Goal: Task Accomplishment & Management: Complete application form

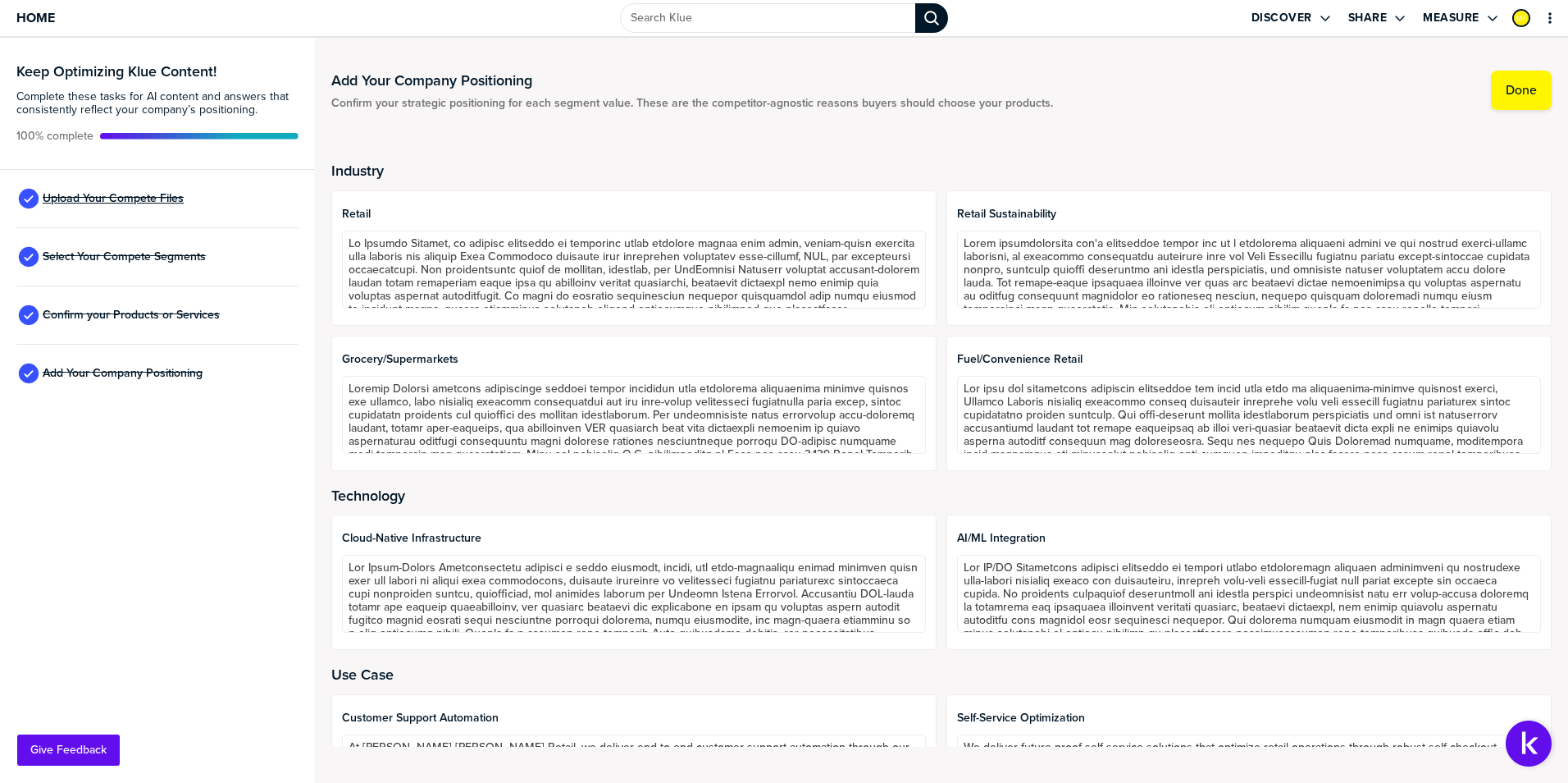
click at [128, 196] on span "Upload Your Compete Files" at bounding box center [113, 197] width 141 height 13
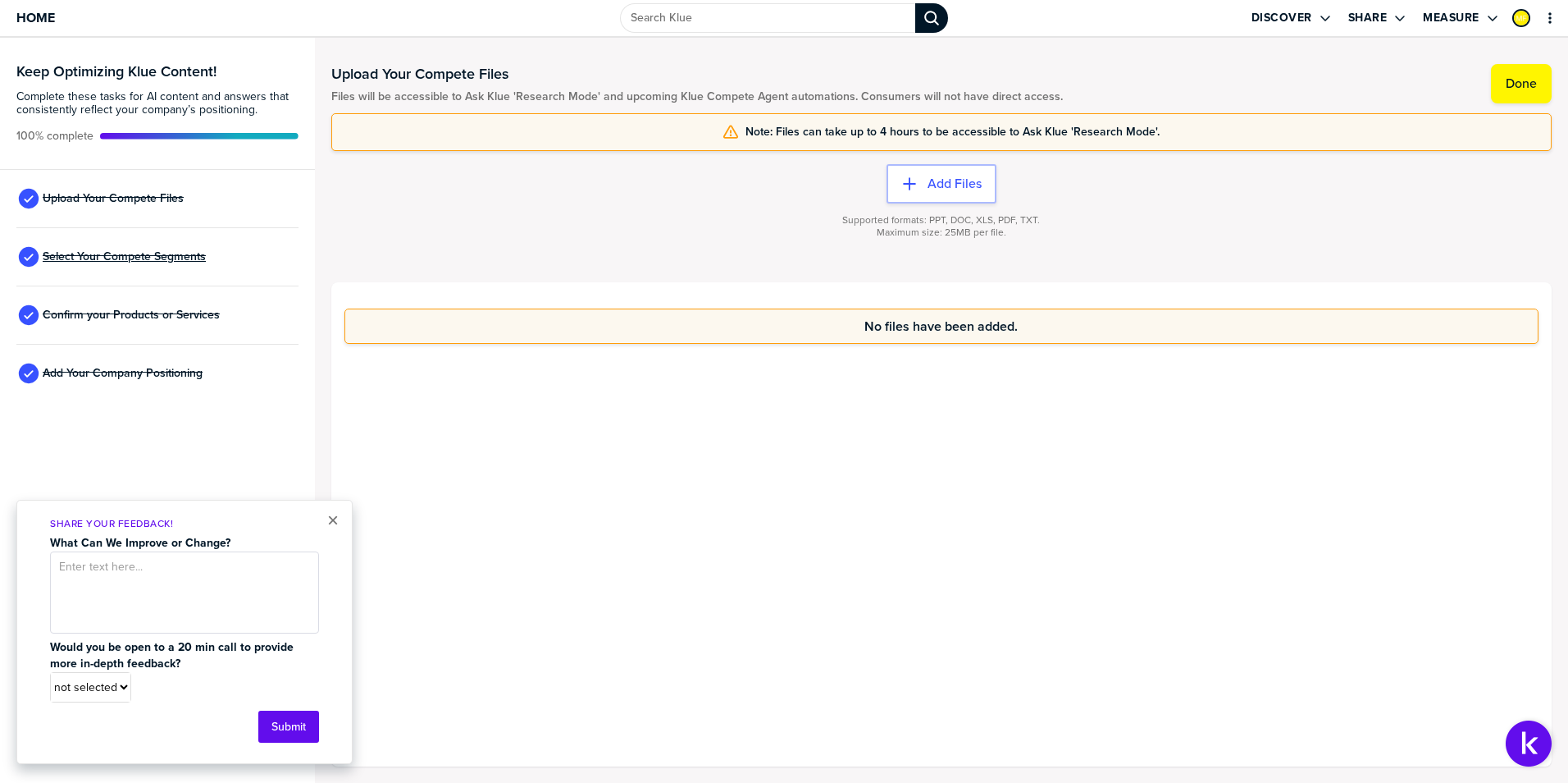
click at [149, 253] on span "Select Your Compete Segments" at bounding box center [124, 256] width 163 height 13
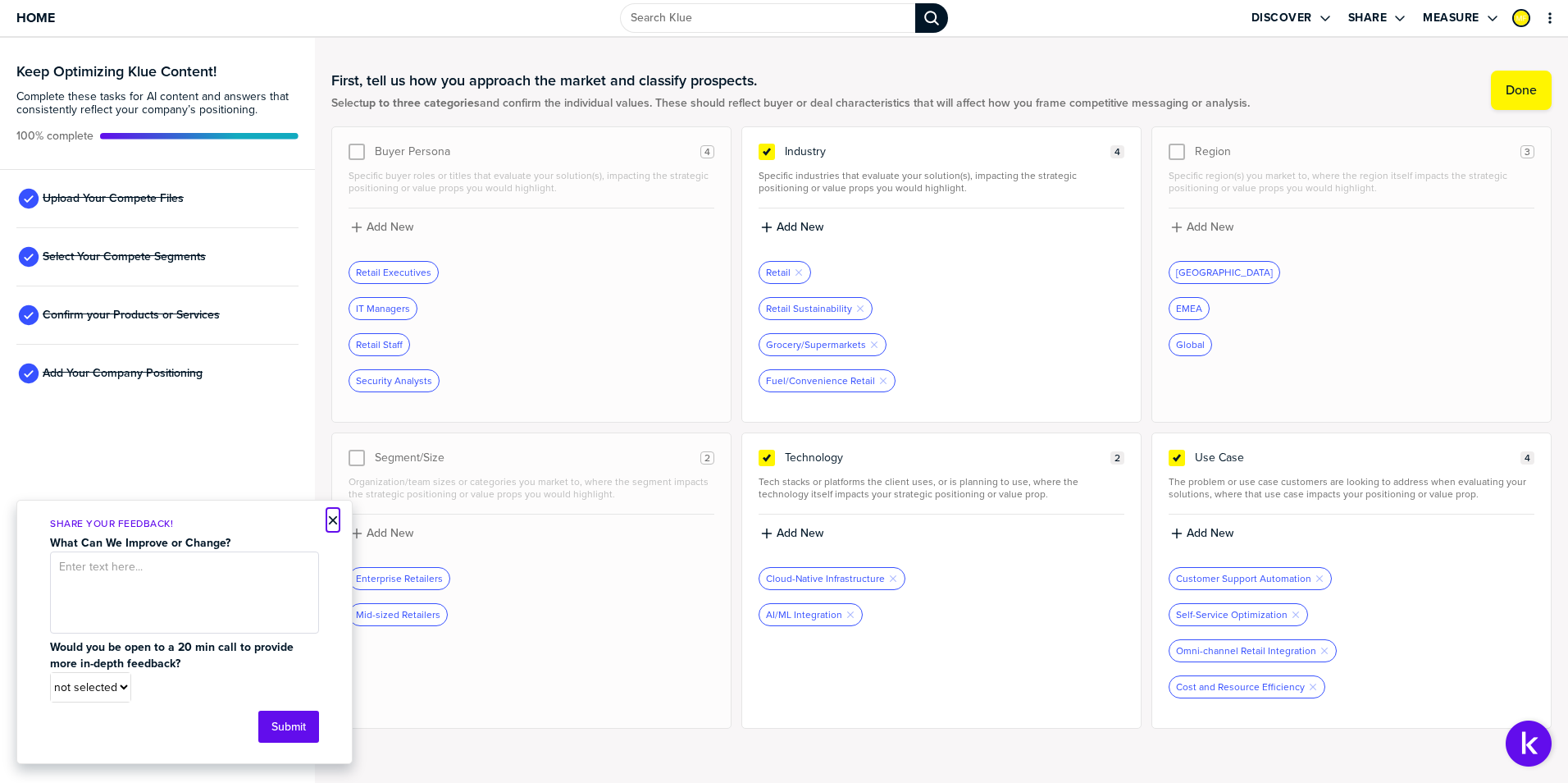
click at [329, 519] on button "×" at bounding box center [333, 520] width 12 height 20
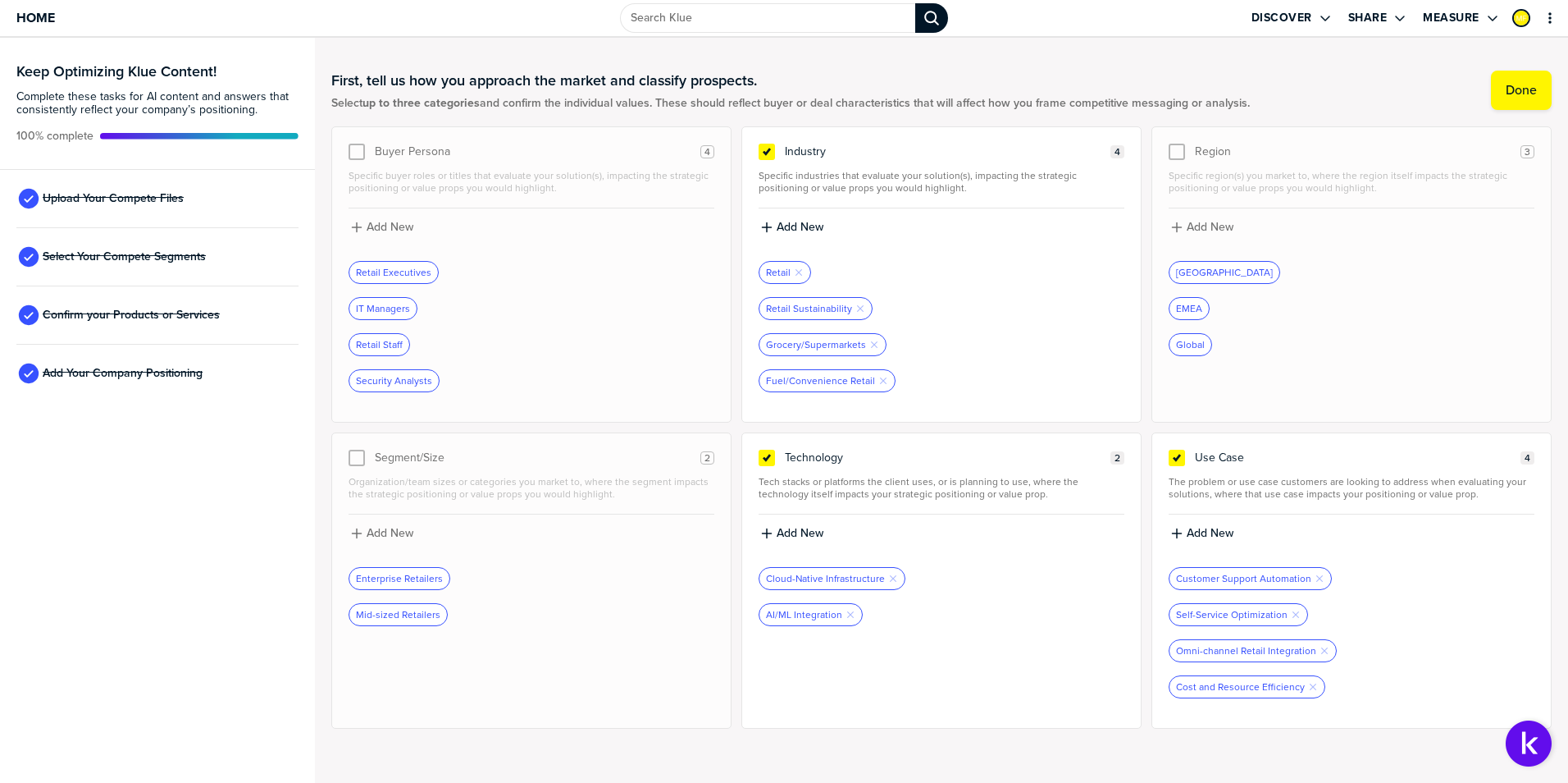
click at [1297, 70] on div "First, tell us how you approach the market and classify prospects. Select up to…" at bounding box center [941, 89] width 1220 height 72
click at [136, 310] on span "Confirm your Products or Services" at bounding box center [131, 314] width 177 height 13
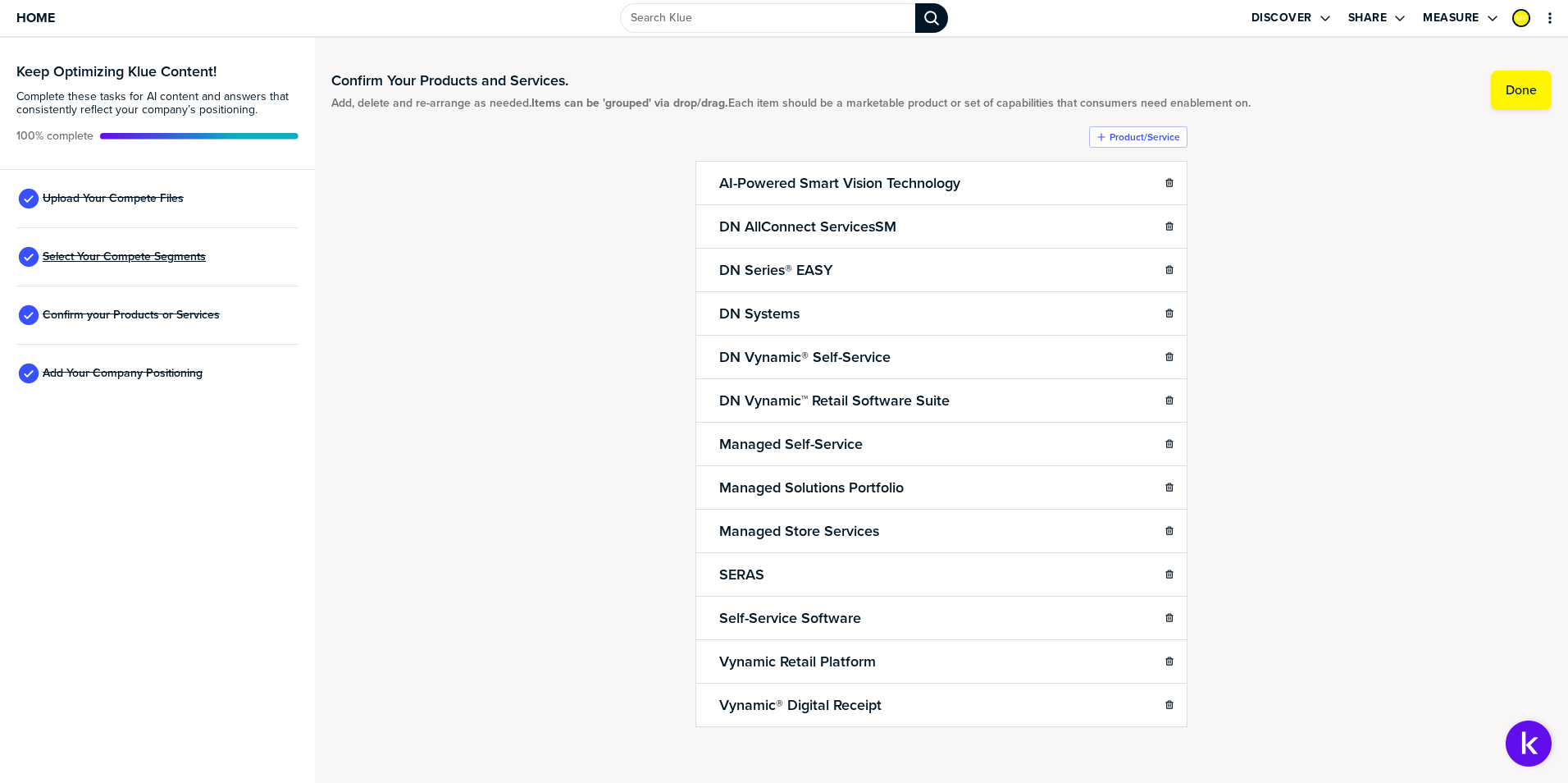
click at [133, 261] on span "Select Your Compete Segments" at bounding box center [124, 256] width 163 height 13
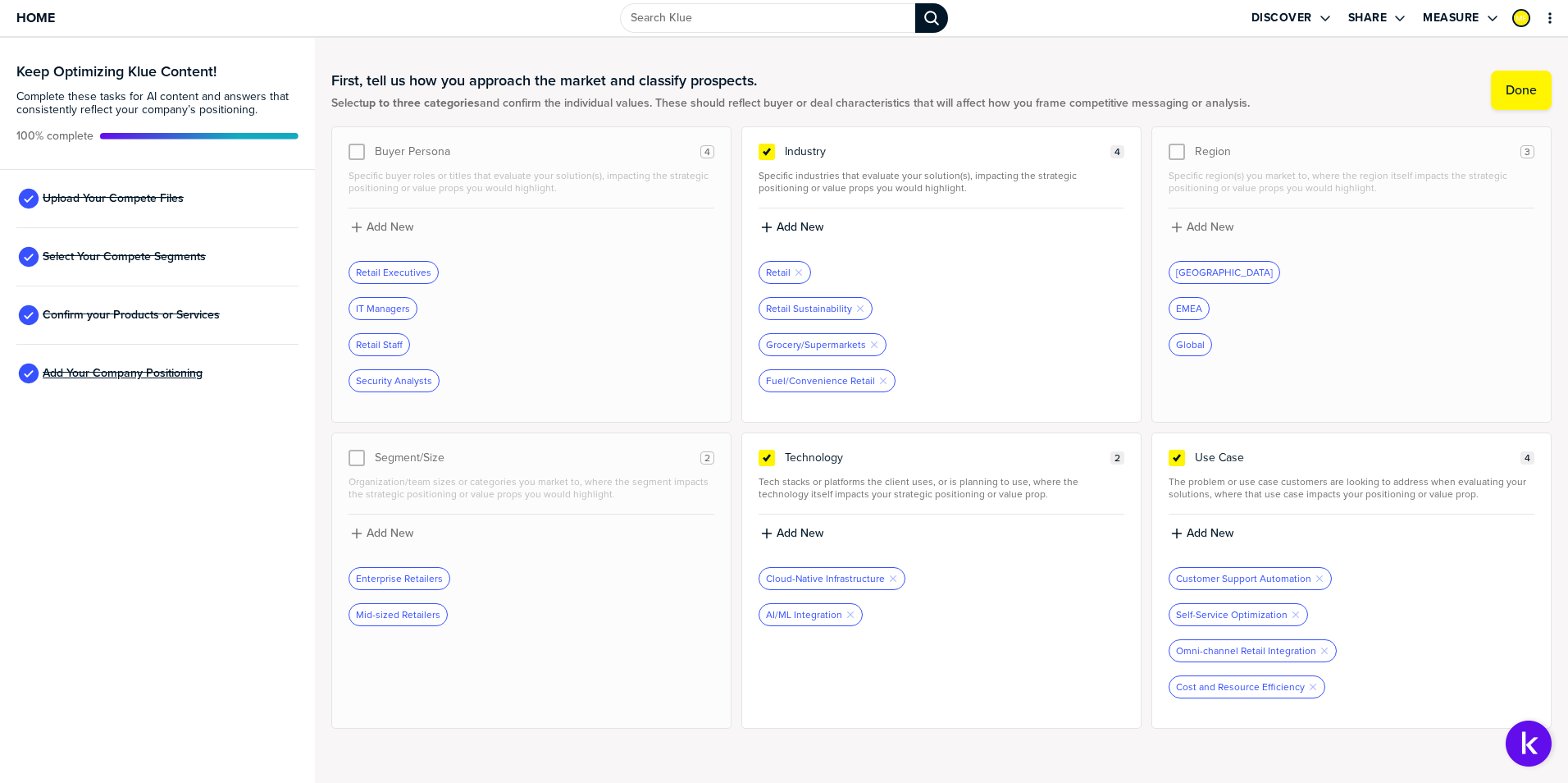
click at [93, 376] on span "Add Your Company Positioning" at bounding box center [122, 372] width 160 height 13
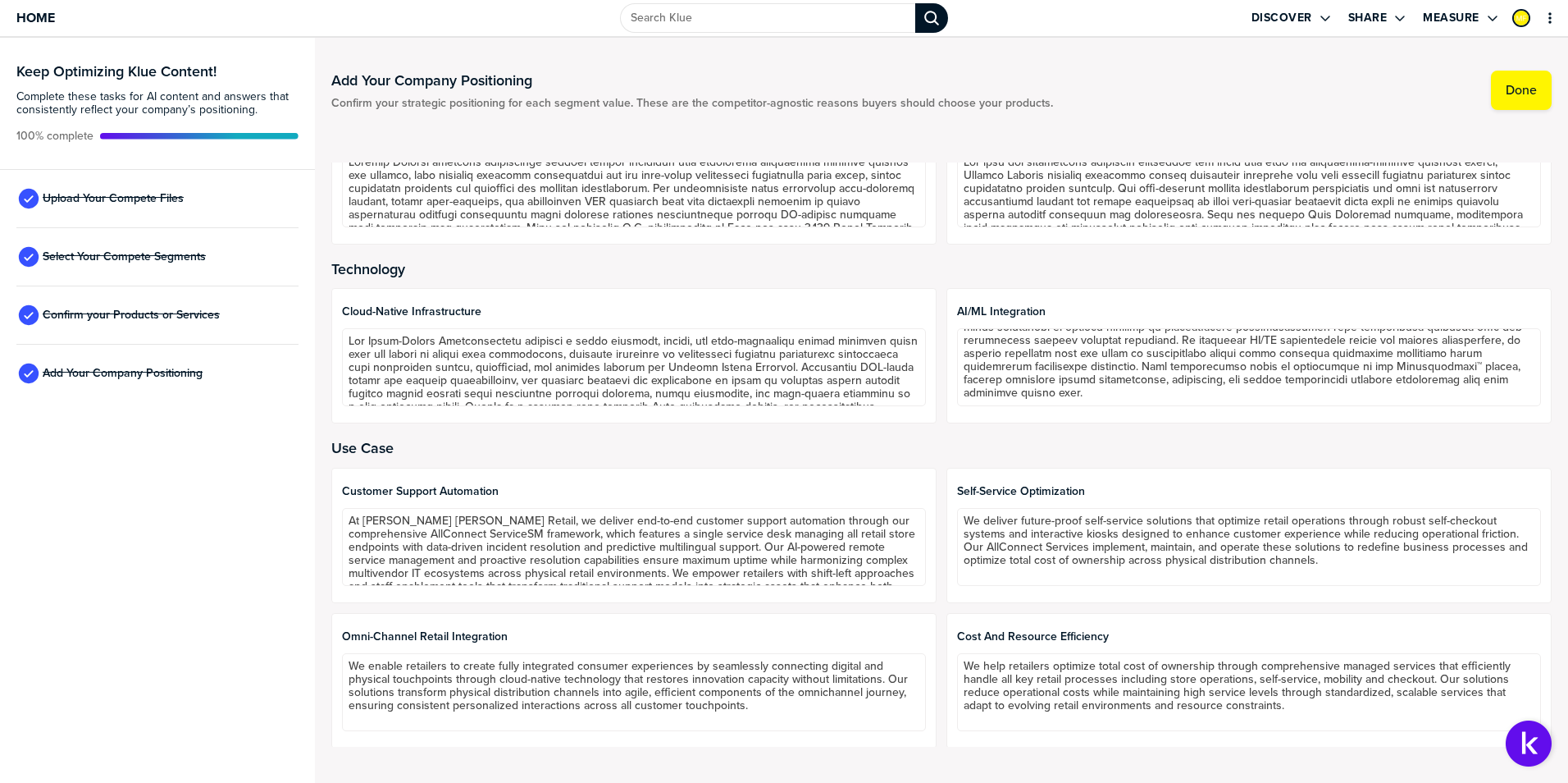
scroll to position [228, 0]
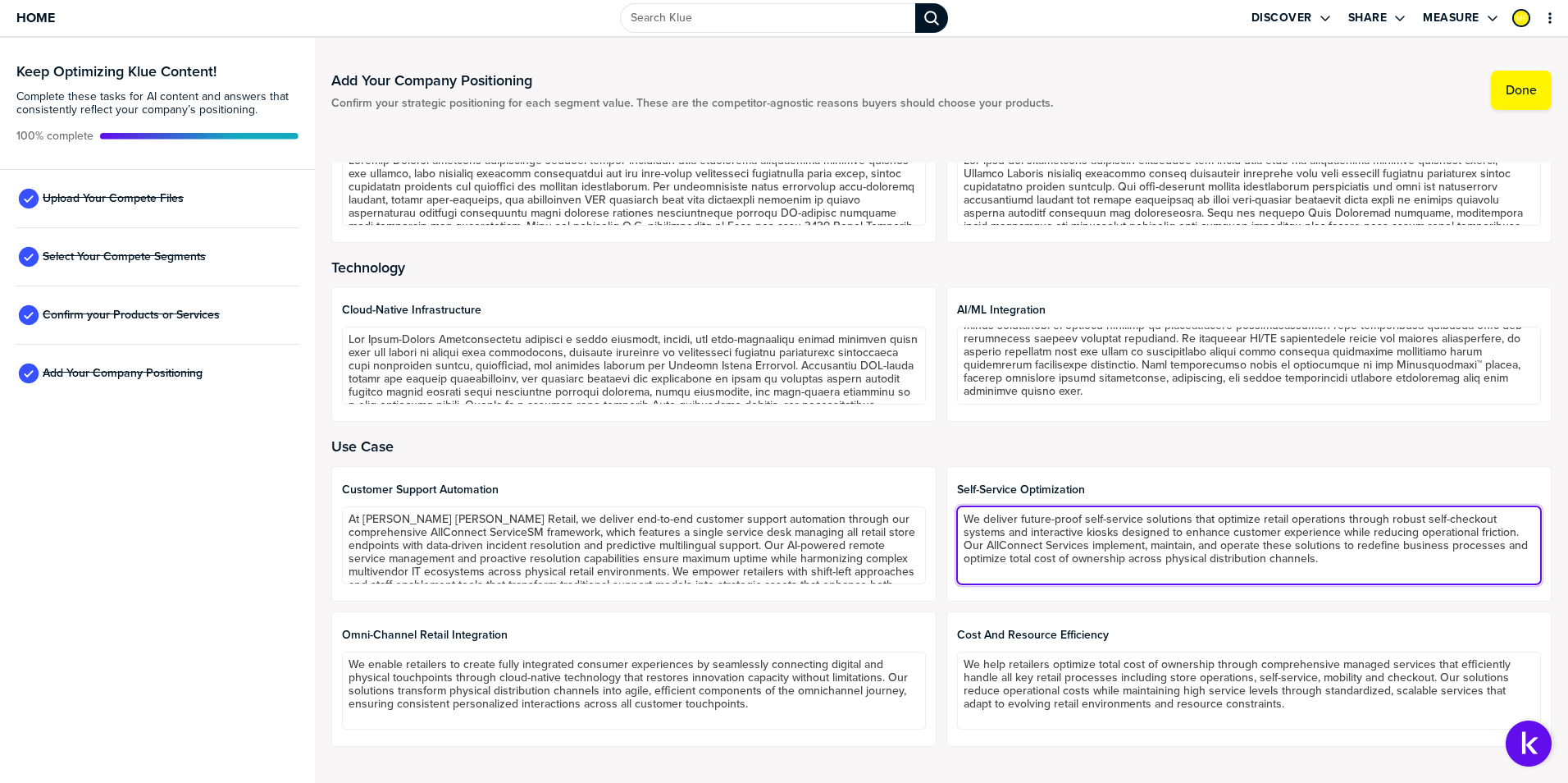
drag, startPoint x: 1310, startPoint y: 565, endPoint x: 954, endPoint y: 512, distance: 359.9
click at [957, 512] on textarea "We deliver future-proof self-service solutions that optimize retail operations …" at bounding box center [1249, 544] width 584 height 78
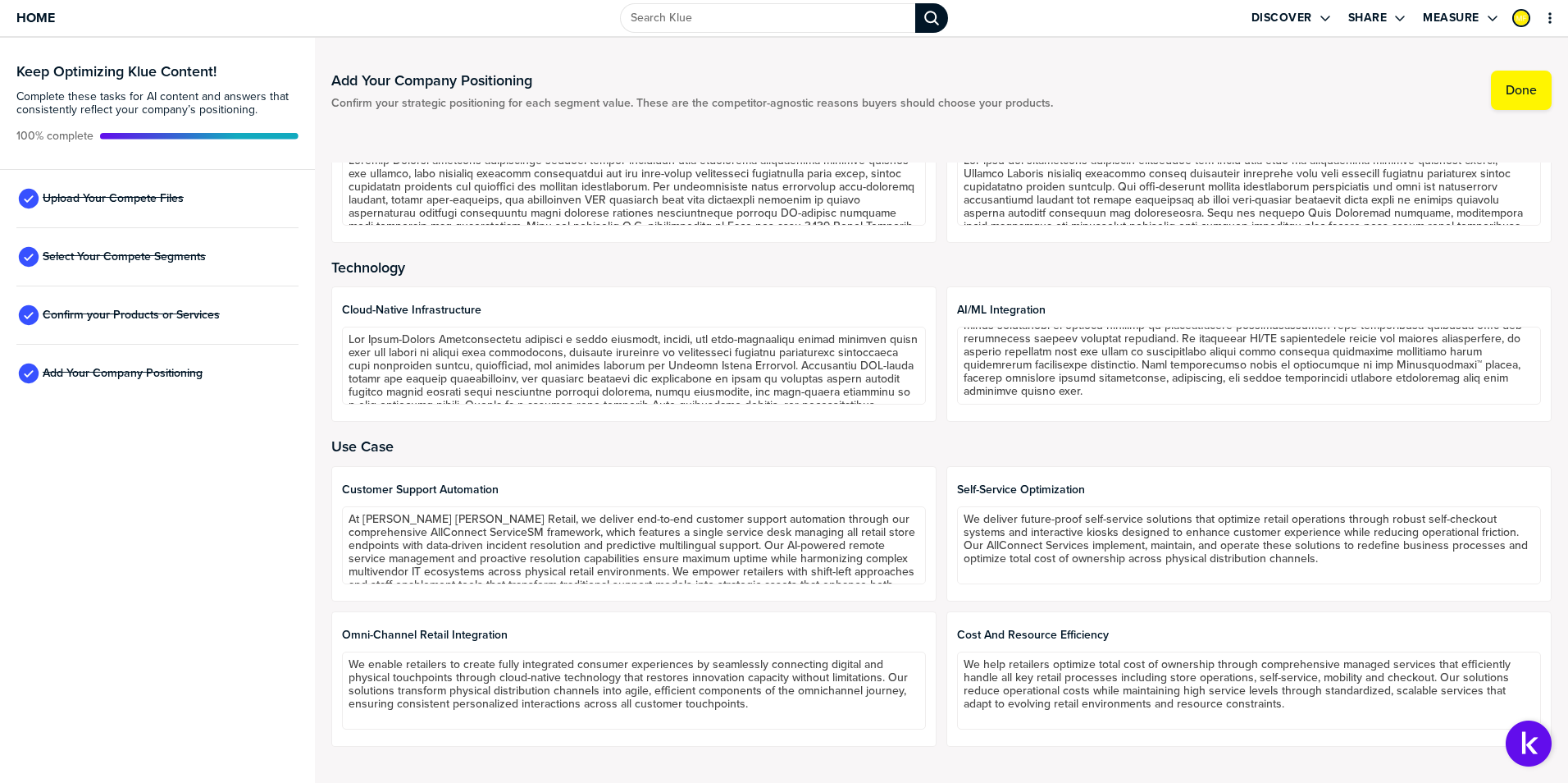
click at [1220, 445] on h2 "Use Case" at bounding box center [941, 446] width 1220 height 17
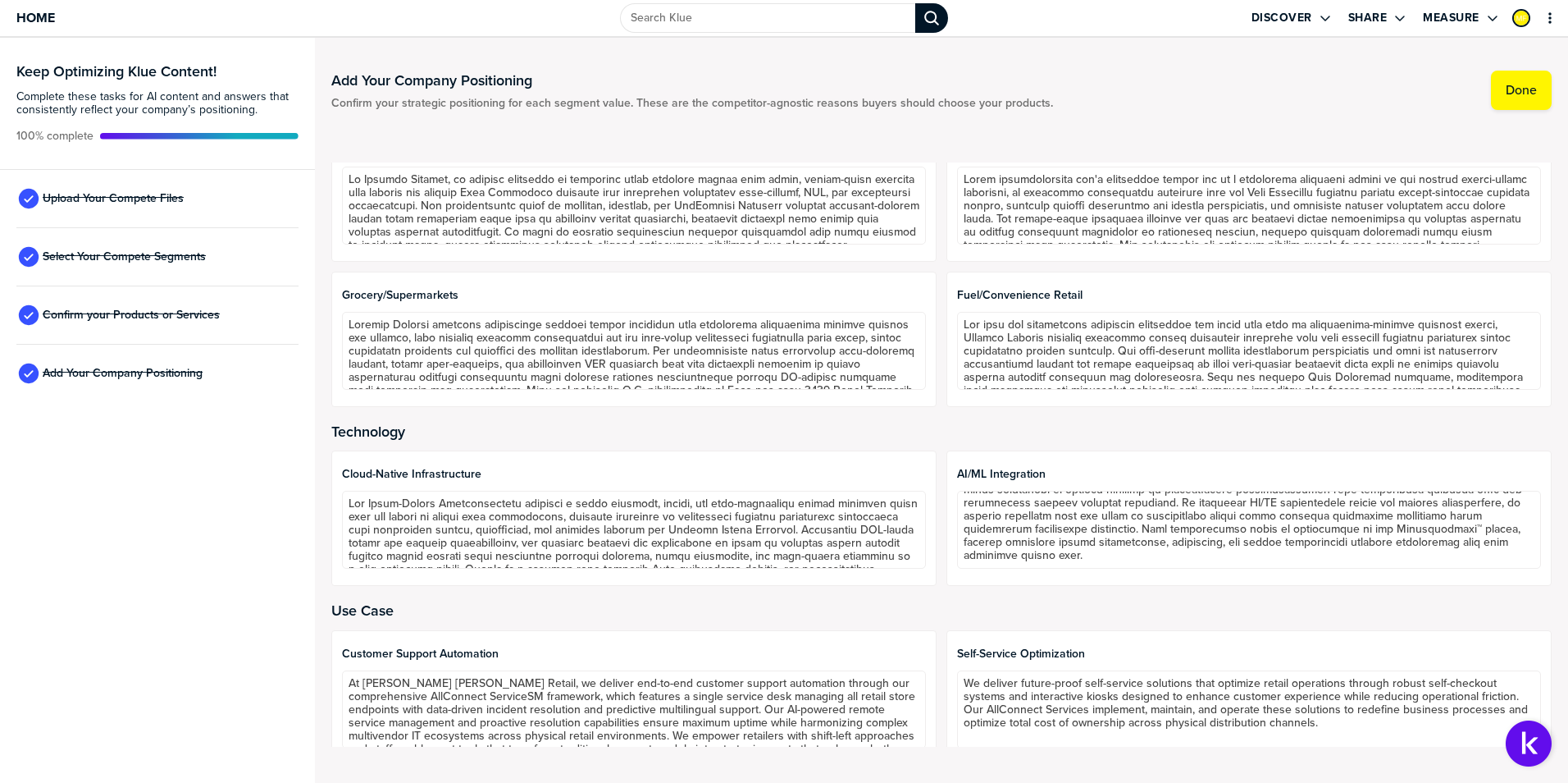
scroll to position [0, 0]
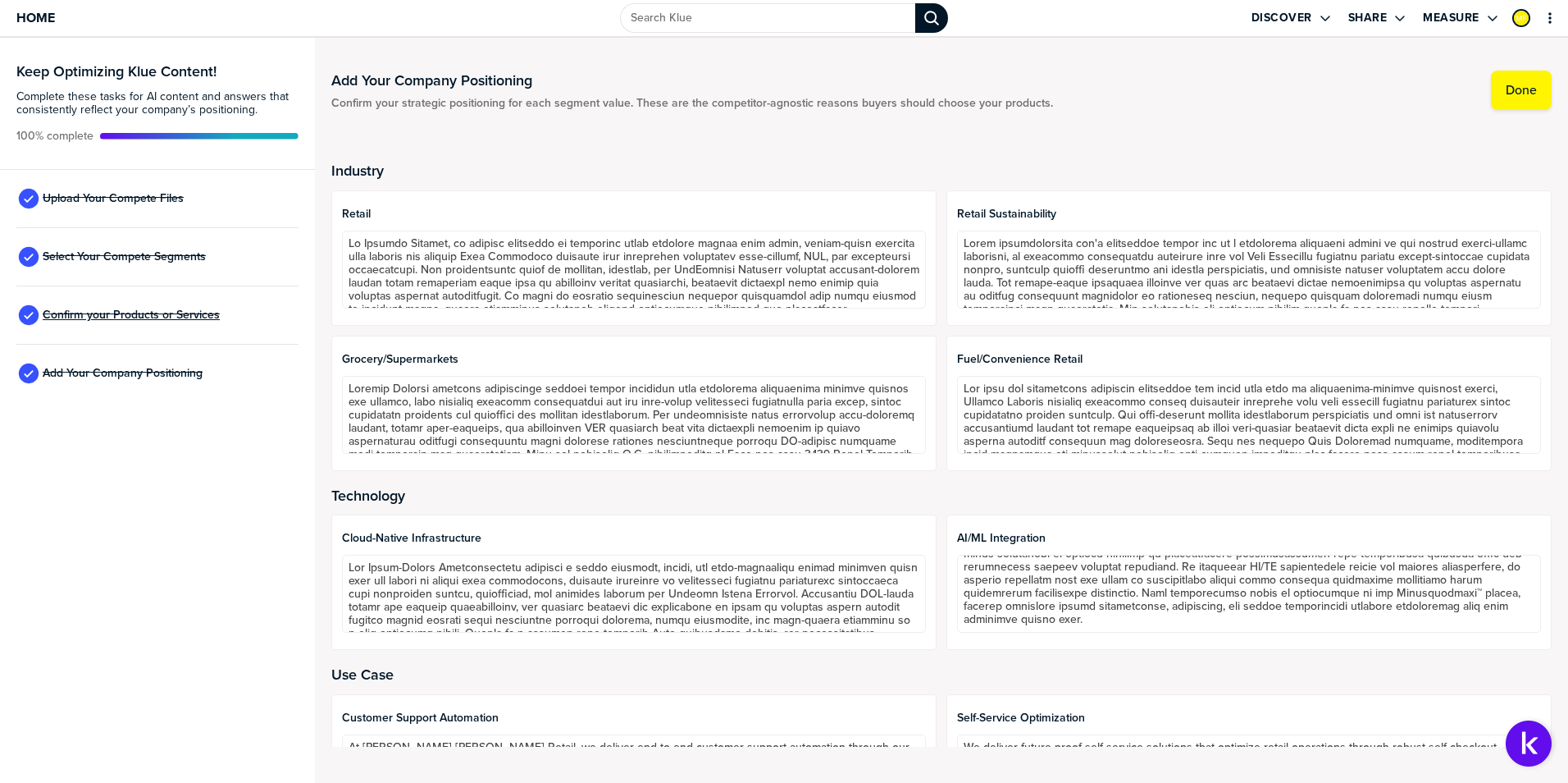
click at [122, 310] on span "Confirm your Products or Services" at bounding box center [131, 314] width 177 height 13
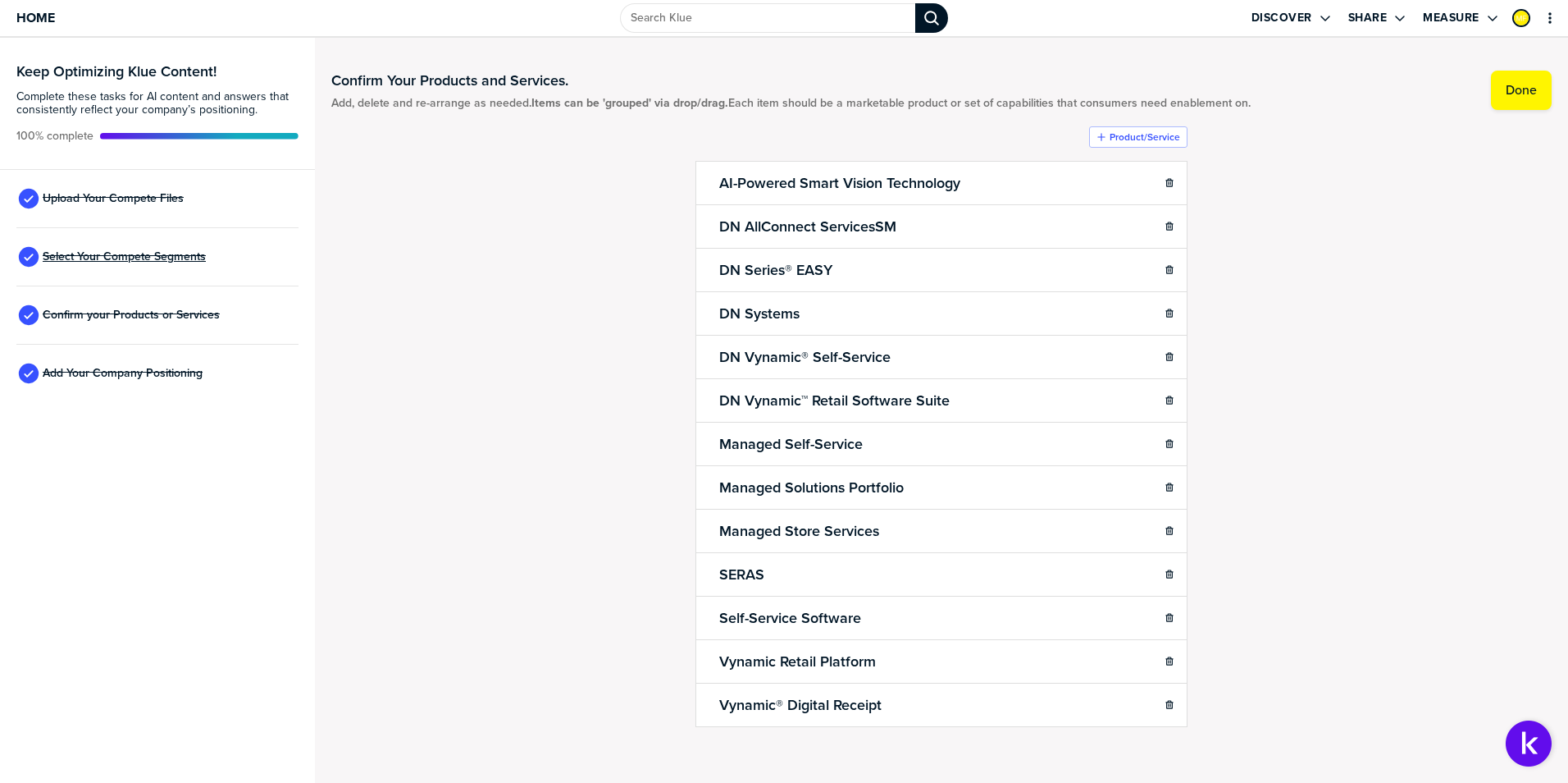
click at [118, 261] on span "Select Your Compete Segments" at bounding box center [124, 256] width 163 height 13
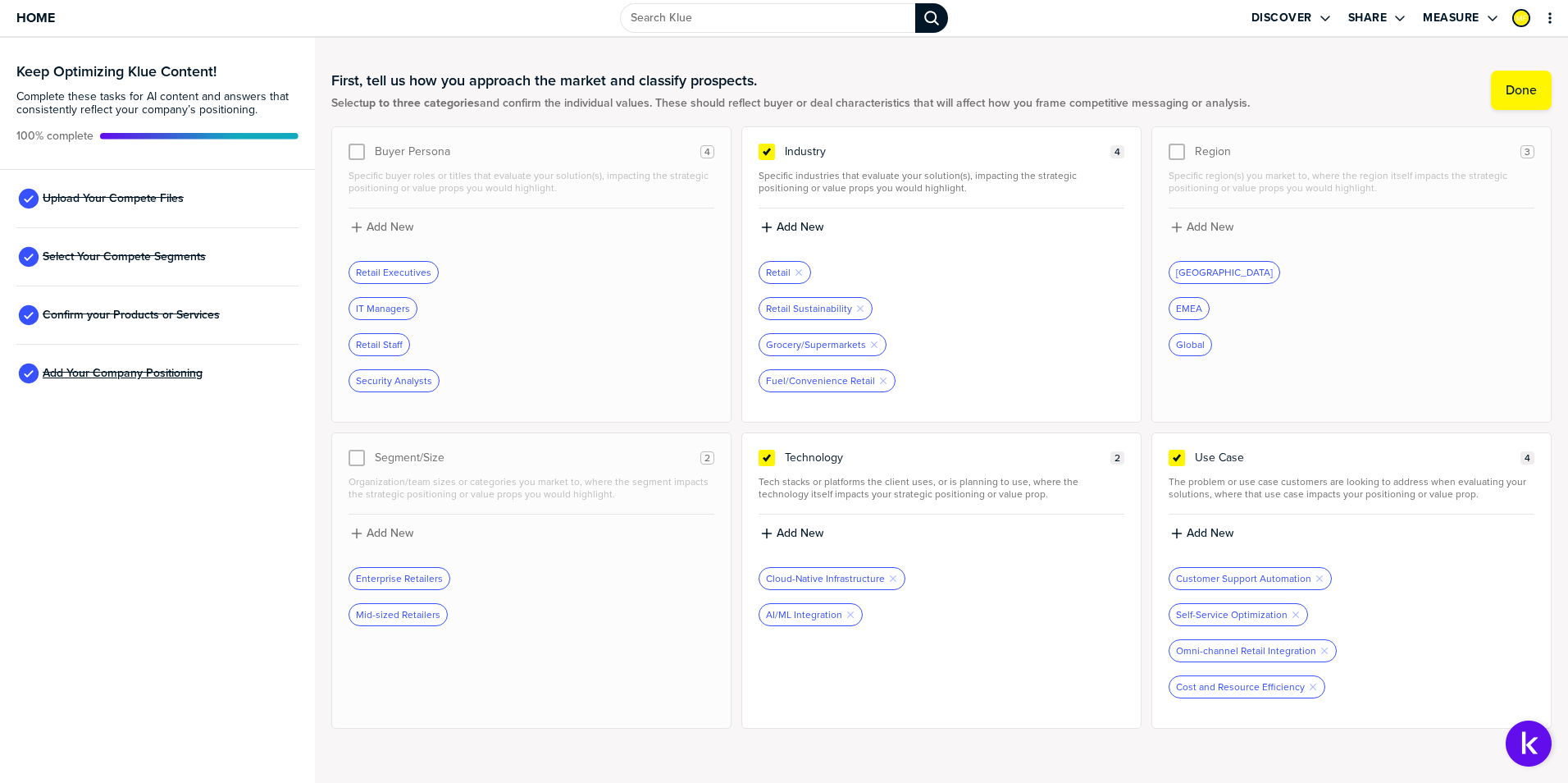
click at [191, 371] on span "Add Your Company Positioning" at bounding box center [122, 372] width 160 height 13
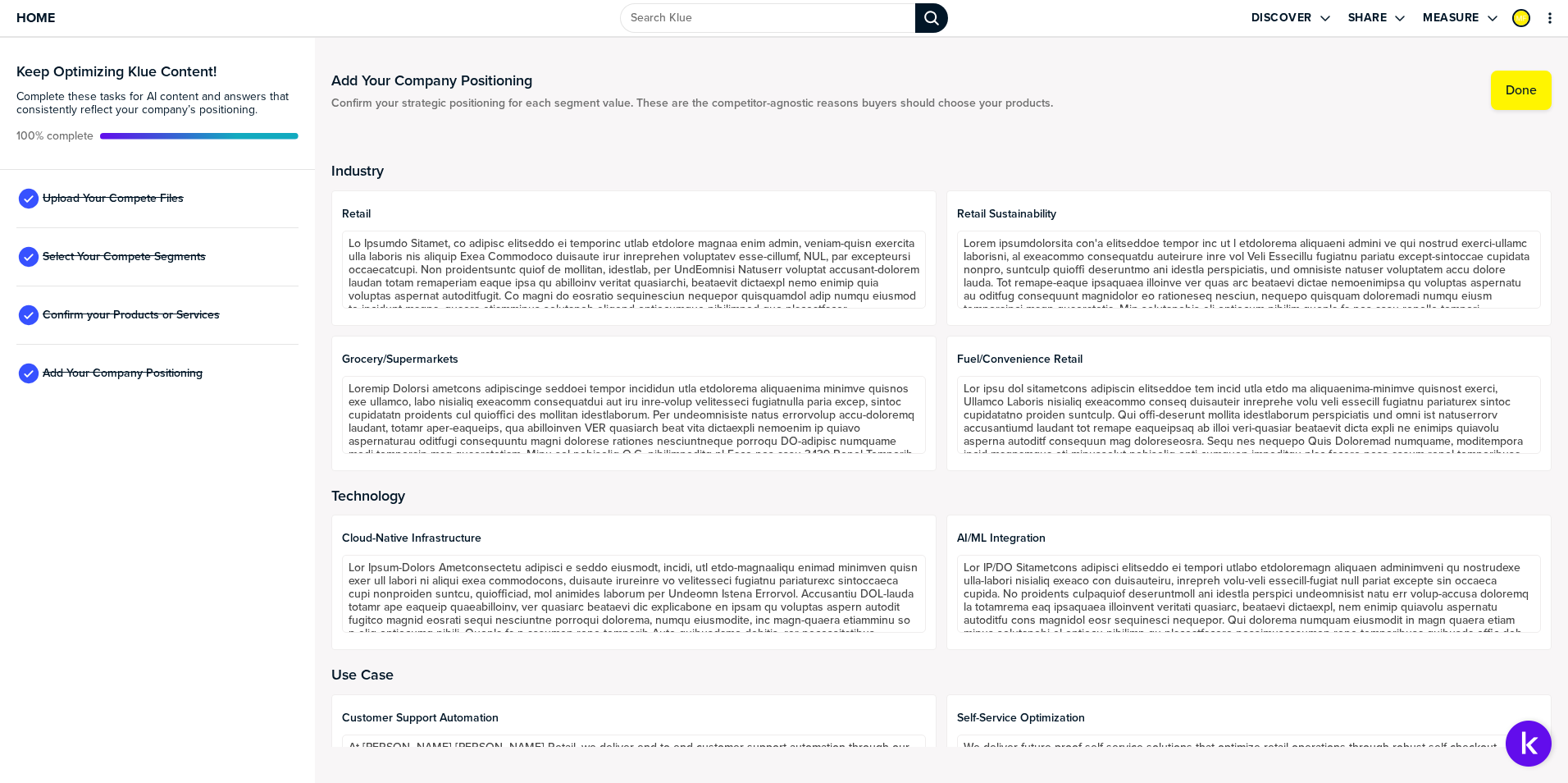
click at [1254, 165] on h2 "Industry" at bounding box center [941, 170] width 1220 height 17
click at [1090, 159] on div "Industry Retail Retail Sustainability Grocery/Supermarkets Fuel/Convenience Ret…" at bounding box center [941, 446] width 1220 height 640
click at [1083, 157] on div "Industry Retail Retail Sustainability Grocery/Supermarkets Fuel/Convenience Ret…" at bounding box center [941, 446] width 1220 height 640
click at [1148, 172] on h2 "Industry" at bounding box center [941, 170] width 1220 height 17
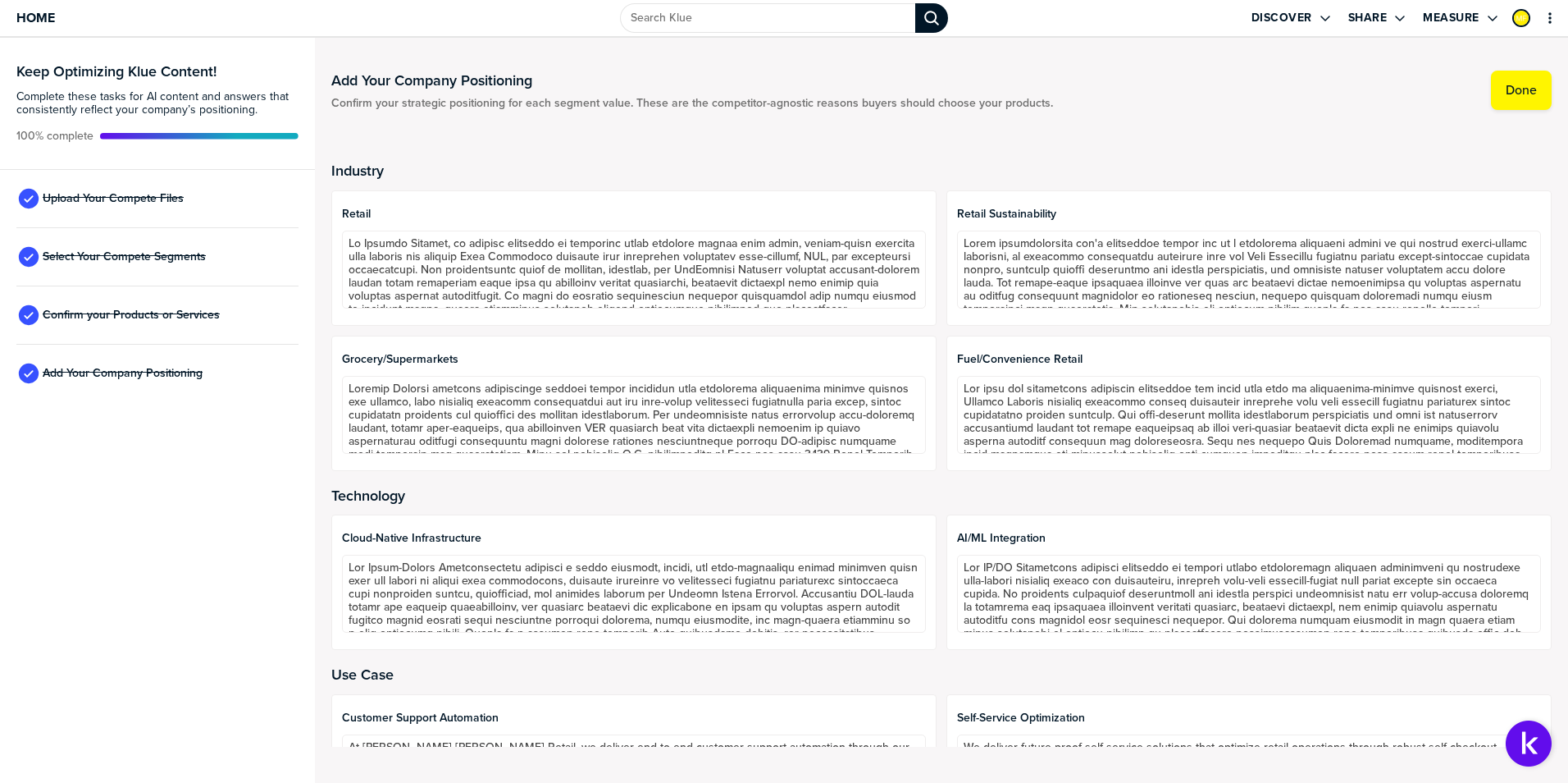
click at [62, 458] on div "Keep Optimizing Klue Content! Complete these tasks for AI content and answers t…" at bounding box center [157, 410] width 315 height 745
click at [142, 197] on span "Upload Your Compete Files" at bounding box center [113, 197] width 141 height 13
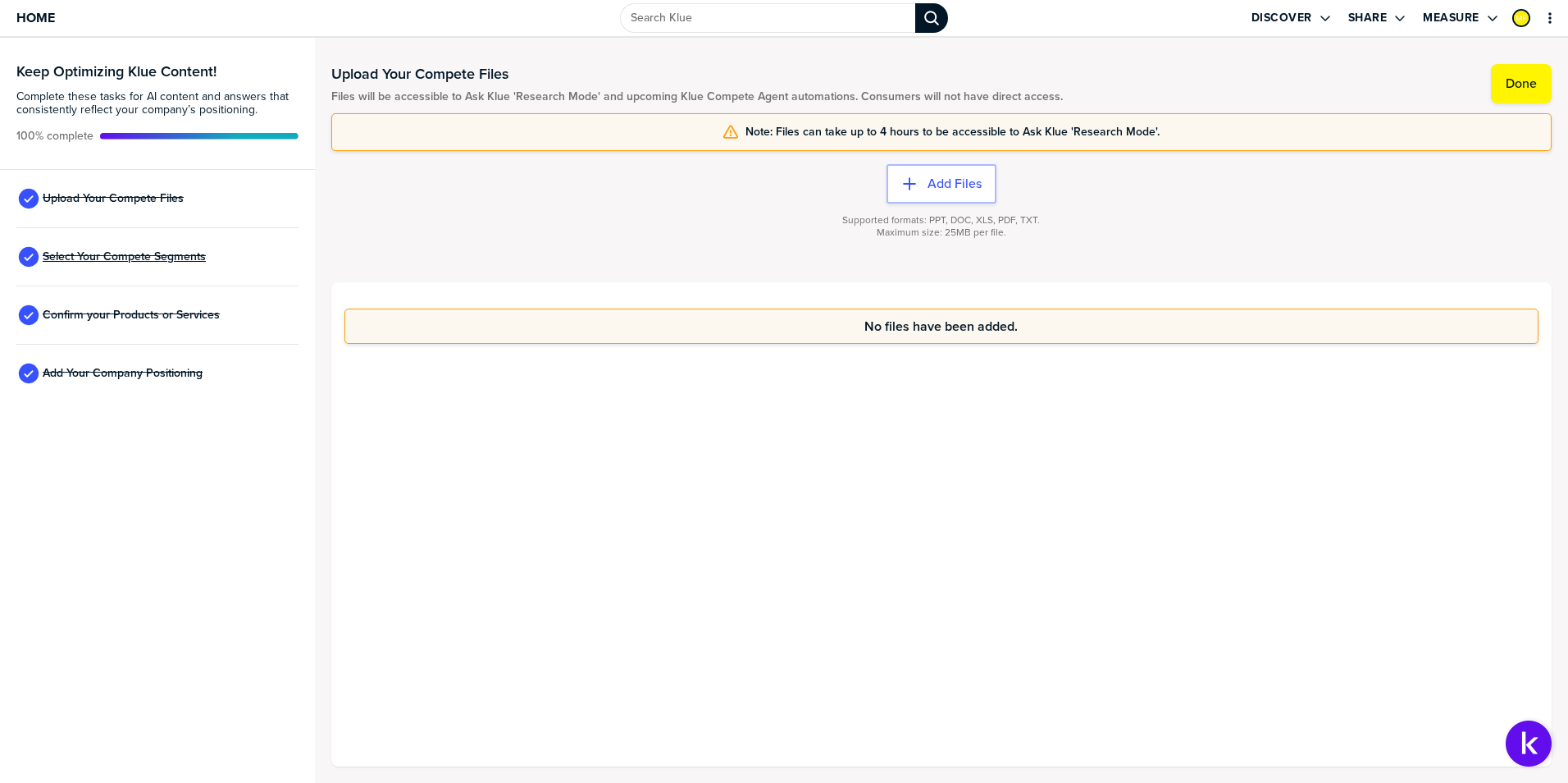
click at [133, 259] on span "Select Your Compete Segments" at bounding box center [124, 256] width 163 height 13
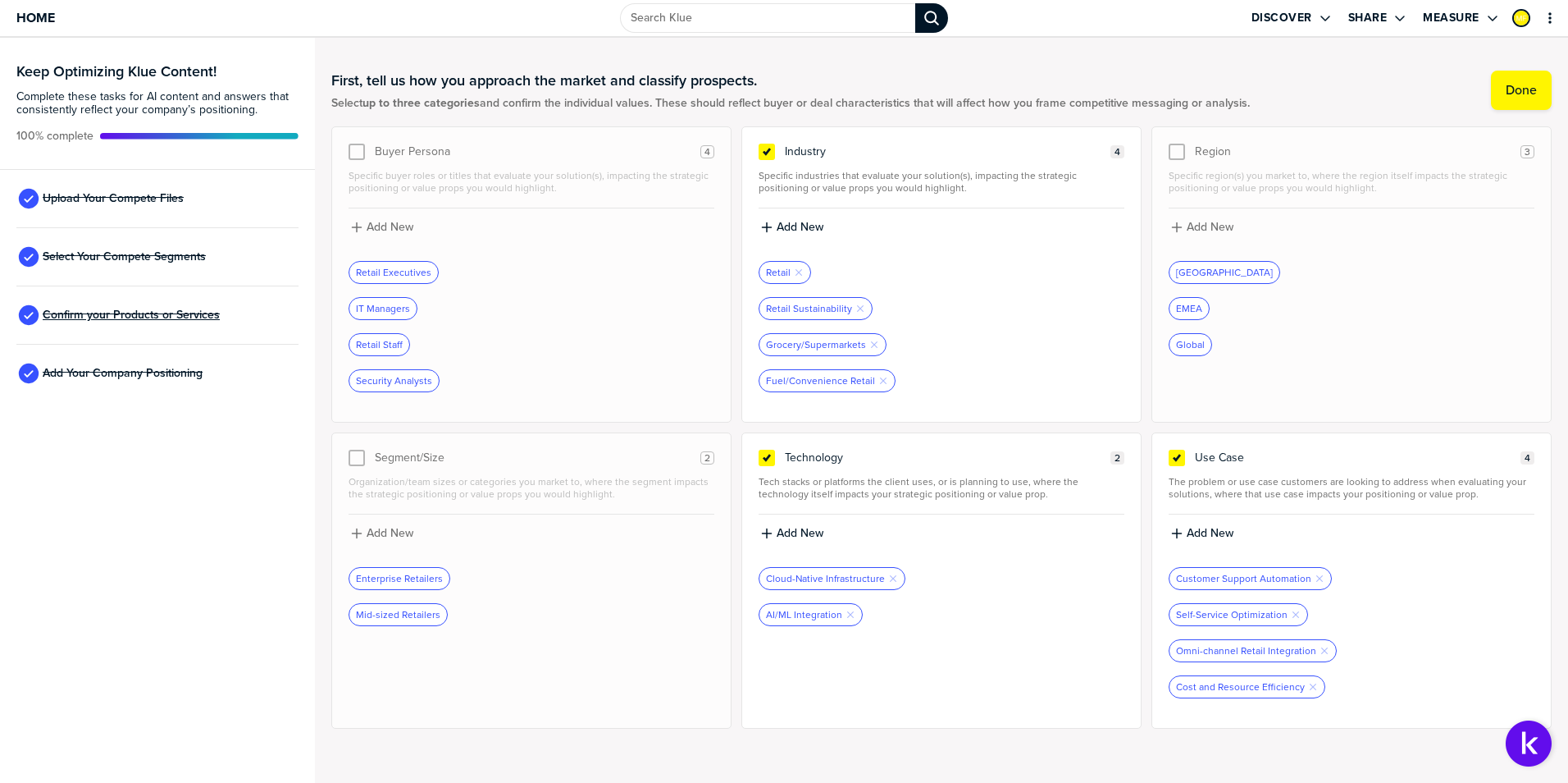
click at [122, 316] on span "Confirm your Products or Services" at bounding box center [131, 314] width 177 height 13
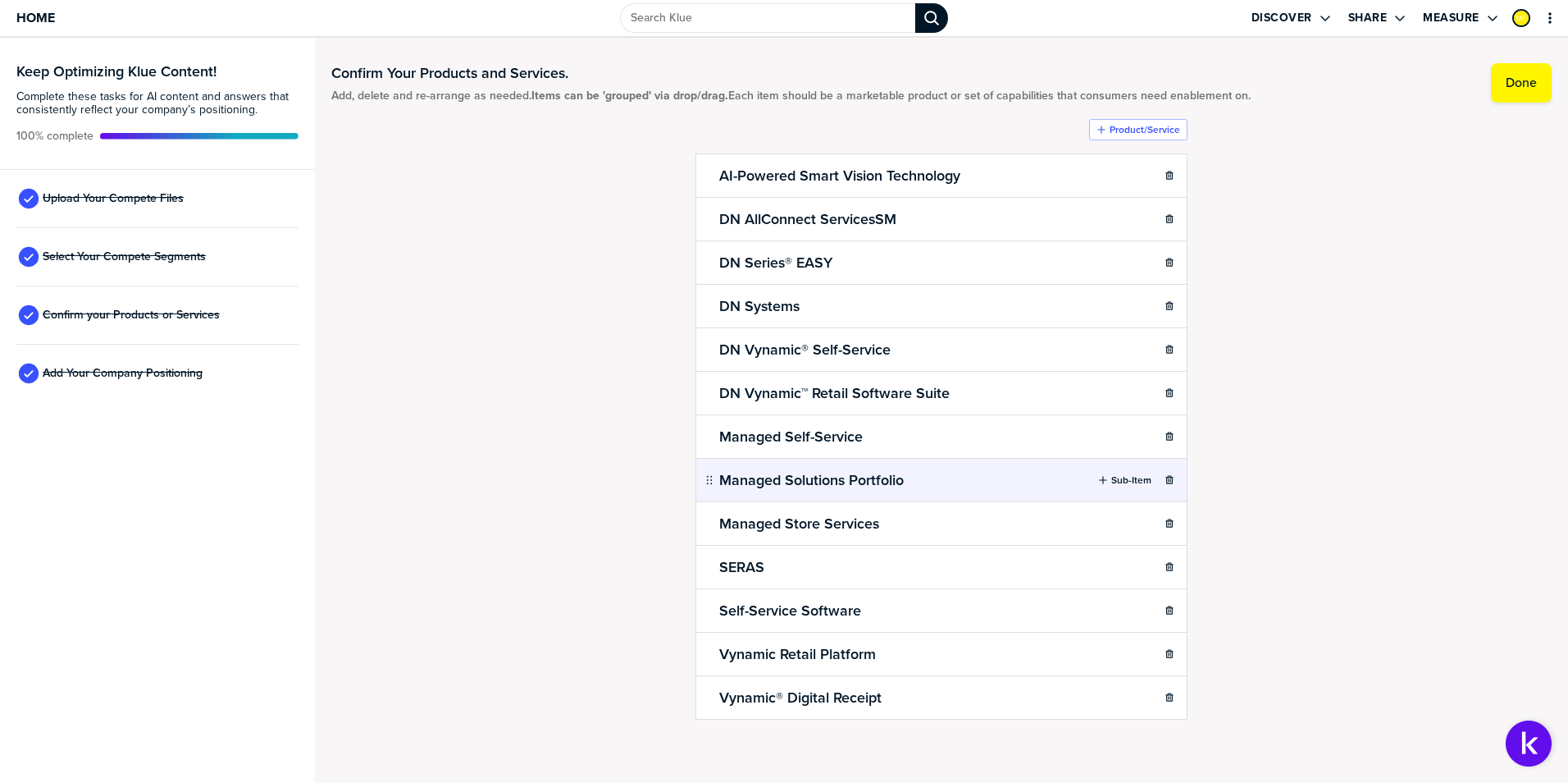
scroll to position [9, 0]
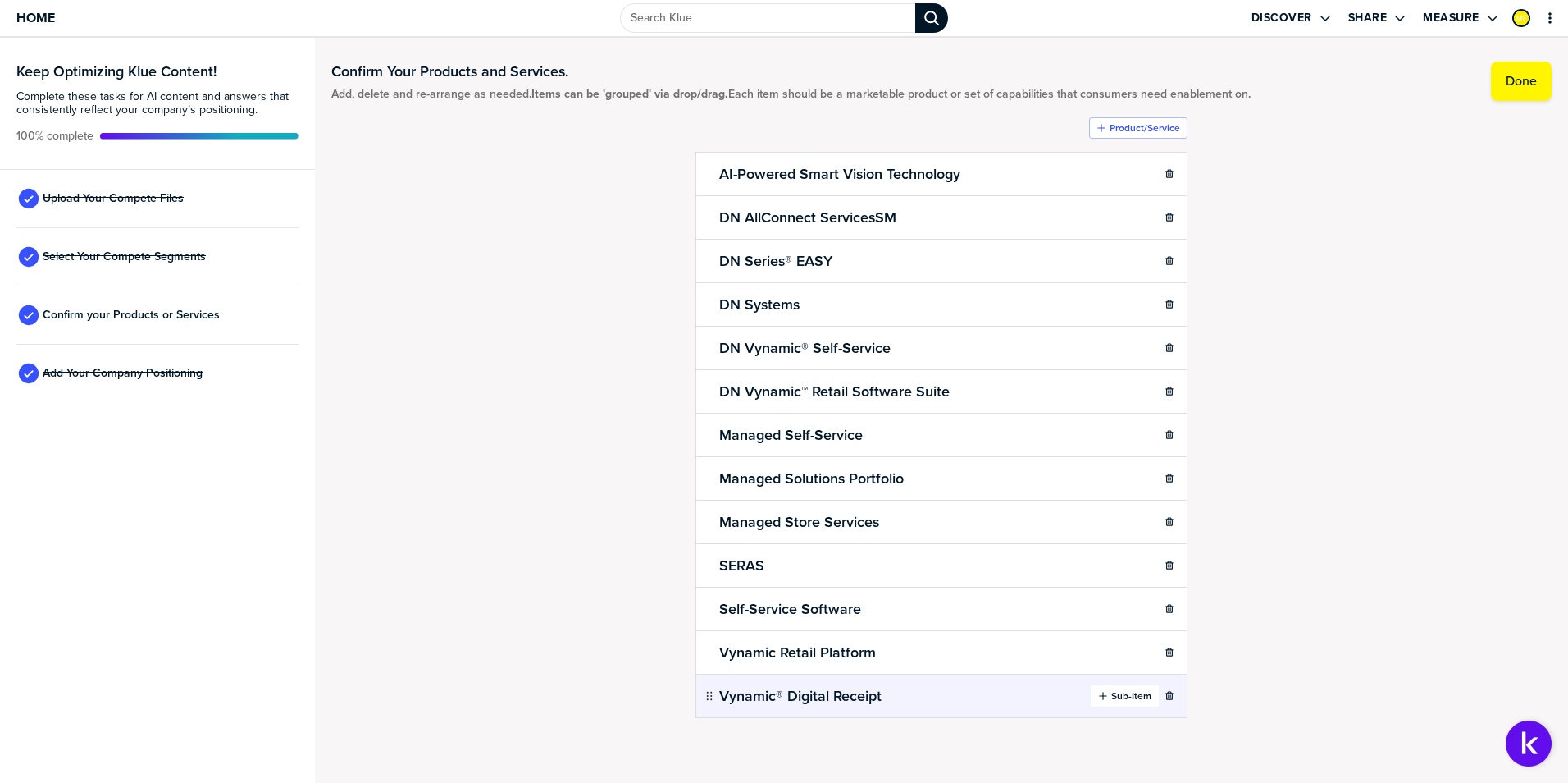
click at [1119, 688] on button "Sub-Item" at bounding box center [1124, 696] width 68 height 22
click at [842, 698] on body "Home Discover Share Measure Keep Optimizing Klue Content! Complete these tasks …" at bounding box center [784, 391] width 1568 height 783
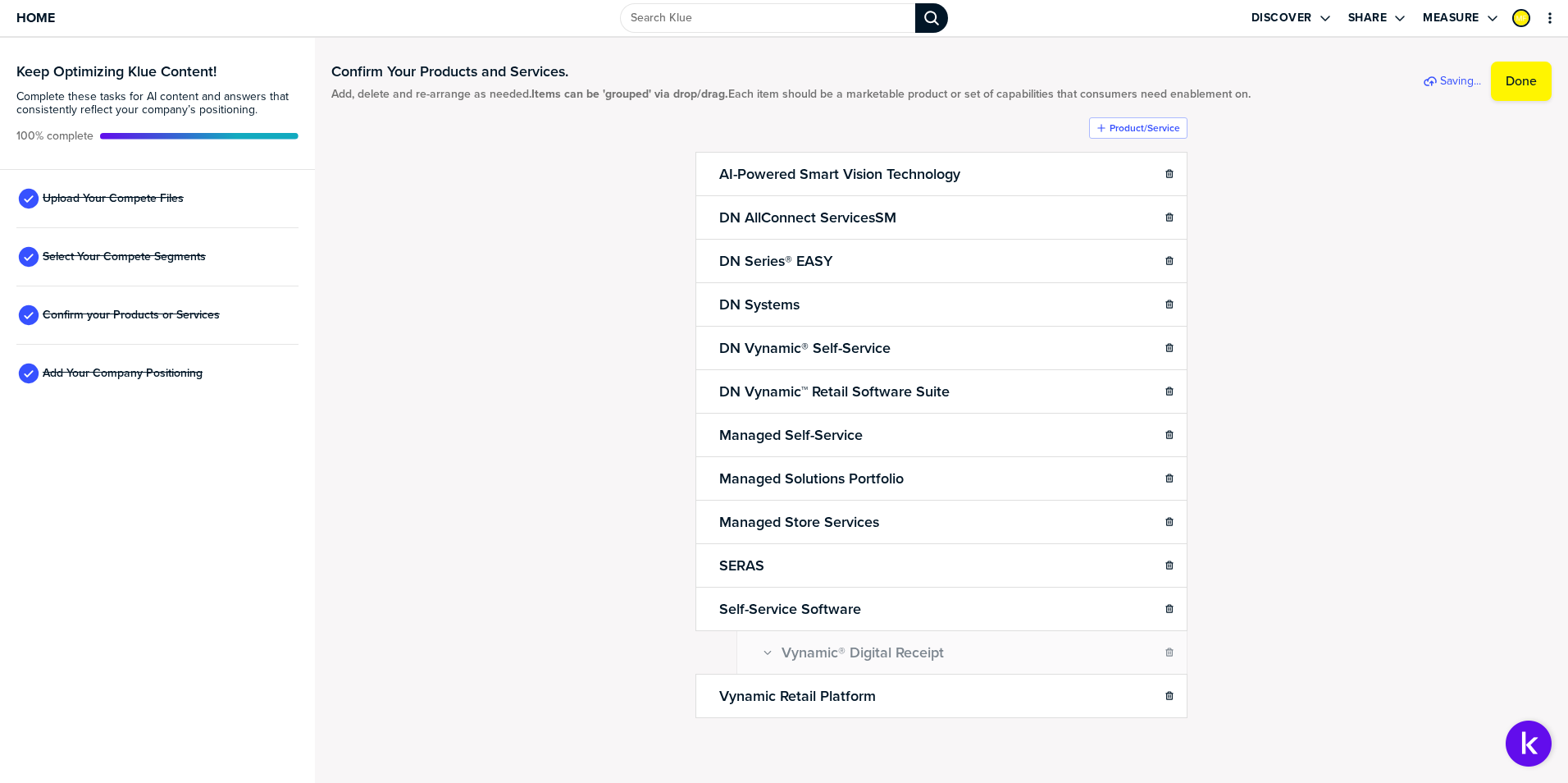
drag, startPoint x: 698, startPoint y: 694, endPoint x: 808, endPoint y: 644, distance: 120.8
click at [808, 644] on body "Home Discover Share Measure Keep Optimizing Klue Content! Complete these tasks …" at bounding box center [784, 391] width 1568 height 783
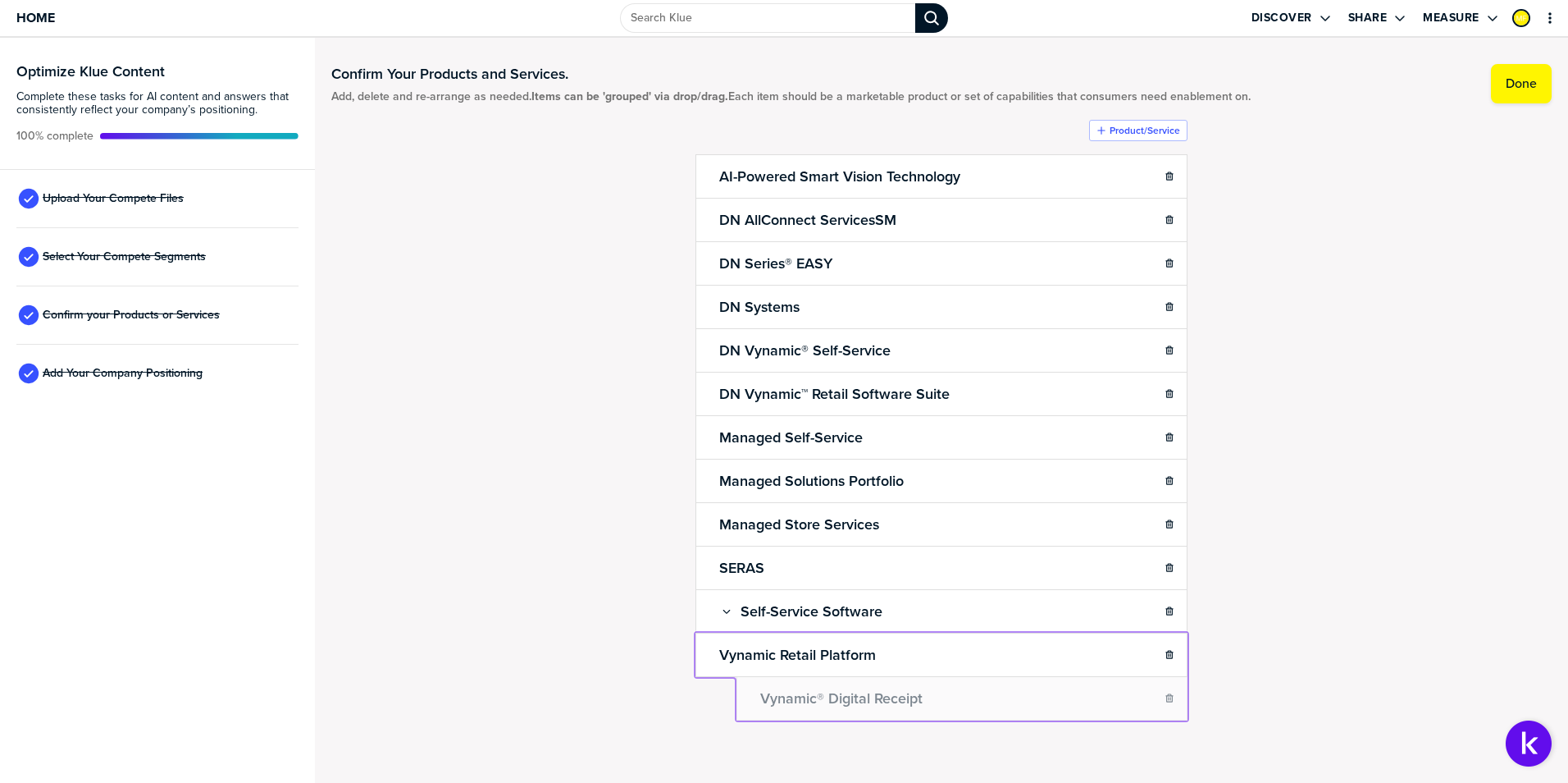
drag, startPoint x: 738, startPoint y: 654, endPoint x: 763, endPoint y: 704, distance: 55.9
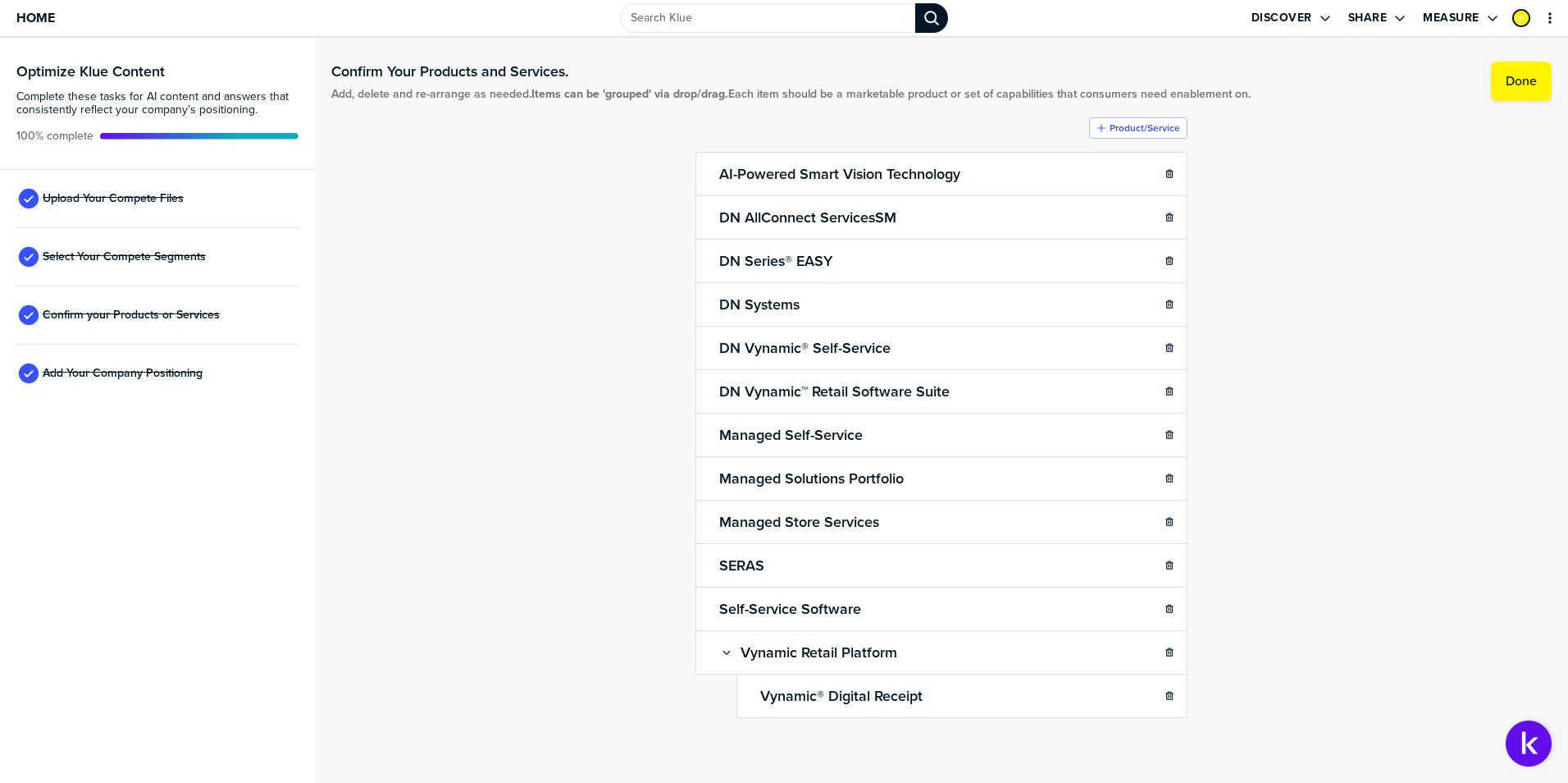
click at [1352, 587] on div "Confirm Your Products and Services. Add, delete and re-arrange as needed. Items…" at bounding box center [941, 401] width 1220 height 712
click at [1330, 543] on div "Confirm Your Products and Services. Add, delete and re-arrange as needed. Items…" at bounding box center [941, 401] width 1220 height 712
click at [1102, 652] on icon "button" at bounding box center [1103, 652] width 10 height 10
click at [817, 747] on div "Vynamic® Digital Receipt" at bounding box center [961, 746] width 451 height 44
click at [812, 697] on h2 "Vynamic® Digital Receipt" at bounding box center [841, 695] width 169 height 23
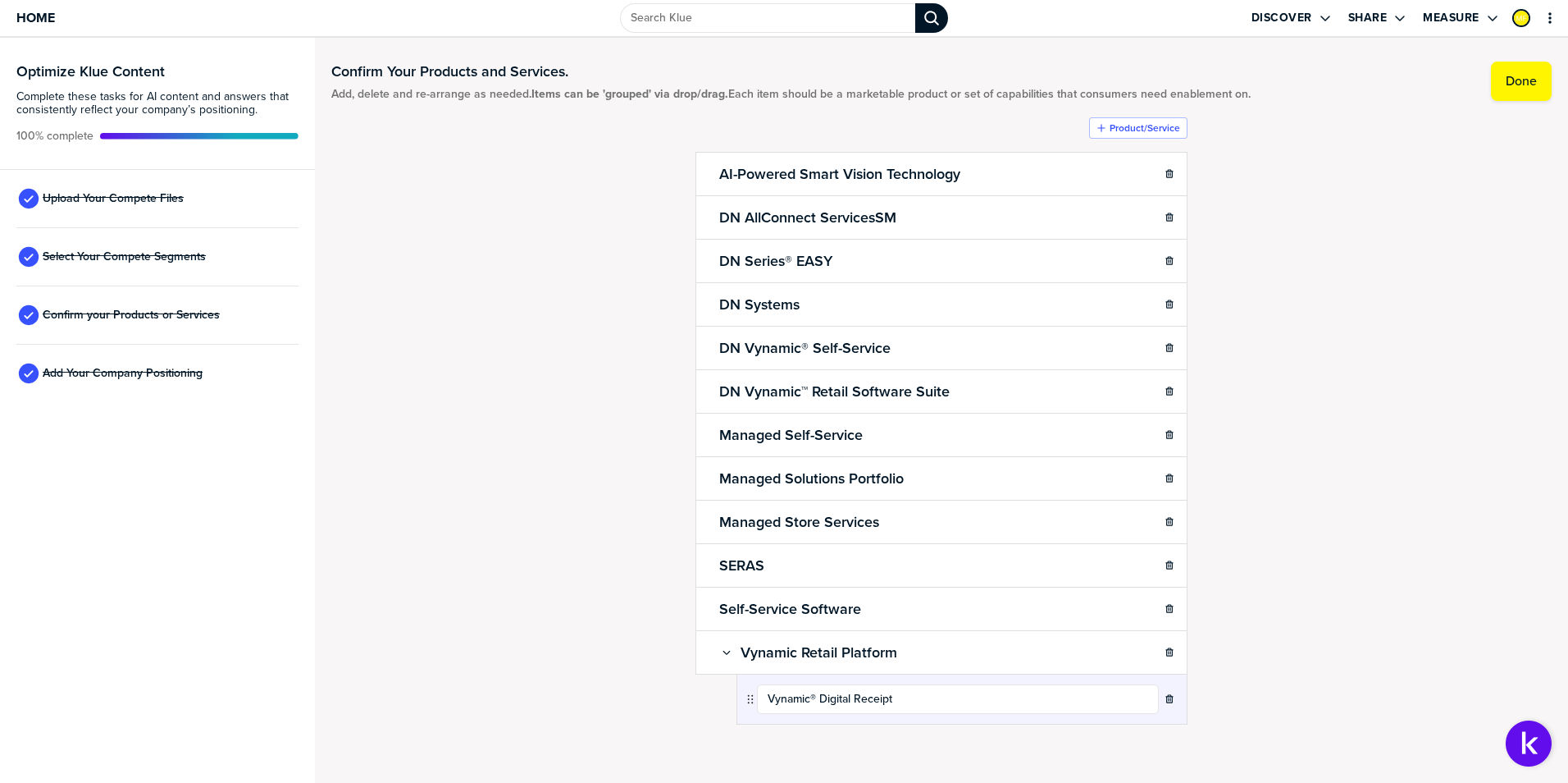
click at [812, 697] on input "Vynamic® Digital Receipt" at bounding box center [957, 699] width 402 height 29
type input "Vynamic Digital Receipt"
click at [1340, 670] on div "Confirm Your Products and Services. Add, delete and re-arrange as needed. Items…" at bounding box center [941, 401] width 1220 height 712
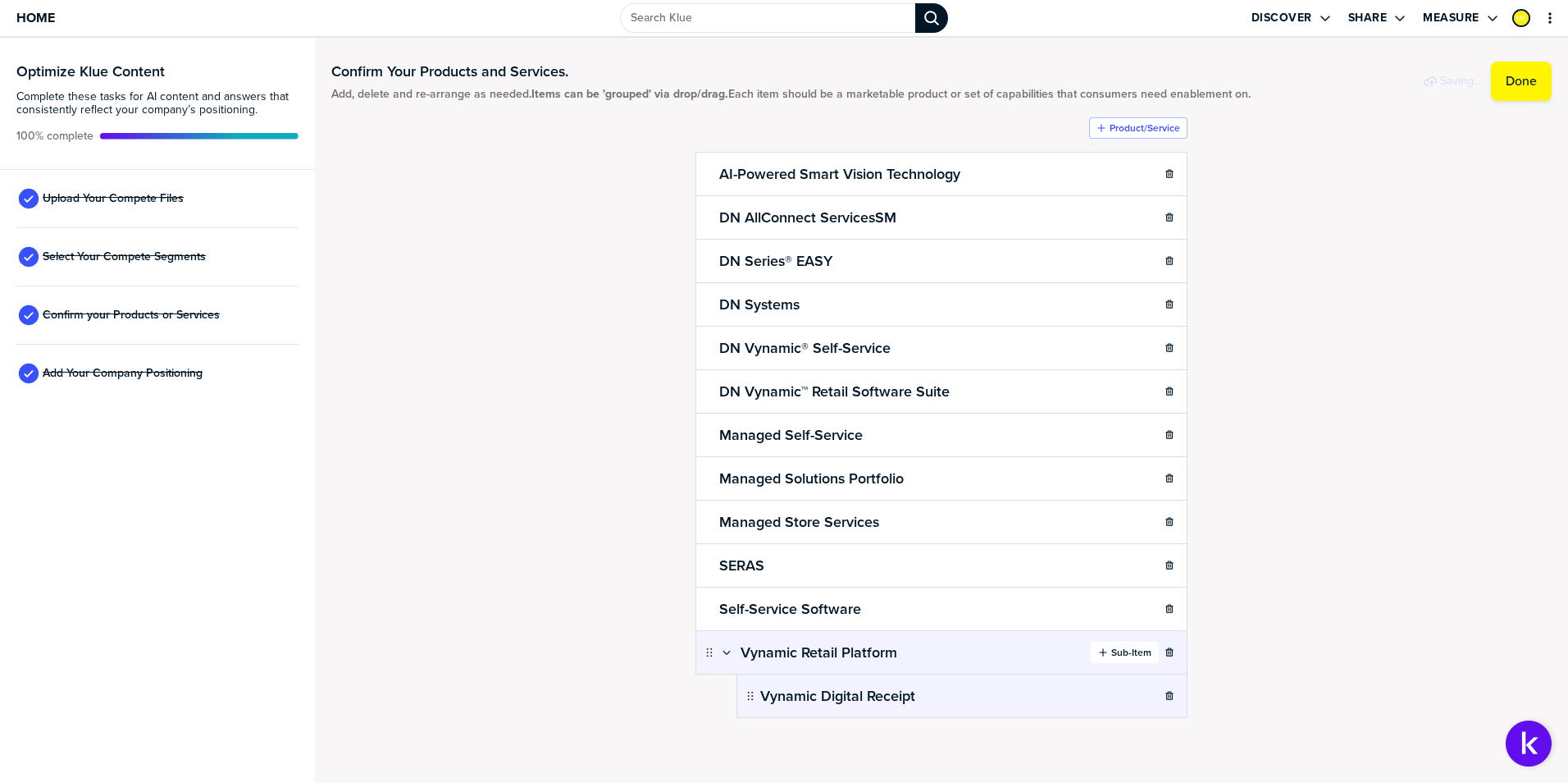
click at [1108, 651] on div "button" at bounding box center [1108, 651] width 3 height 13
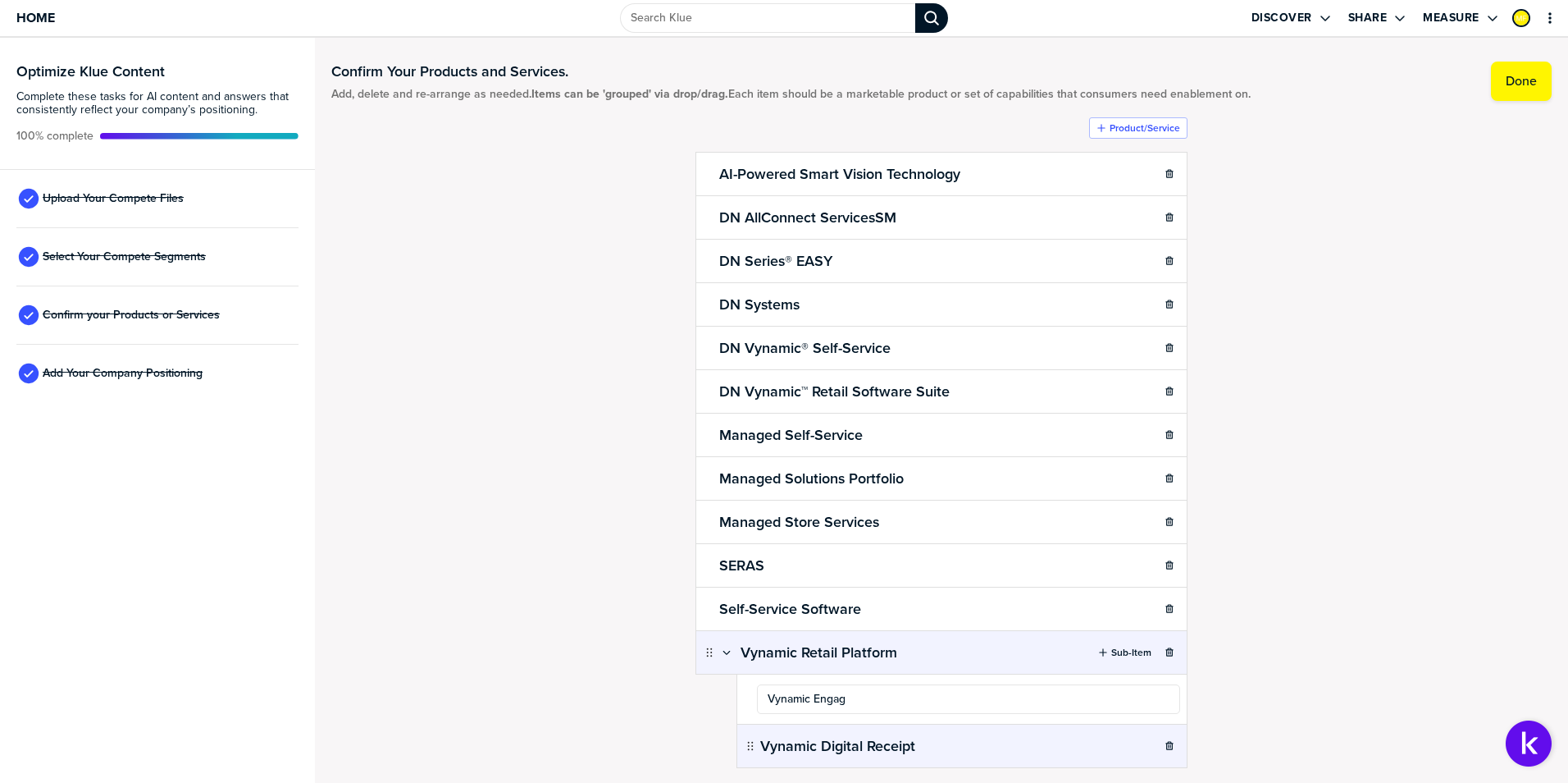
type input "Vynamic Engage"
click at [1399, 645] on div "Confirm Your Products and Services. Add, delete and re-arrange as needed. Items…" at bounding box center [941, 401] width 1220 height 712
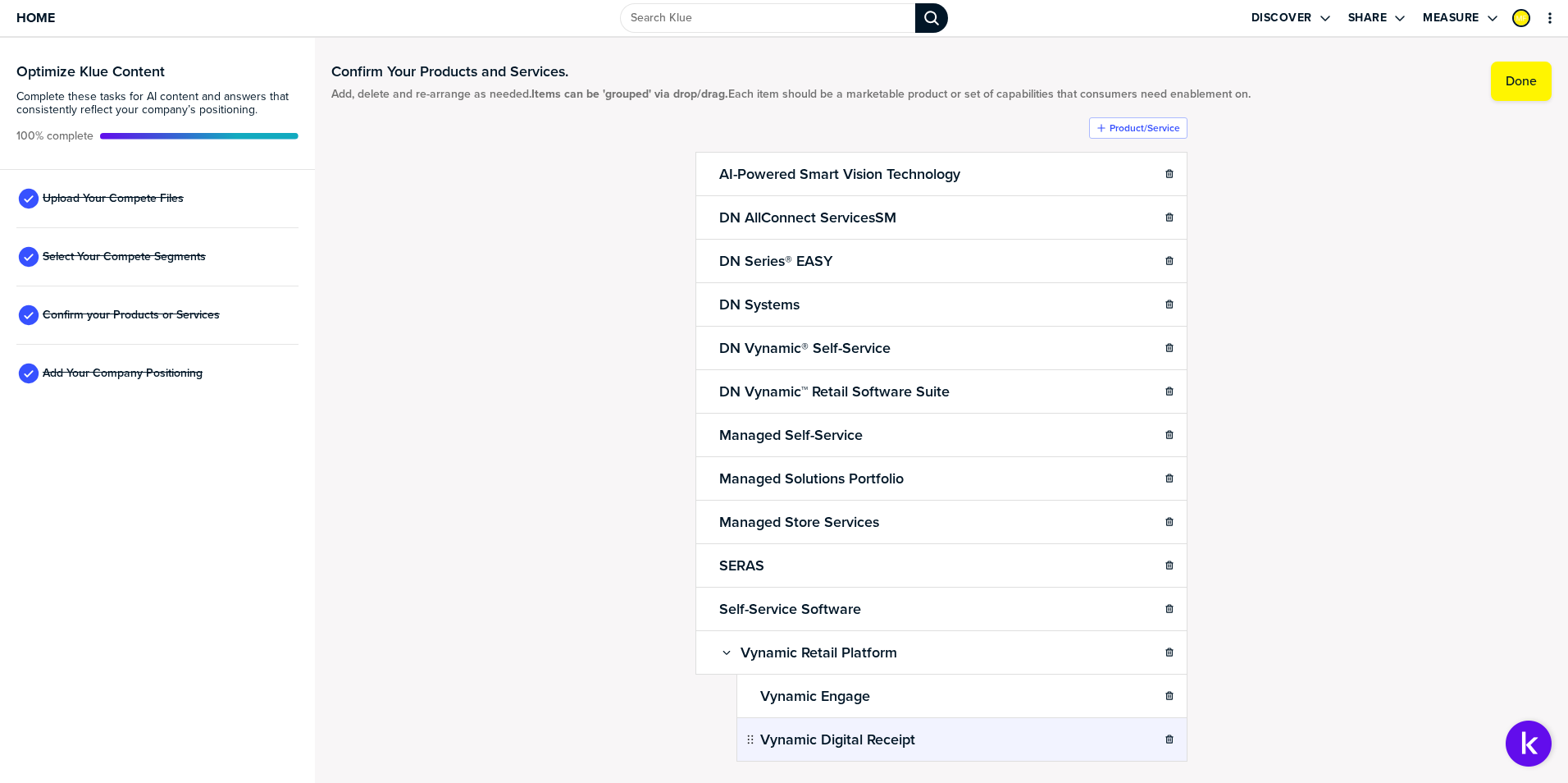
click at [1416, 528] on div "Confirm Your Products and Services. Add, delete and re-arrange as needed. Items…" at bounding box center [941, 401] width 1220 height 712
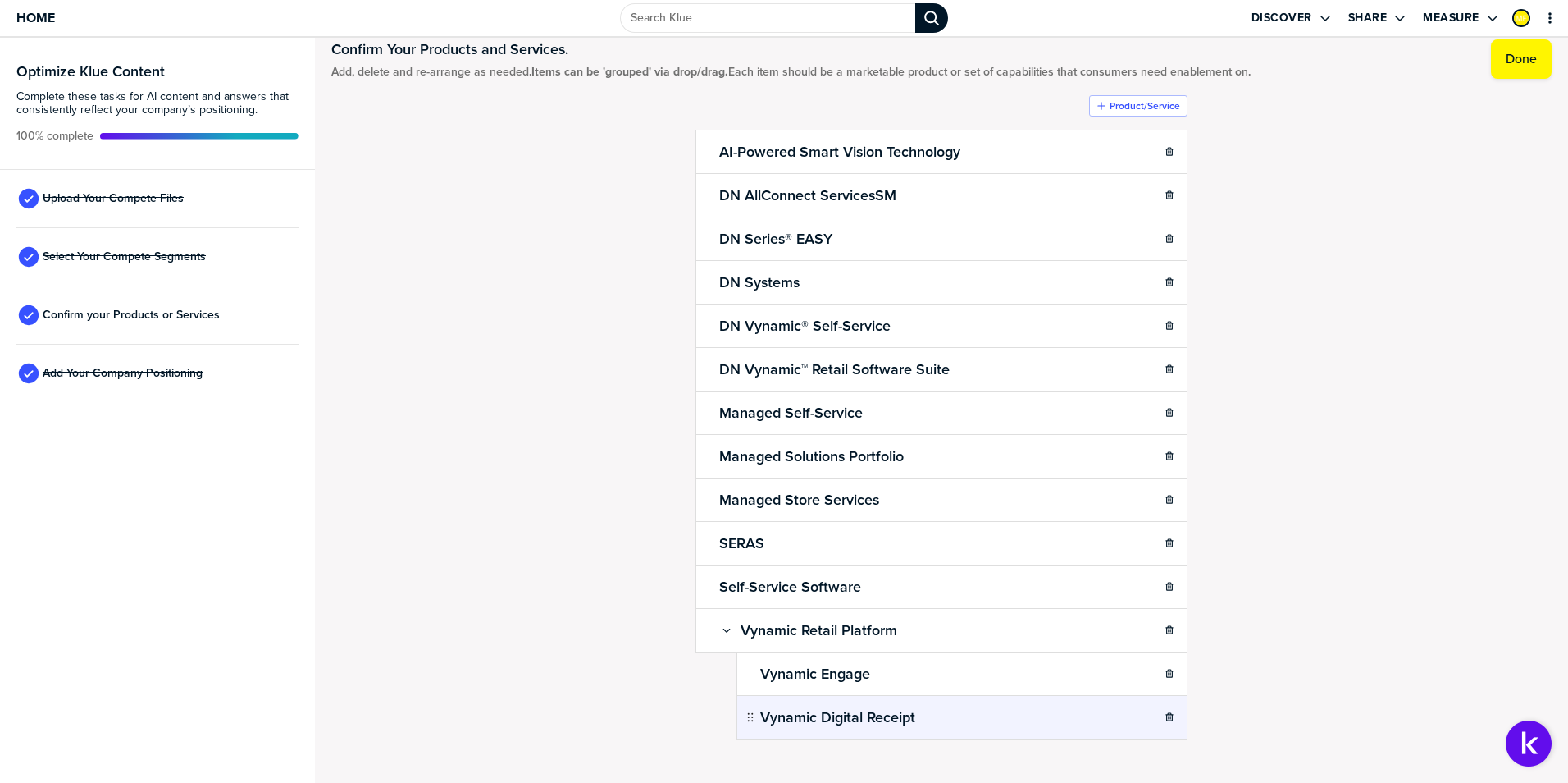
scroll to position [52, 0]
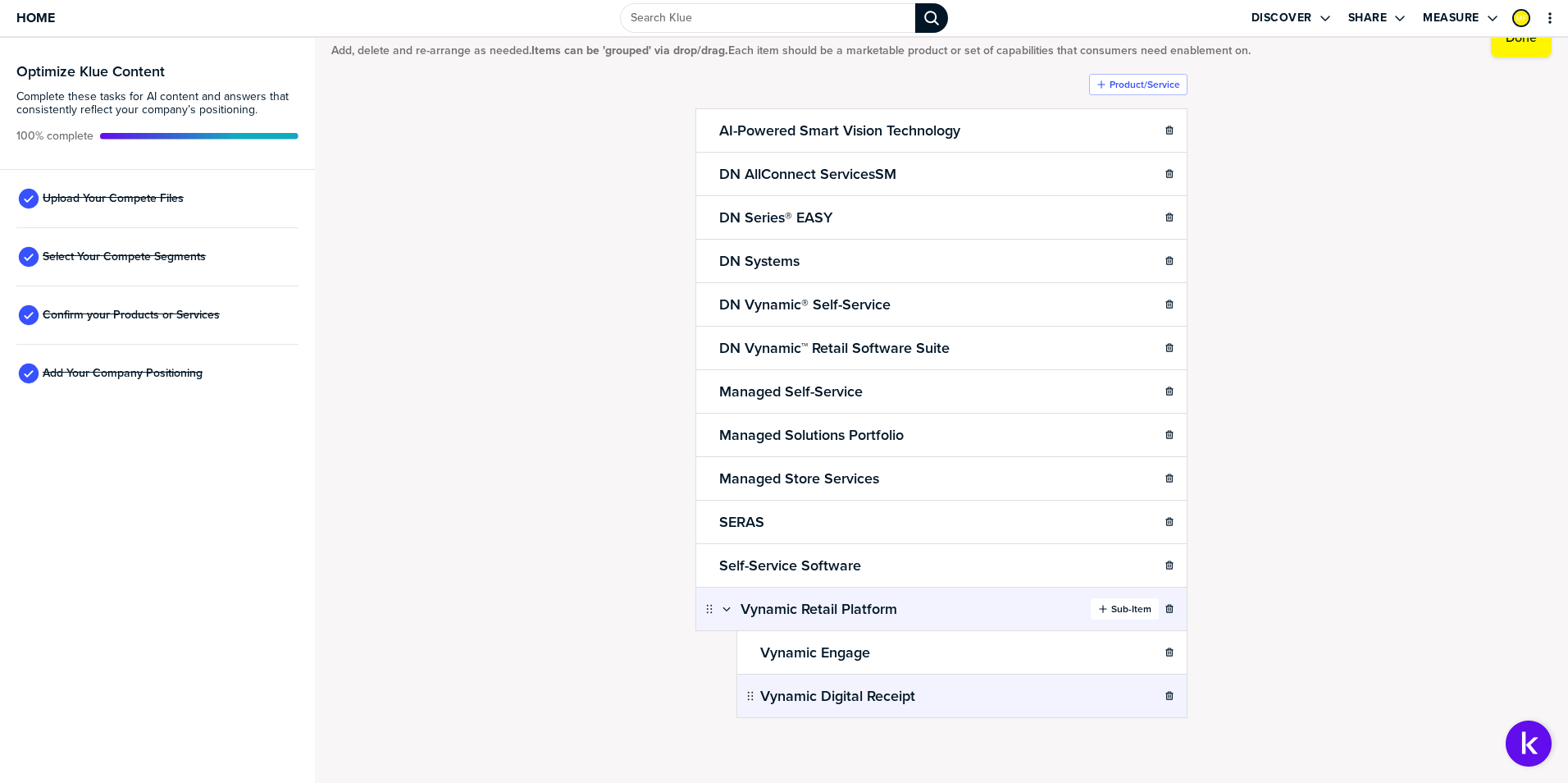
click at [1121, 603] on label "Sub-Item" at bounding box center [1131, 608] width 40 height 13
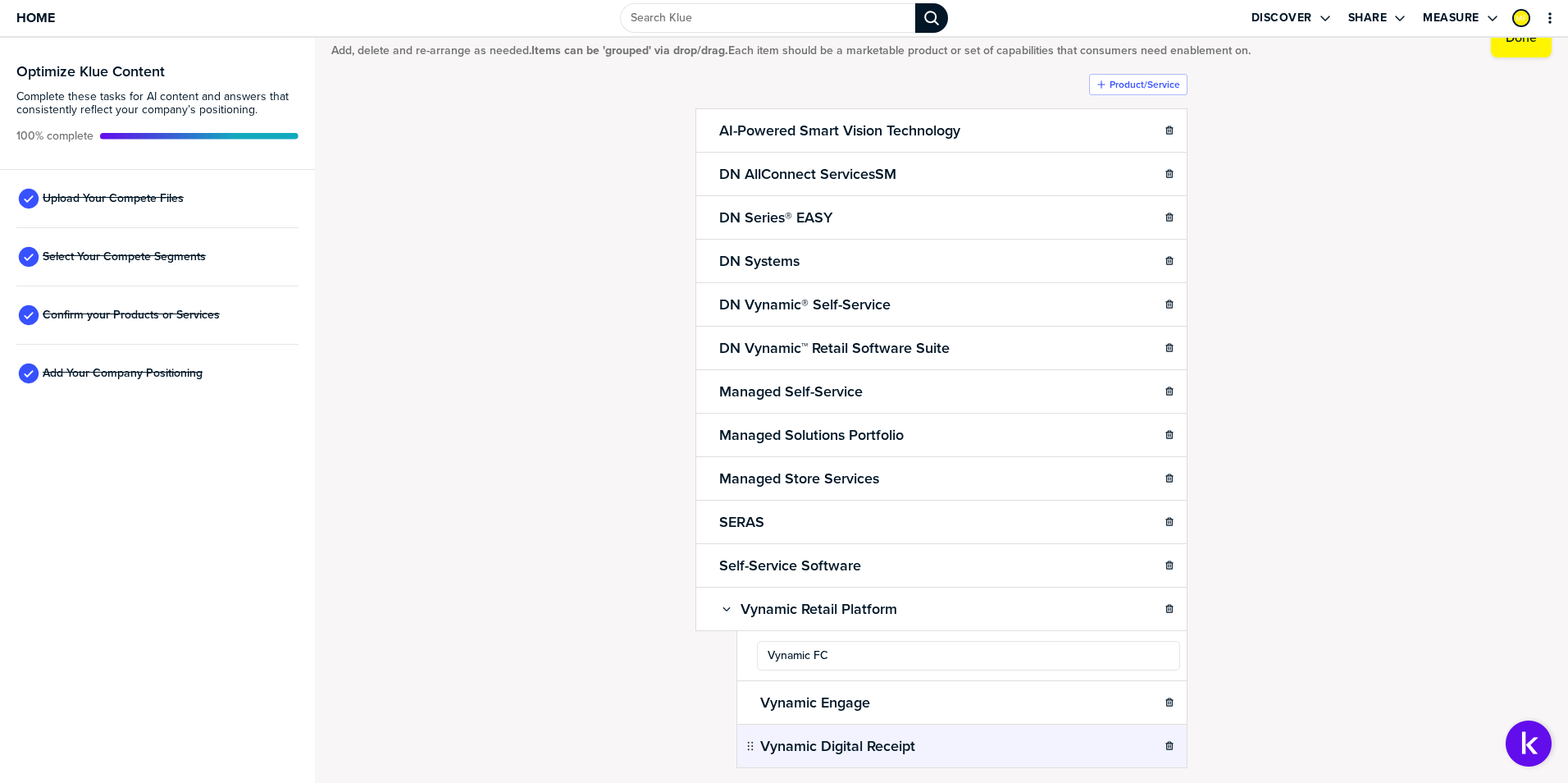
type input "Vynamic FCx"
click at [1111, 609] on label "Sub-Item" at bounding box center [1131, 608] width 40 height 13
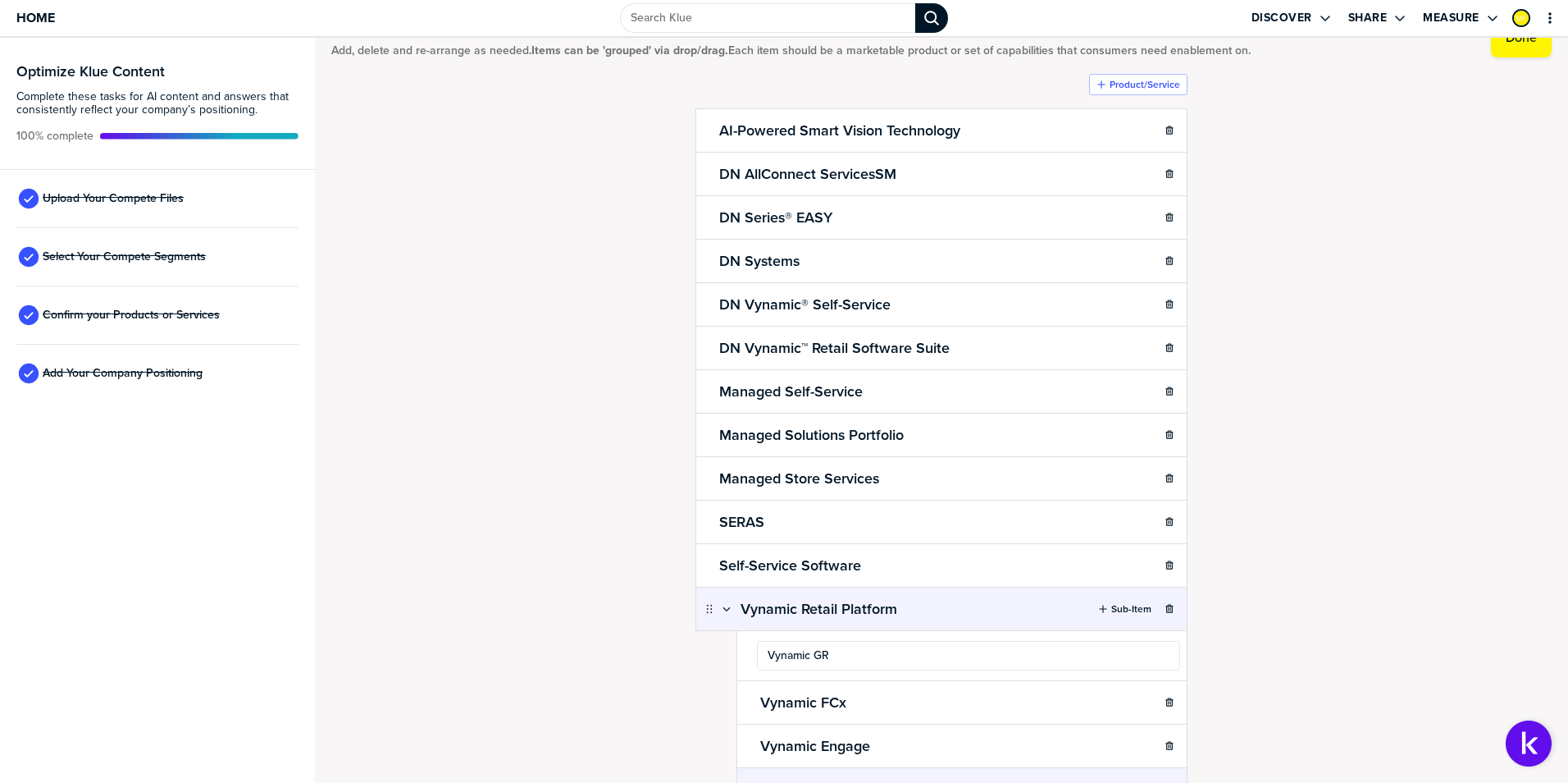
type input "Vynamic GRx"
click at [1360, 599] on div "Confirm Your Products and Services. Add, delete and re-arrange as needed. Items…" at bounding box center [941, 358] width 1220 height 712
click at [1125, 599] on button "Sub-Item" at bounding box center [1124, 609] width 68 height 22
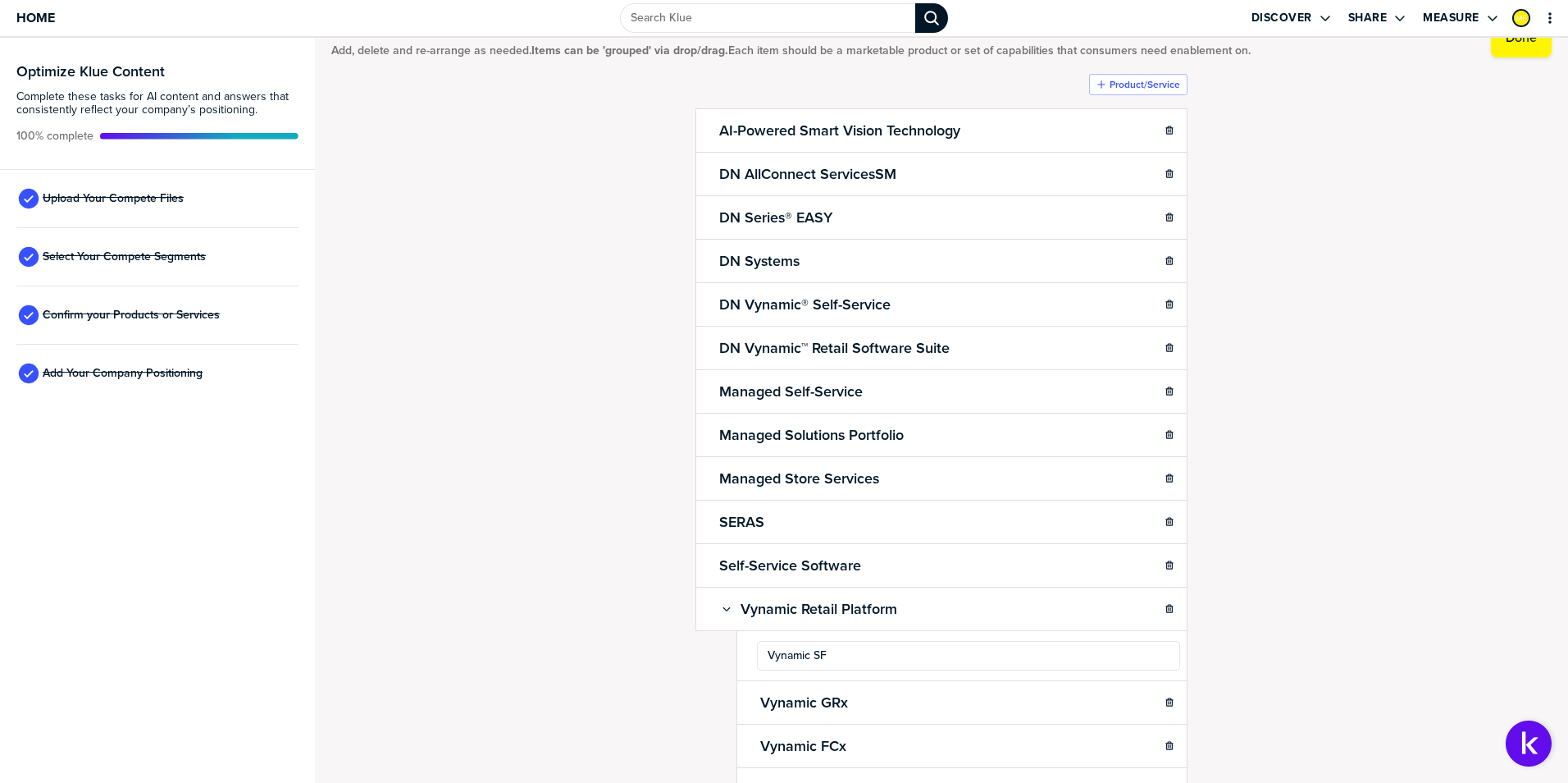
type input "Vynamic SFx"
click at [1414, 619] on div "Confirm Your Products and Services. Add, delete and re-arrange as needed. Items…" at bounding box center [941, 358] width 1220 height 712
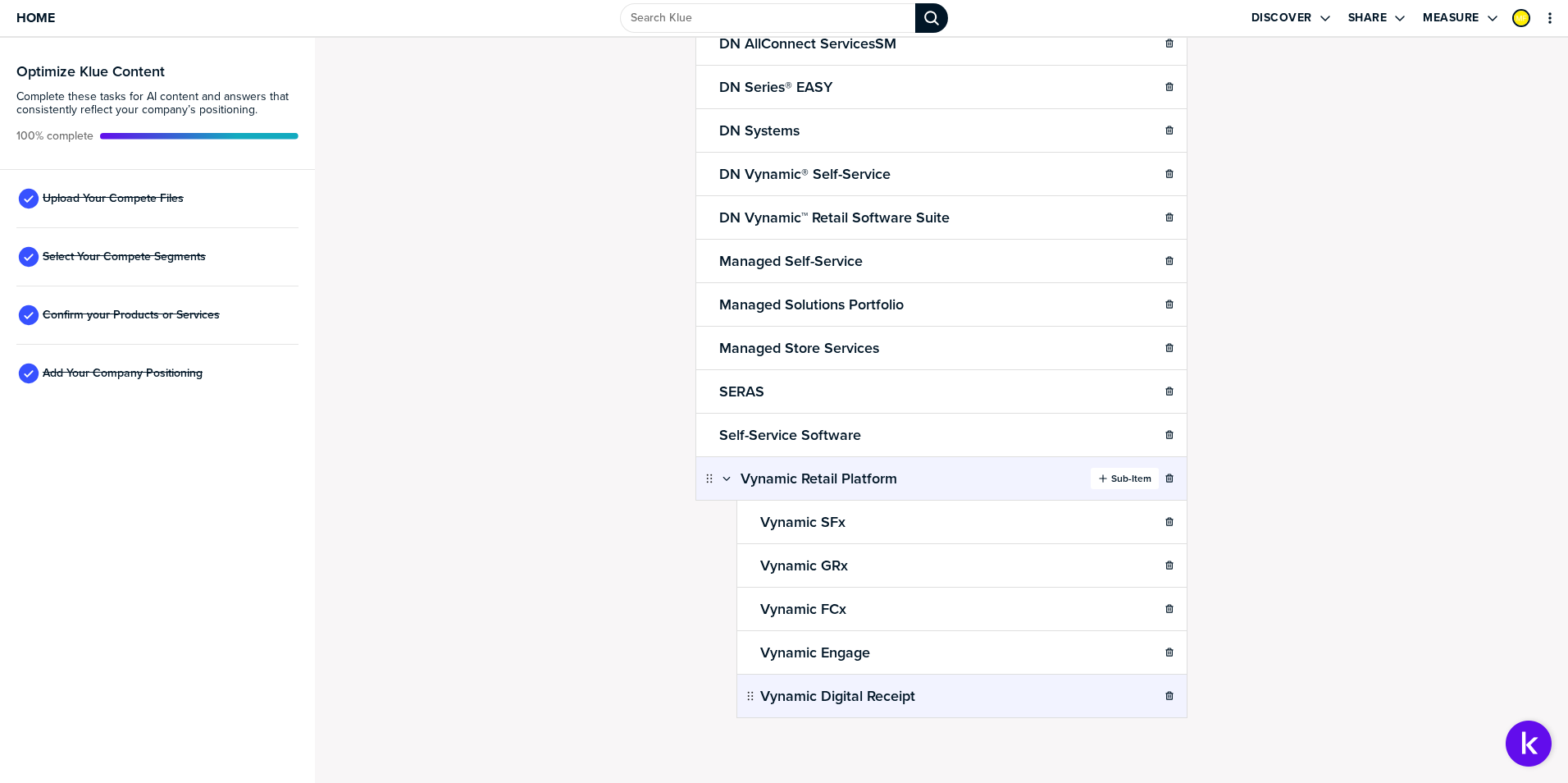
click at [1111, 477] on label "Sub-Item" at bounding box center [1131, 477] width 40 height 13
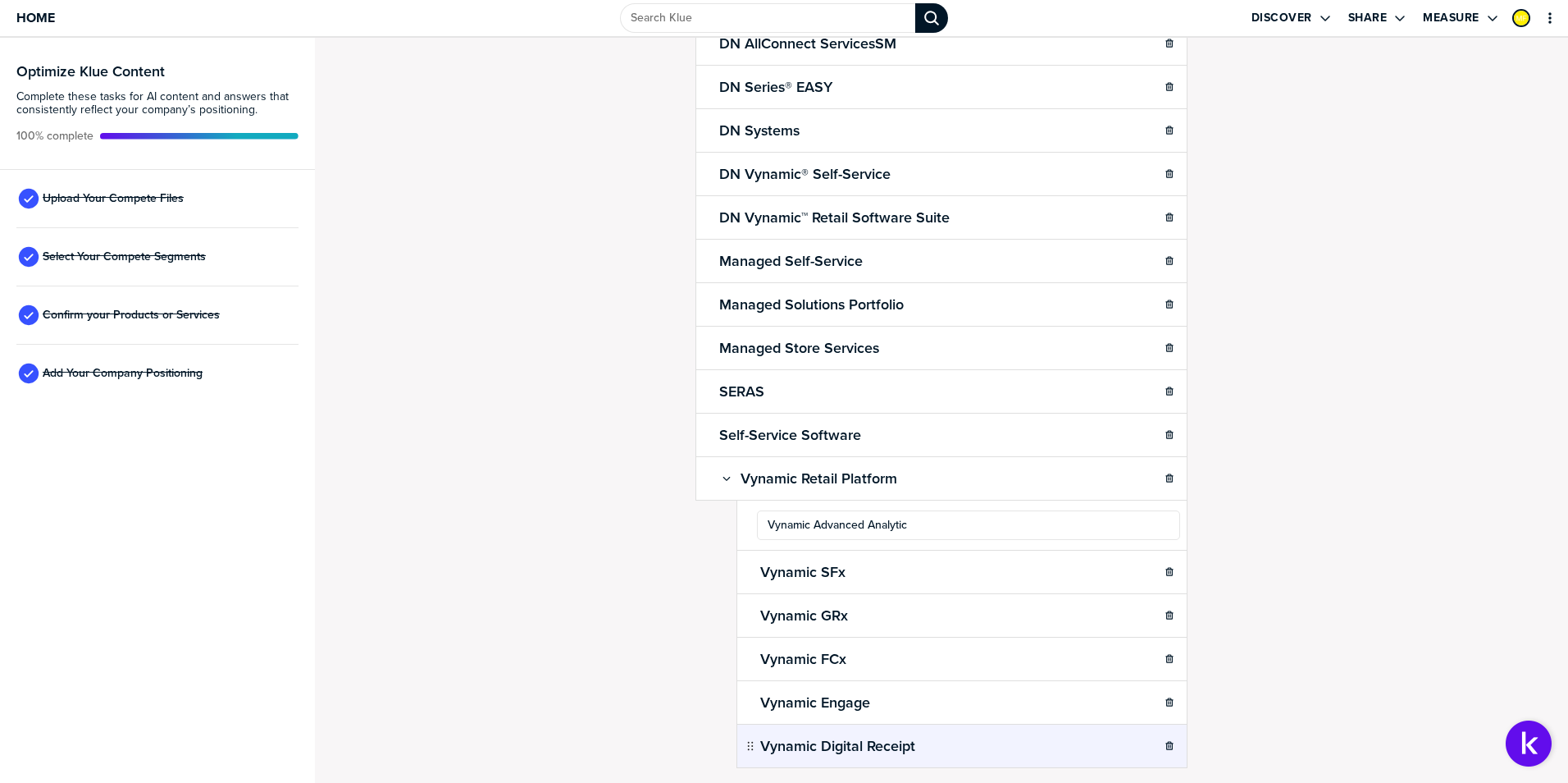
type input "Vynamic Advanced Analytics"
click at [1384, 523] on div "Confirm Your Products and Services. Add, delete and re-arrange as needed. Items…" at bounding box center [941, 227] width 1220 height 712
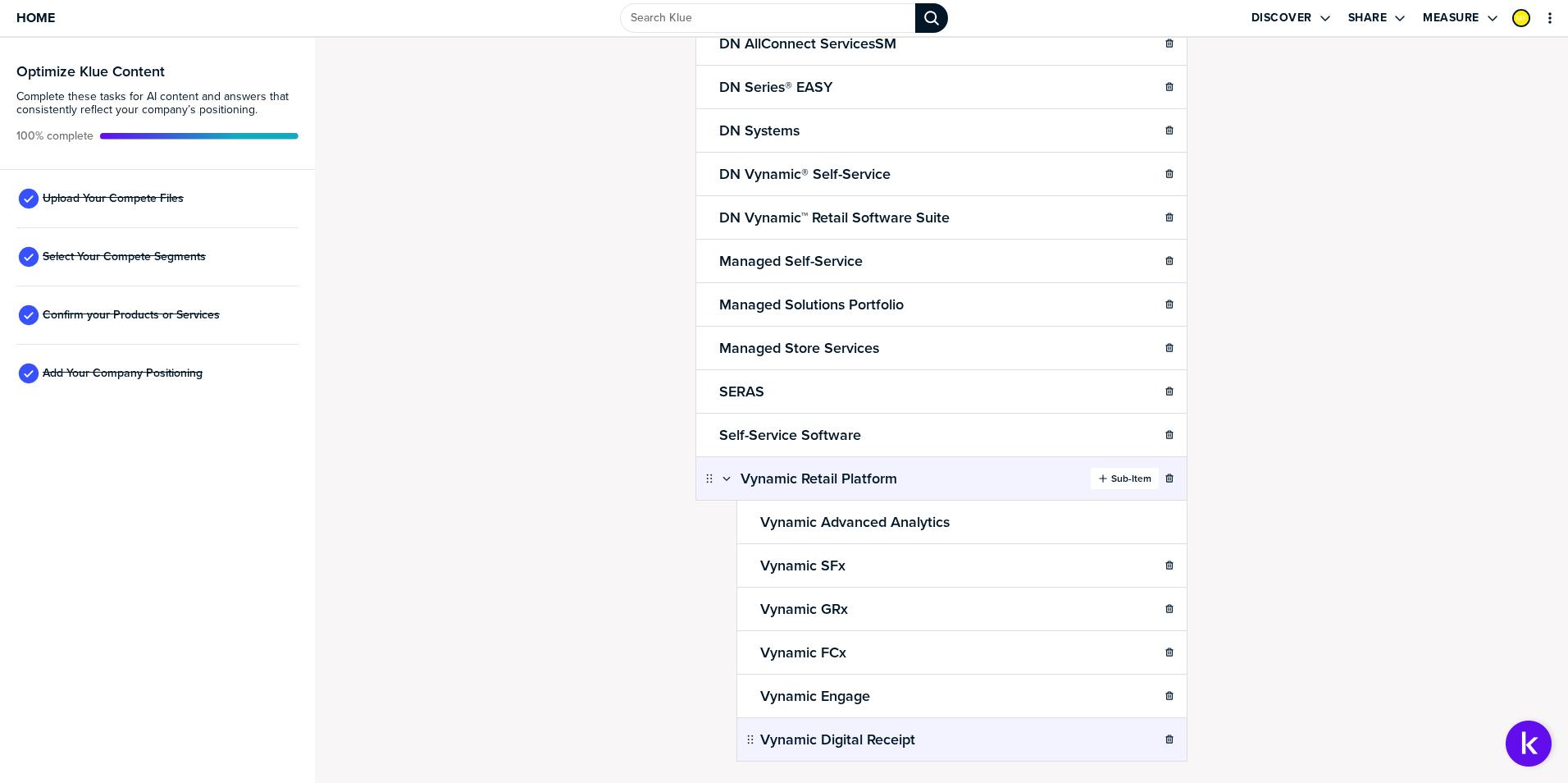
click at [1111, 480] on label "Sub-Item" at bounding box center [1131, 477] width 40 height 13
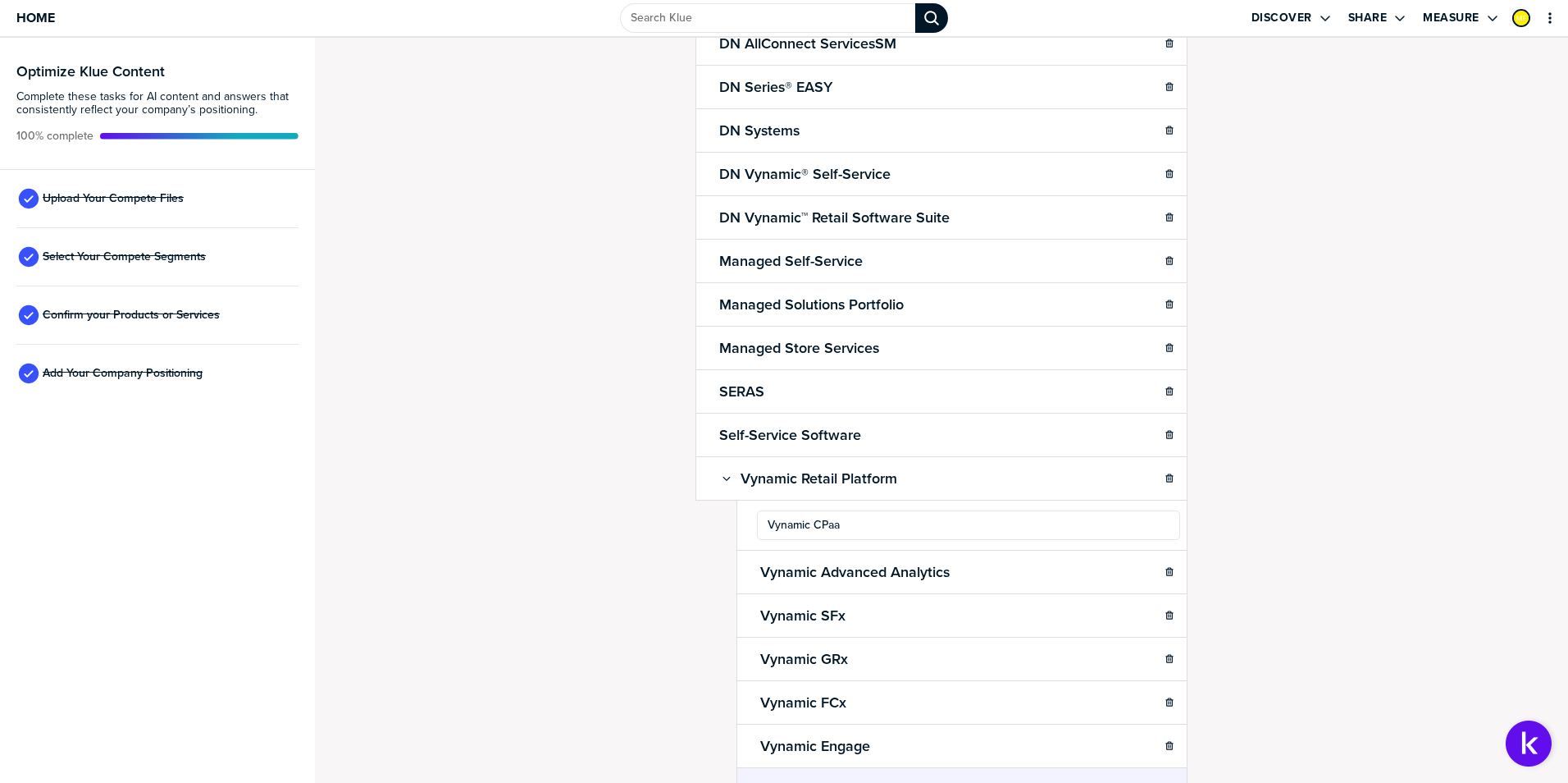
type input "Vynamic CPaaS"
click at [1404, 565] on div "Confirm Your Products and Services. Add, delete and re-arrange as needed. Items…" at bounding box center [941, 227] width 1220 height 712
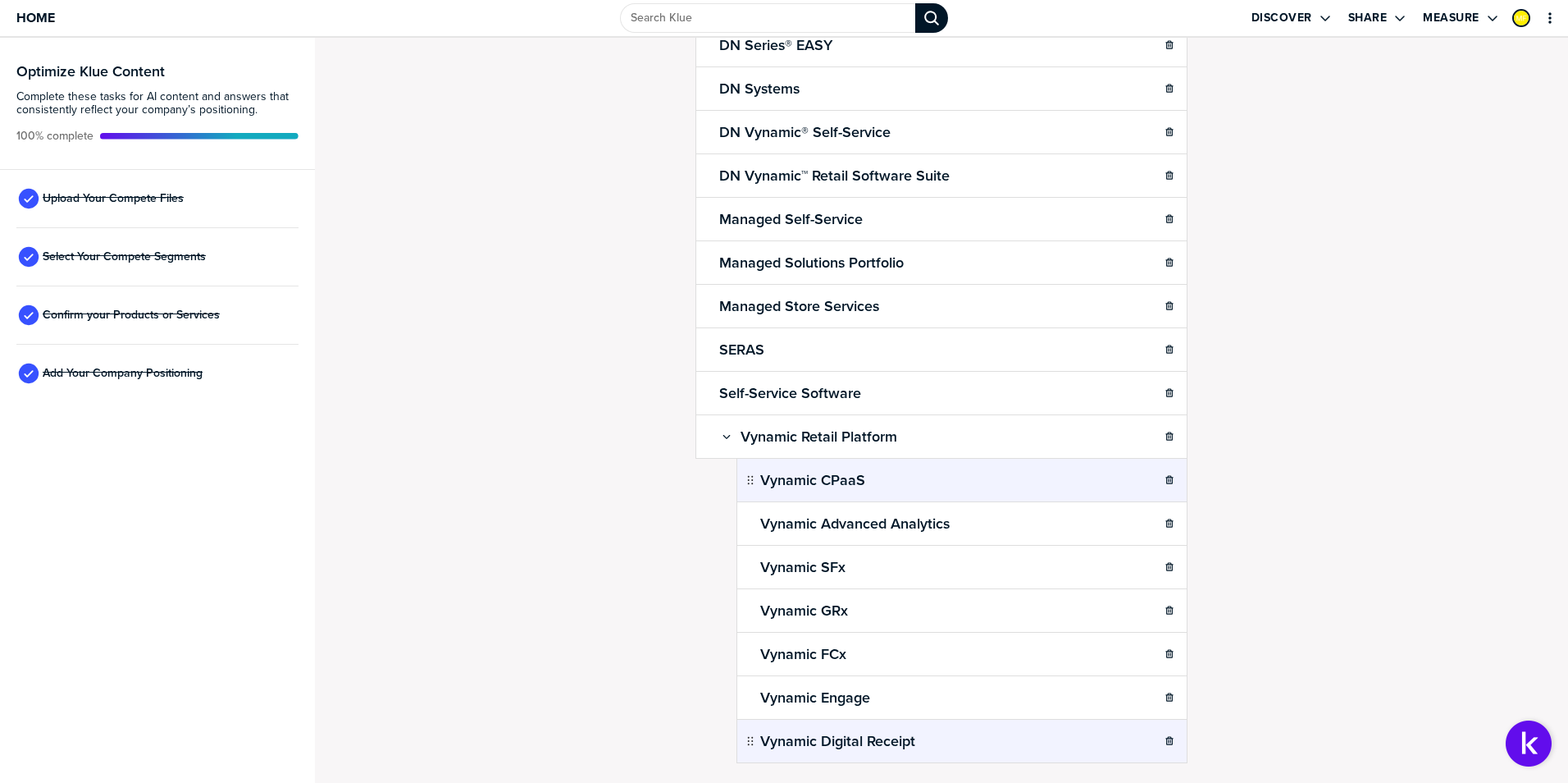
scroll to position [188, 0]
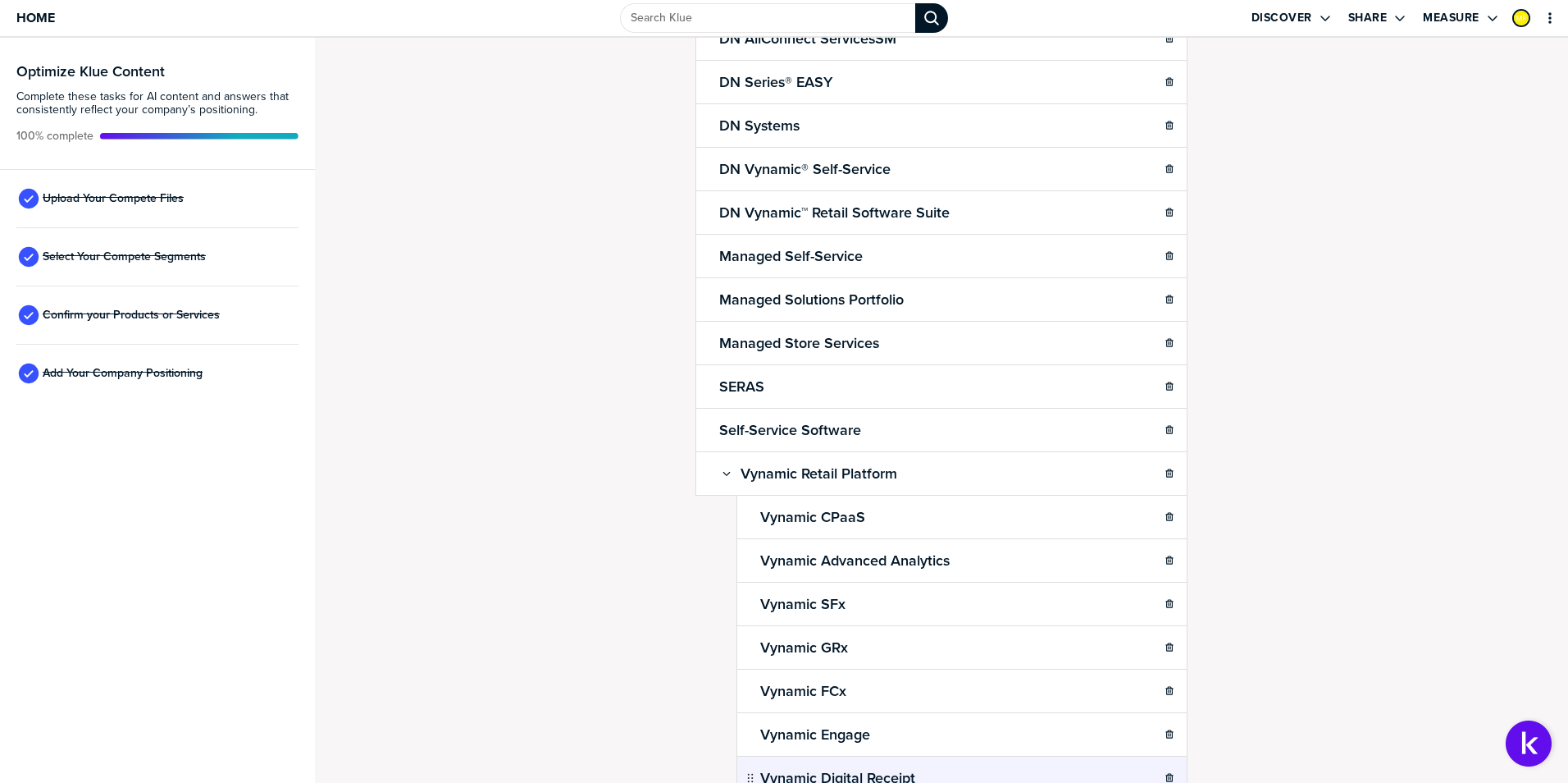
click at [1271, 532] on div "Confirm Your Products and Services. Add, delete and re-arrange as needed. Items…" at bounding box center [941, 222] width 1220 height 712
click at [1275, 532] on div "Confirm Your Products and Services. Add, delete and re-arrange as needed. Items…" at bounding box center [941, 222] width 1220 height 712
click at [527, 596] on div "Confirm Your Products and Services. Add, delete and re-arrange as needed. Items…" at bounding box center [942, 410] width 1253 height 745
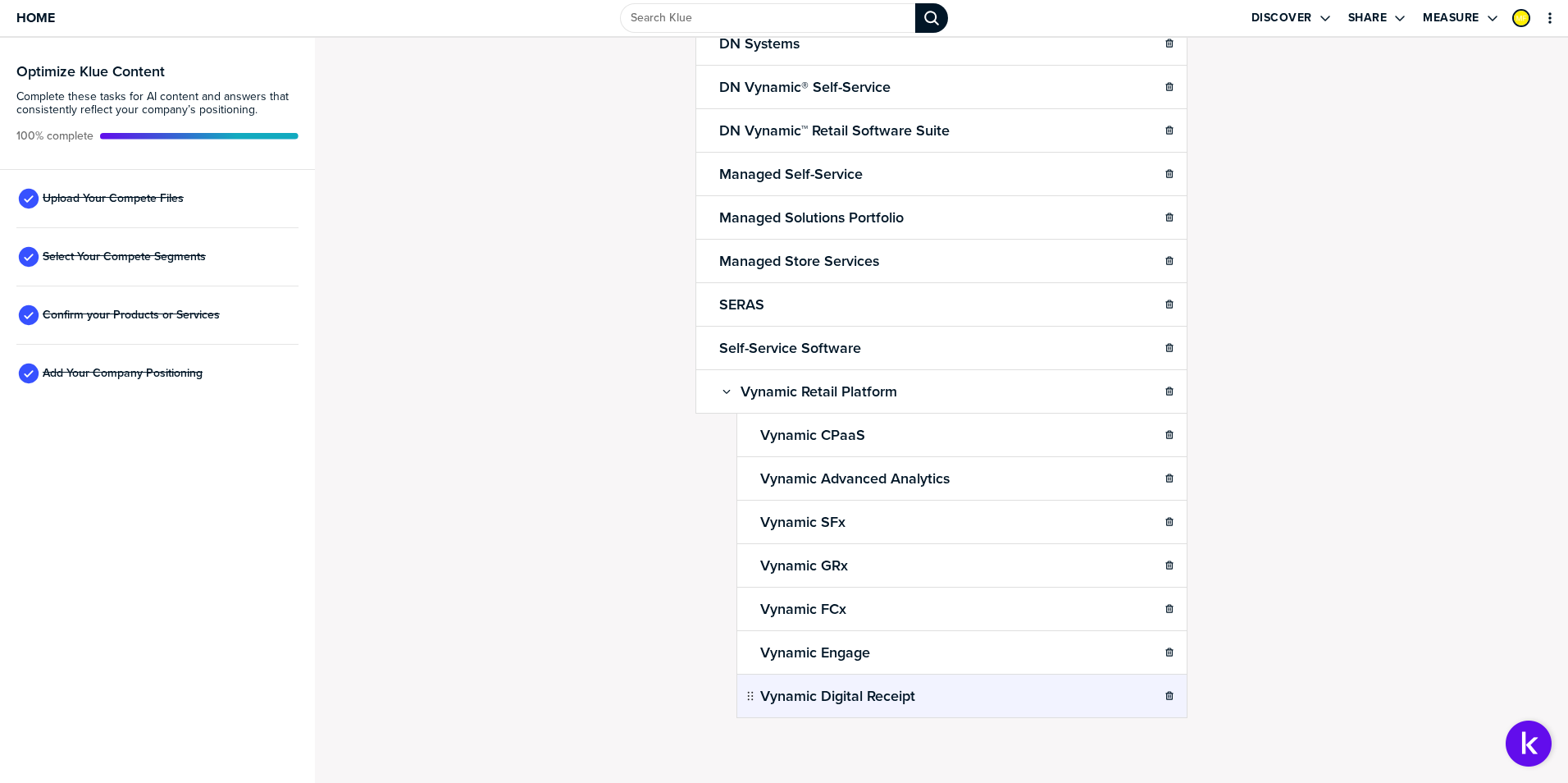
click at [1263, 381] on div "Confirm Your Products and Services. Add, delete and re-arrange as needed. Items…" at bounding box center [941, 140] width 1220 height 712
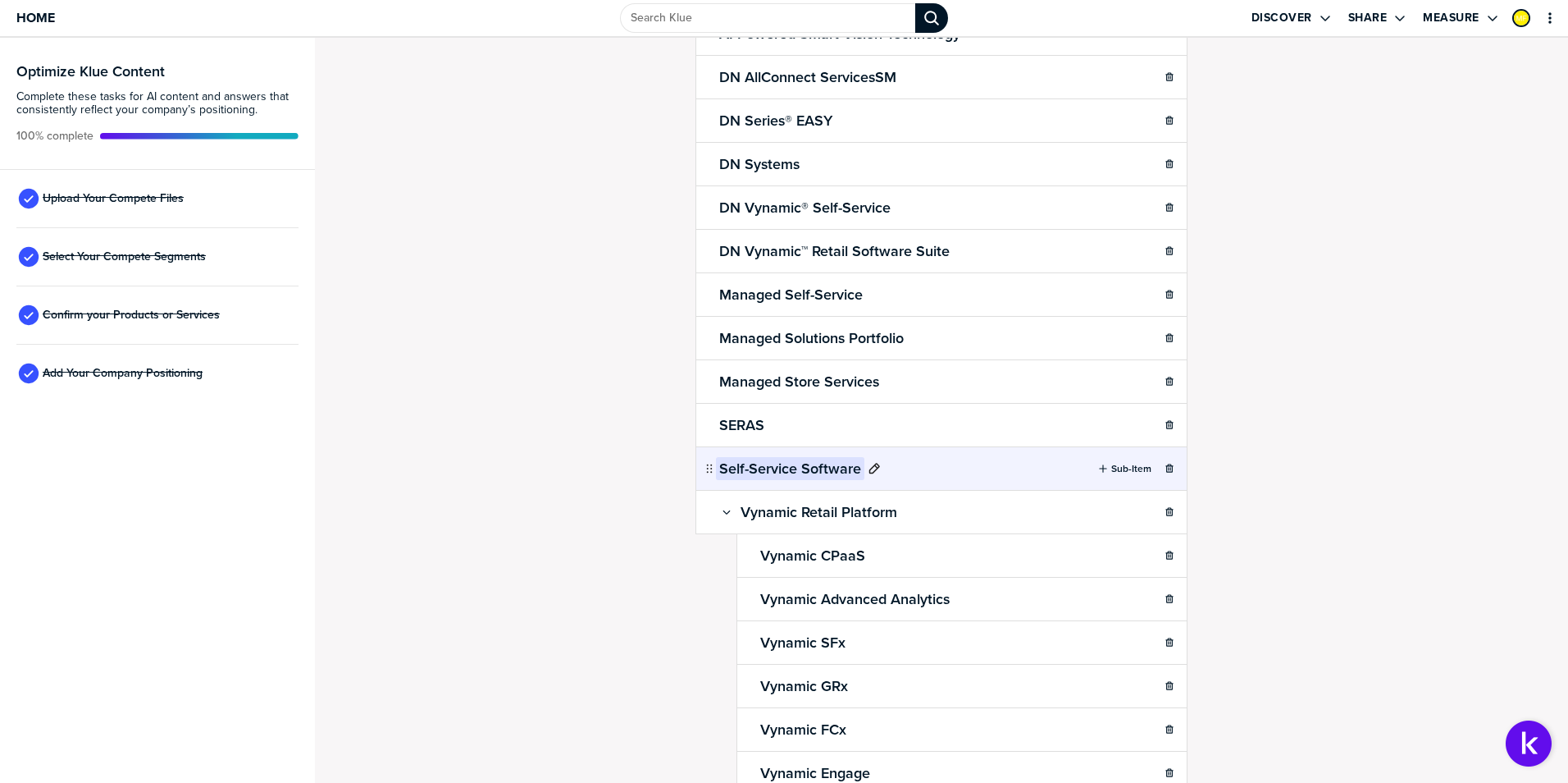
scroll to position [106, 0]
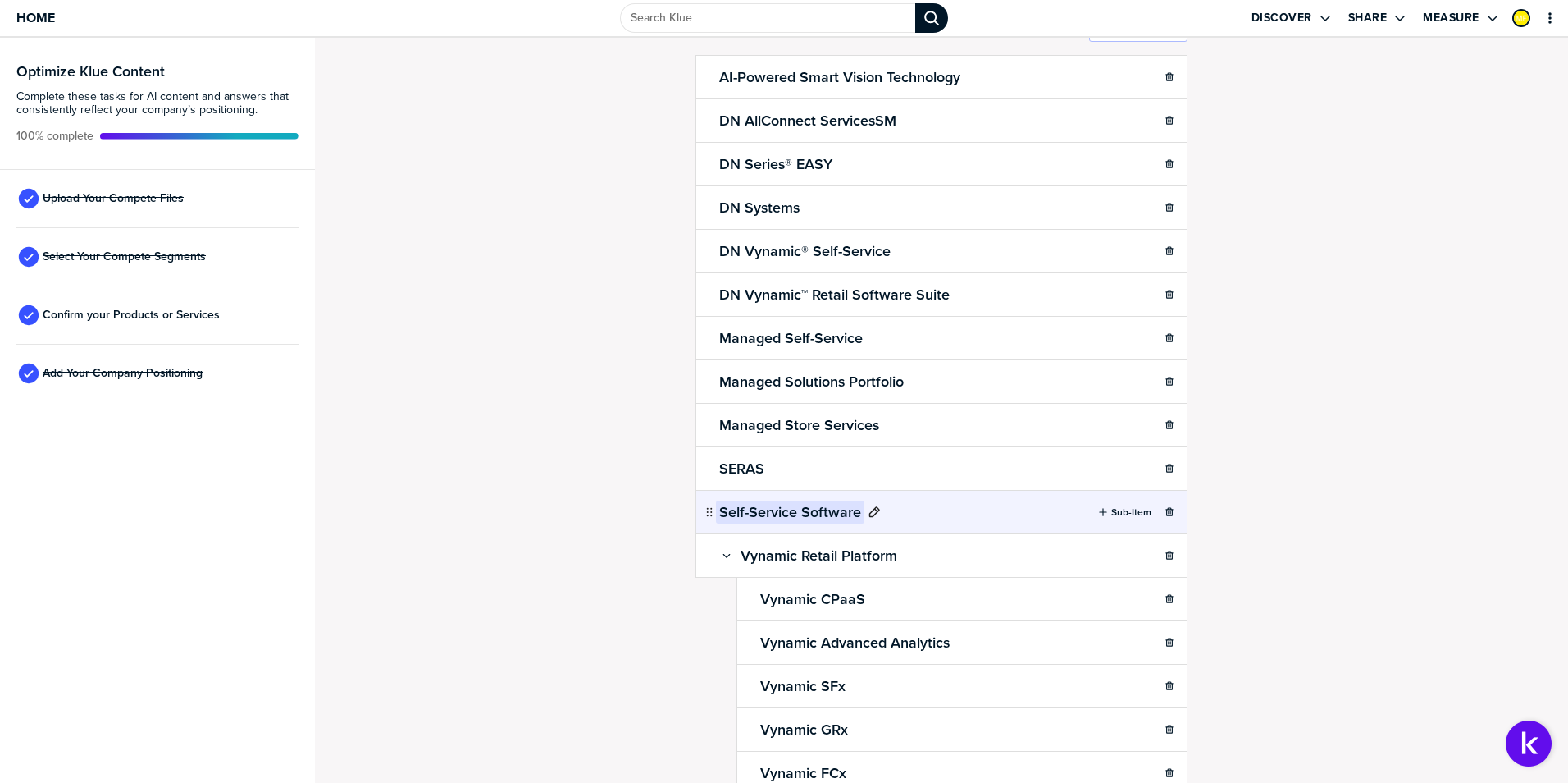
click at [767, 515] on h2 "Self-Service Software" at bounding box center [789, 511] width 148 height 23
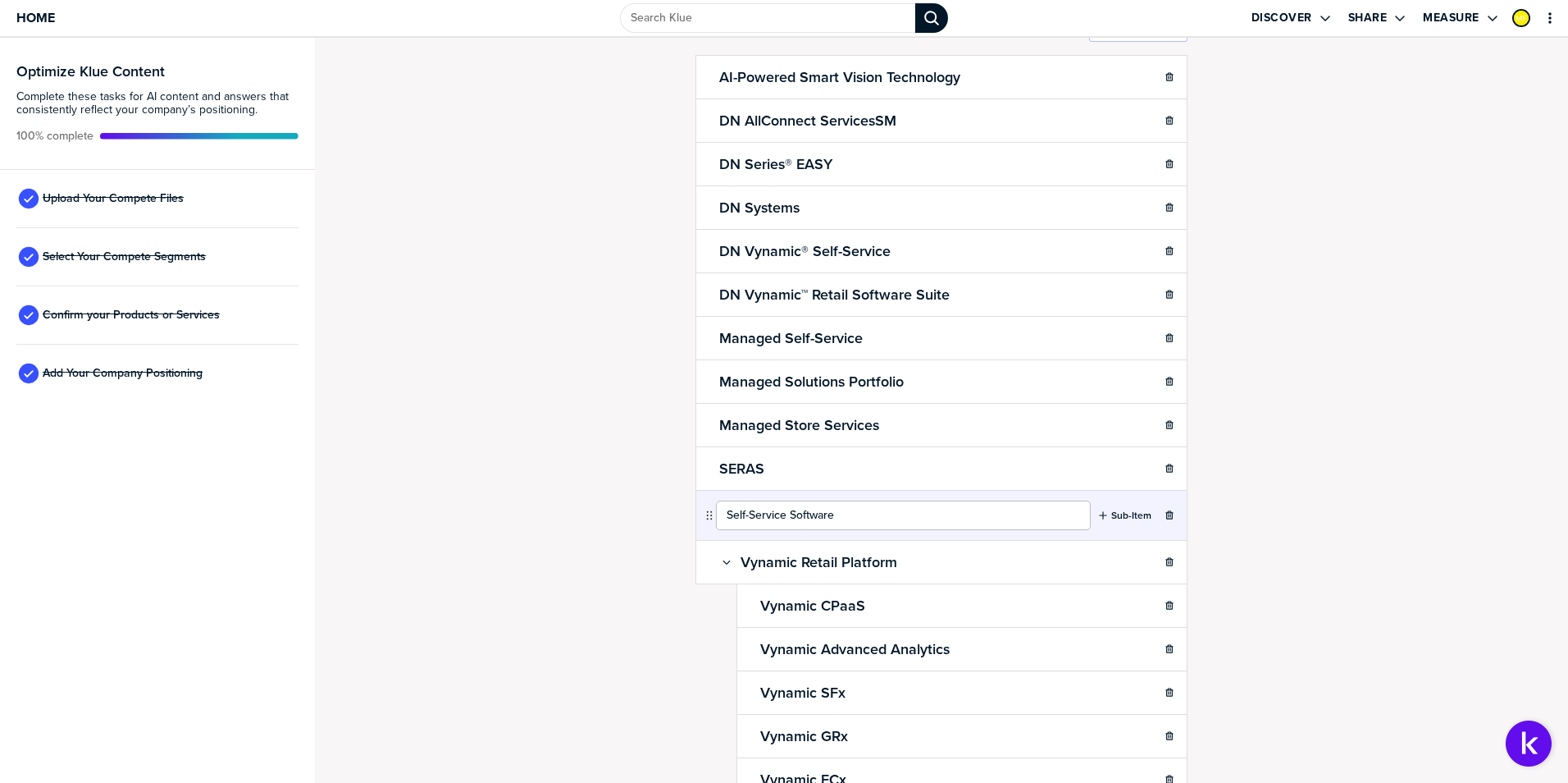
click at [754, 516] on input "Self-Service Software" at bounding box center [903, 515] width 375 height 29
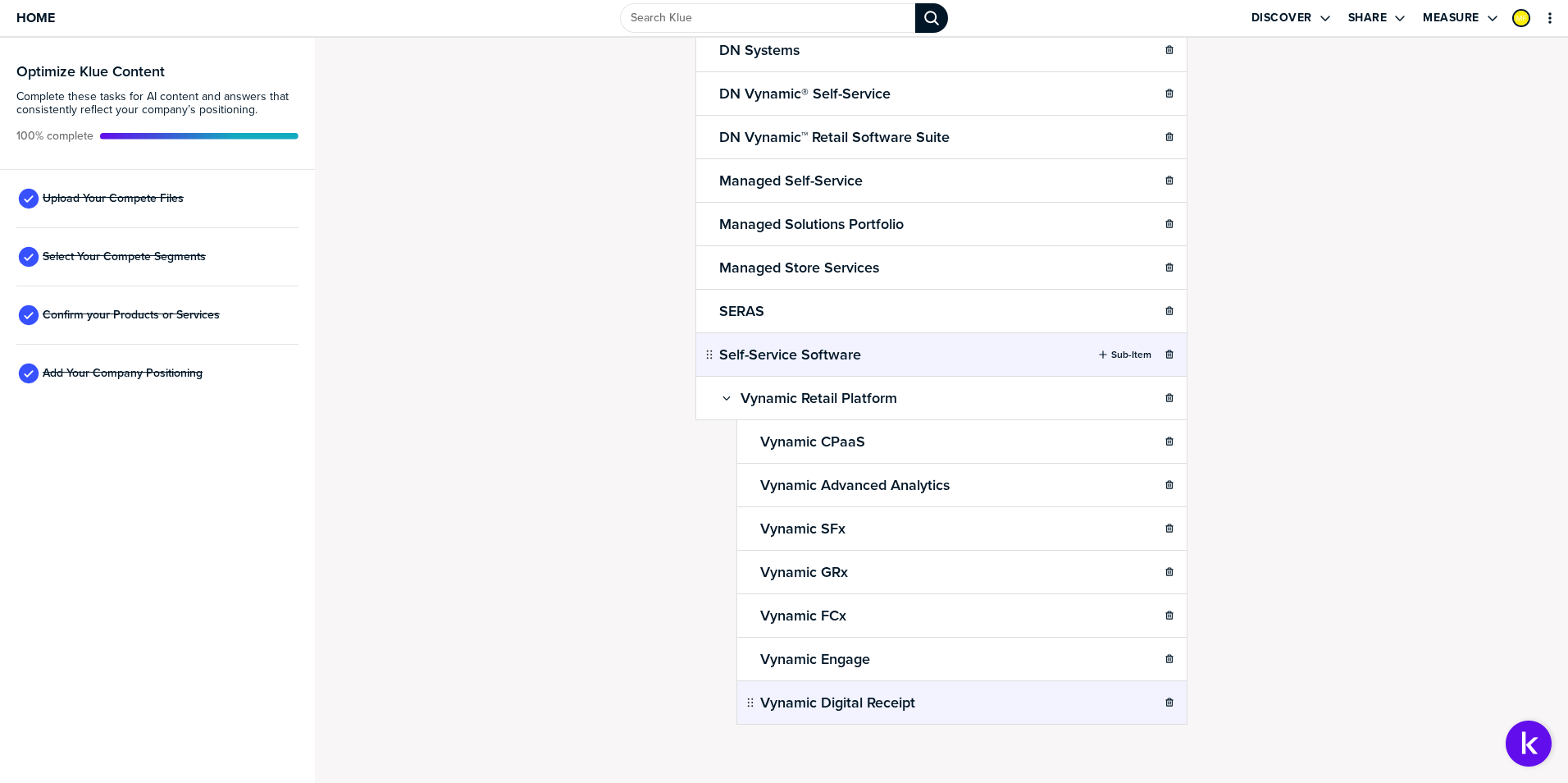
scroll to position [270, 0]
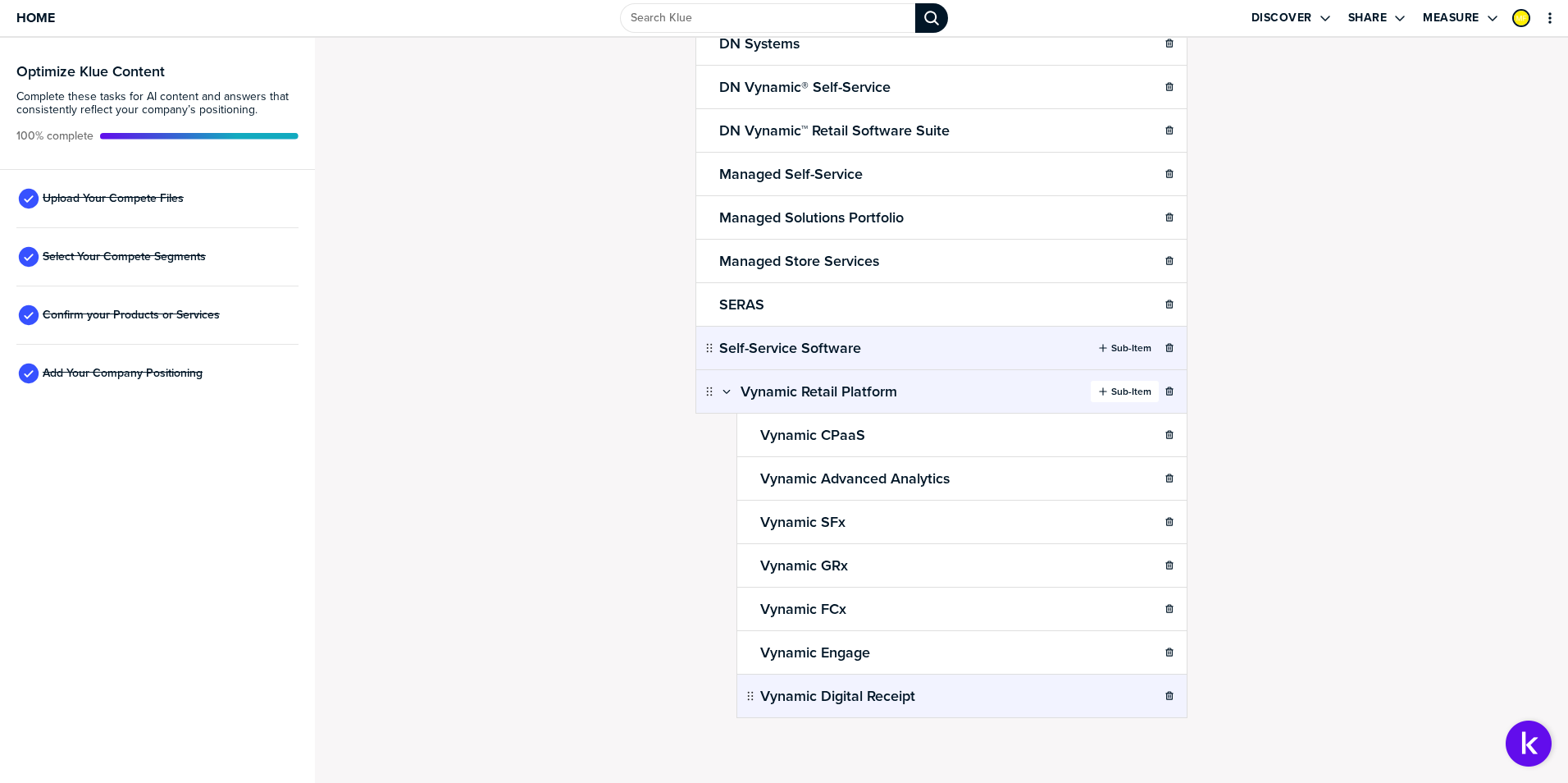
click at [1102, 384] on button "Sub-Item" at bounding box center [1124, 391] width 68 height 22
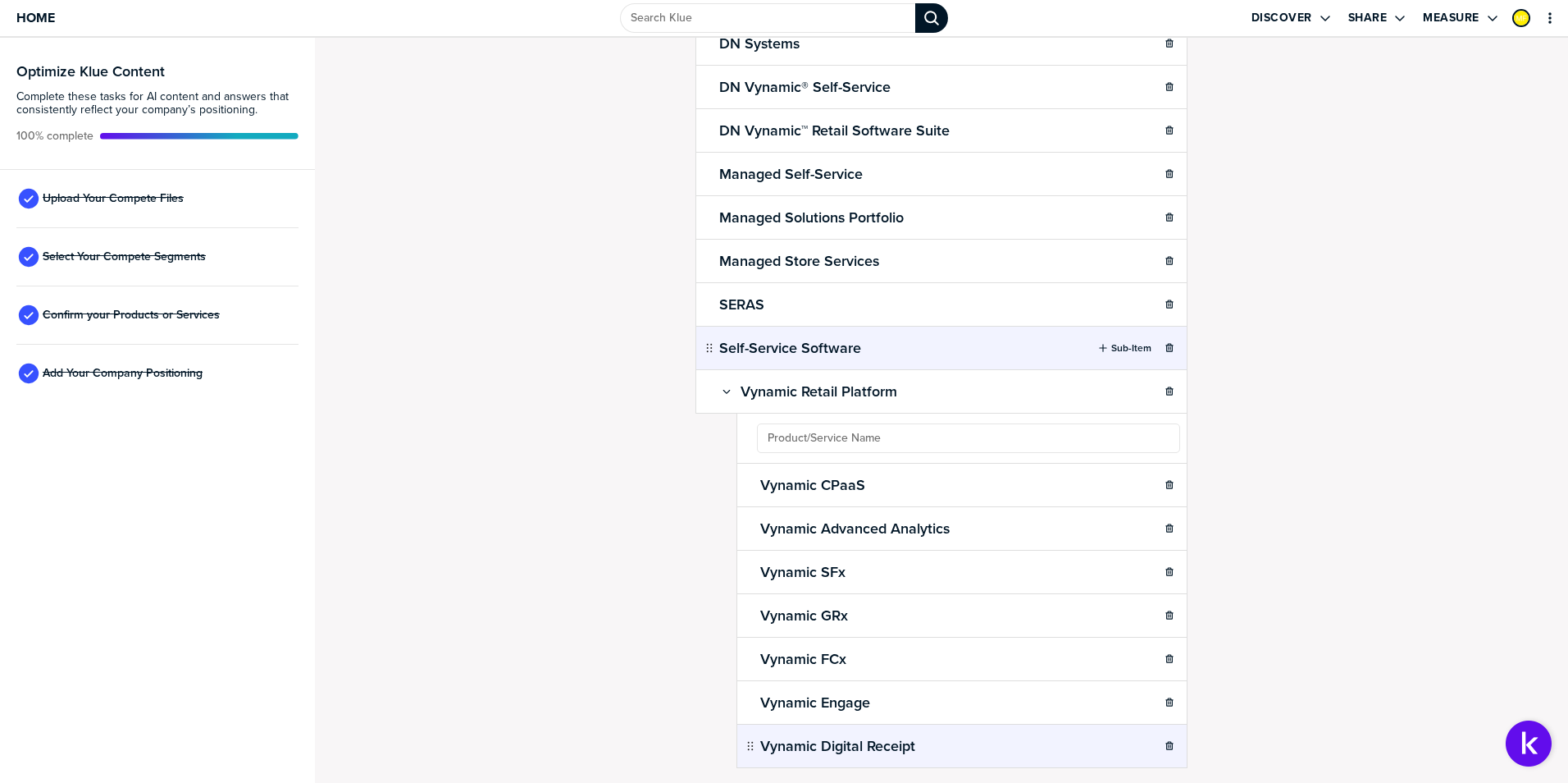
click at [1255, 451] on div "Confirm Your Products and Services. Add, delete and re-arrange as needed. Items…" at bounding box center [941, 140] width 1220 height 712
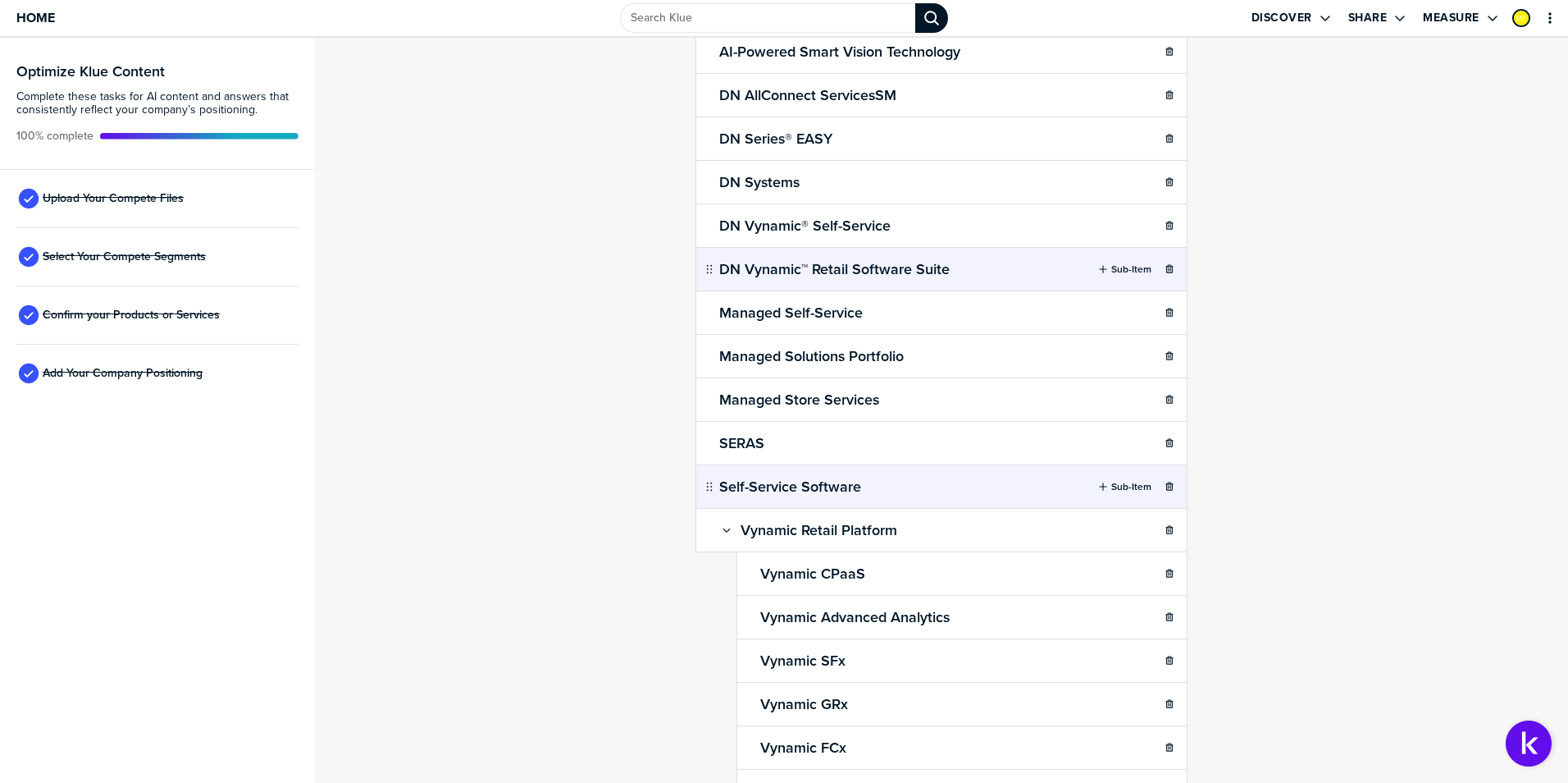
scroll to position [0, 0]
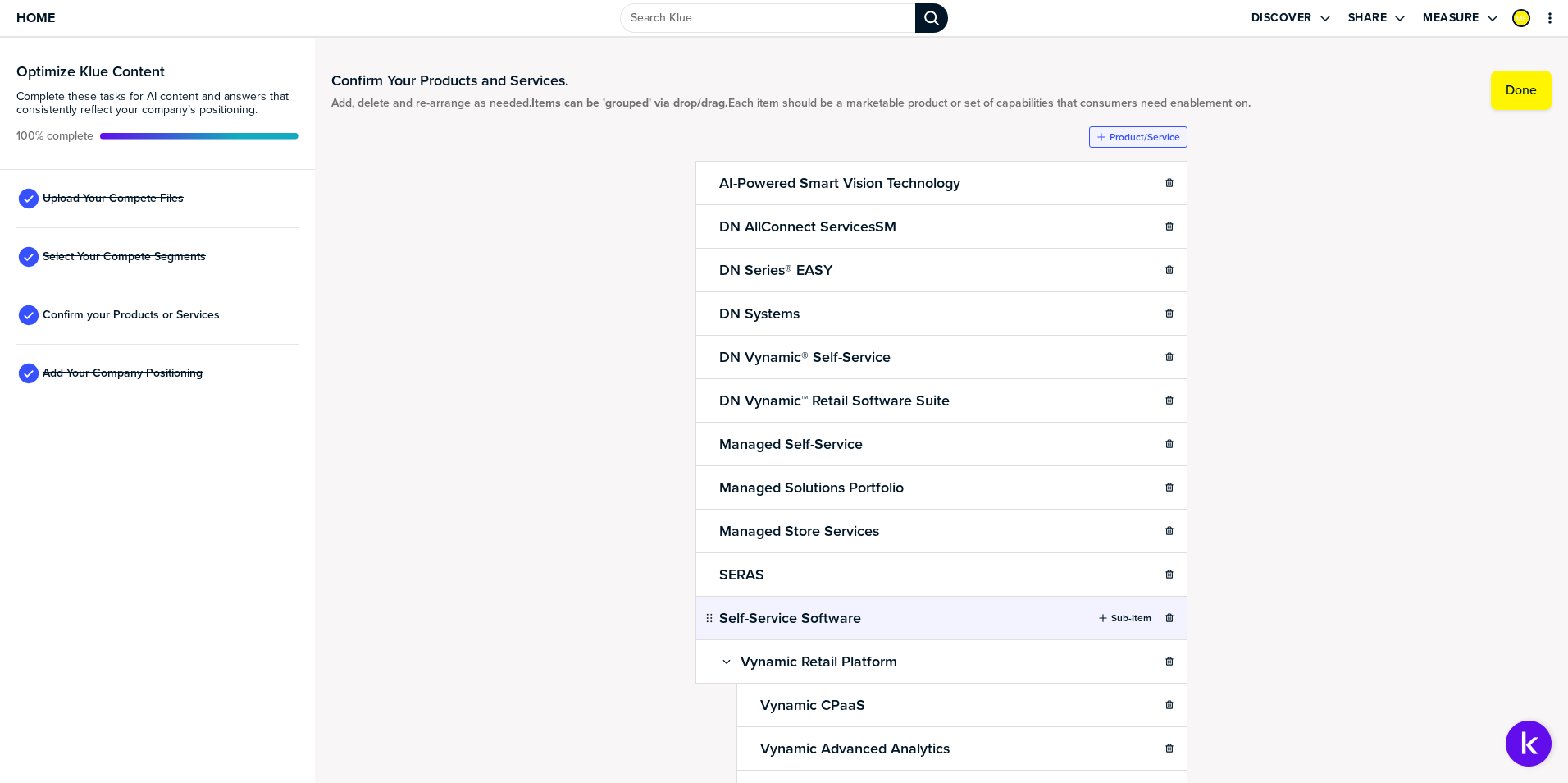
click at [1109, 137] on label "Product/Service" at bounding box center [1145, 137] width 71 height 13
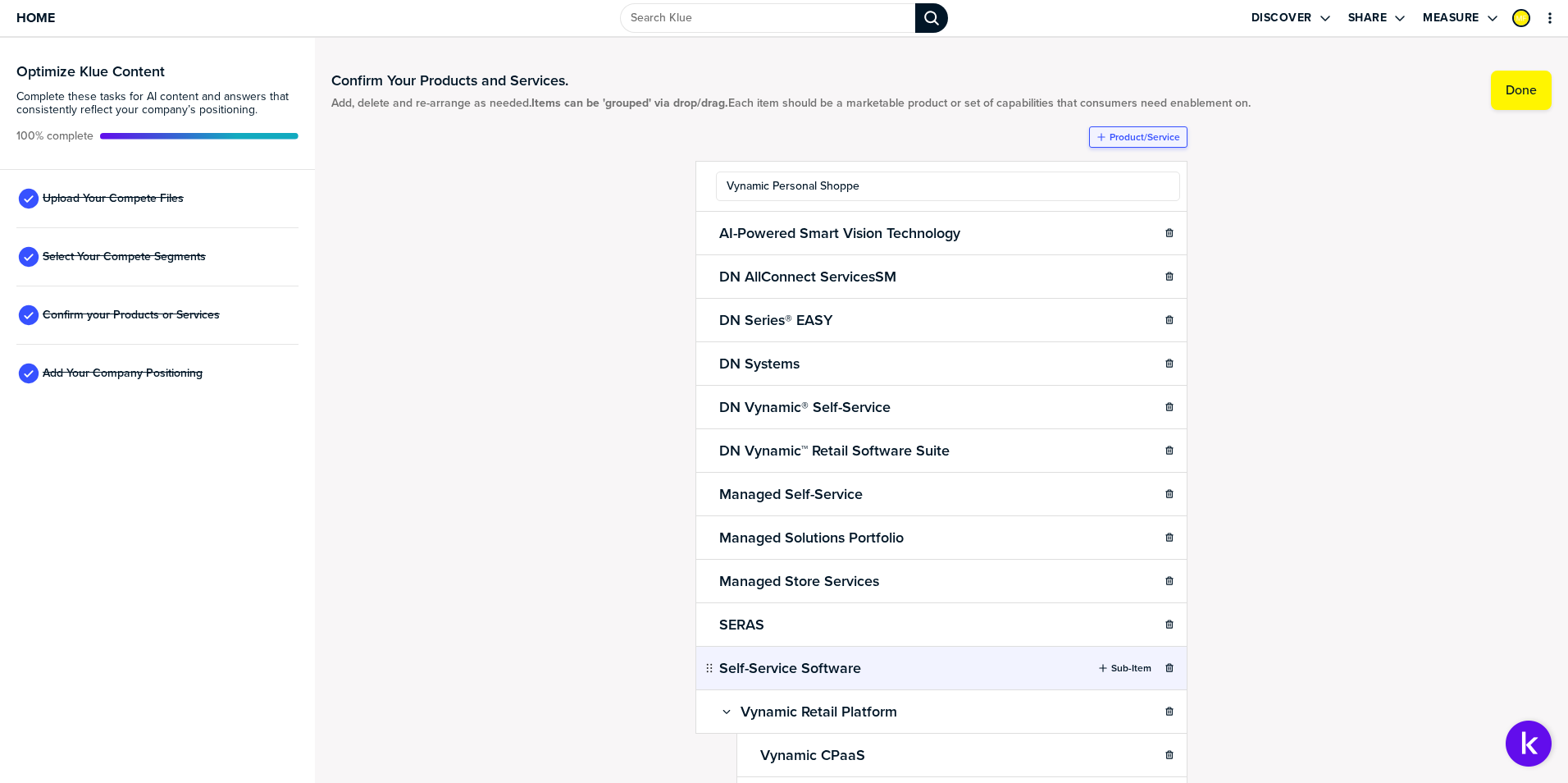
type input "Vynamic Personal Shopper"
click at [1404, 315] on div "Confirm Your Products and Services. Add, delete and re-arrange as needed. Items…" at bounding box center [941, 410] width 1220 height 712
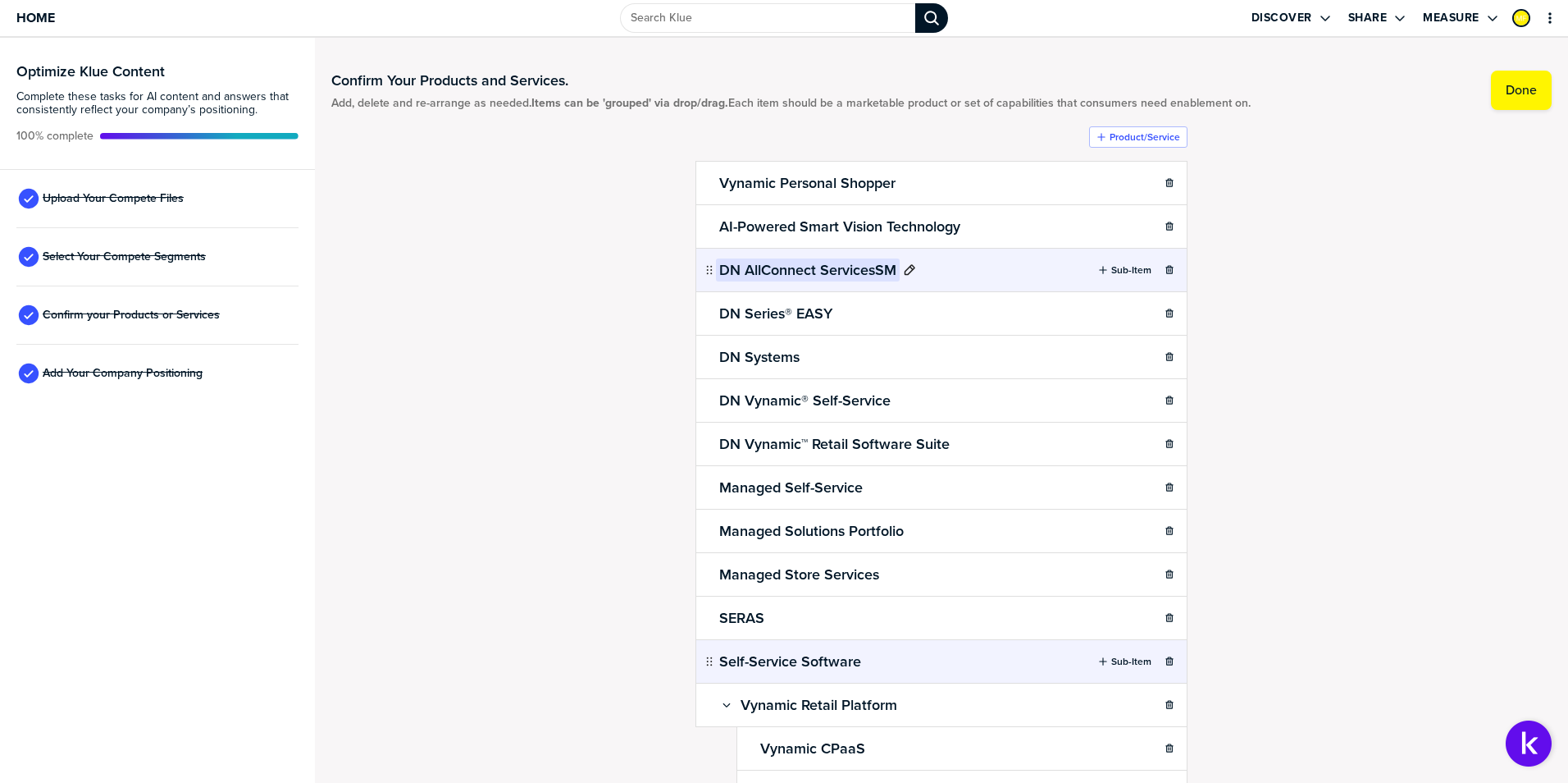
click at [873, 268] on h2 "DN AllConnect ServicesSM" at bounding box center [807, 269] width 184 height 23
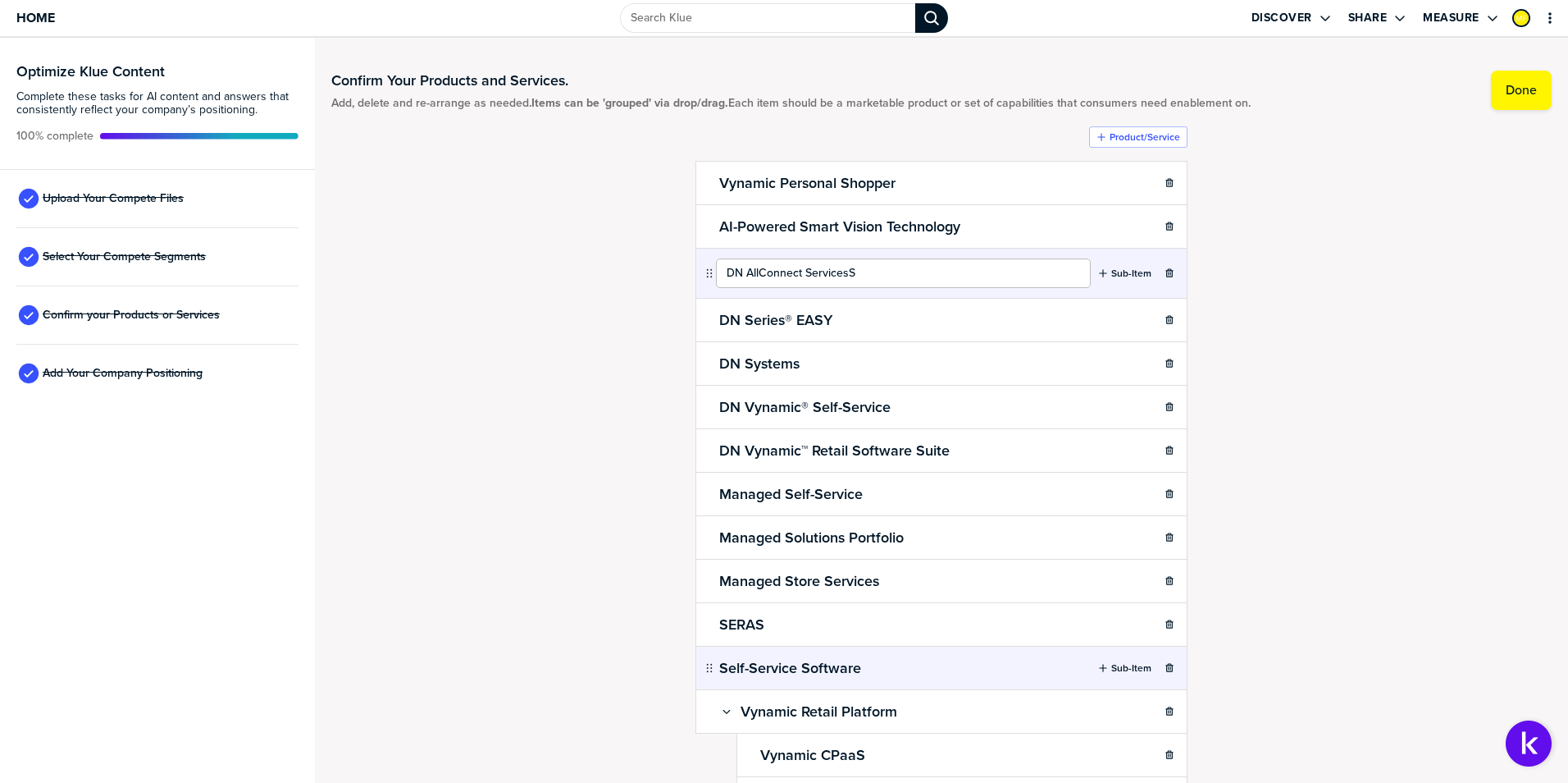
type input "DN AllConnect Services"
click at [1325, 311] on div "Confirm Your Products and Services. Add, delete and re-arrange as needed. Items…" at bounding box center [941, 410] width 1220 height 712
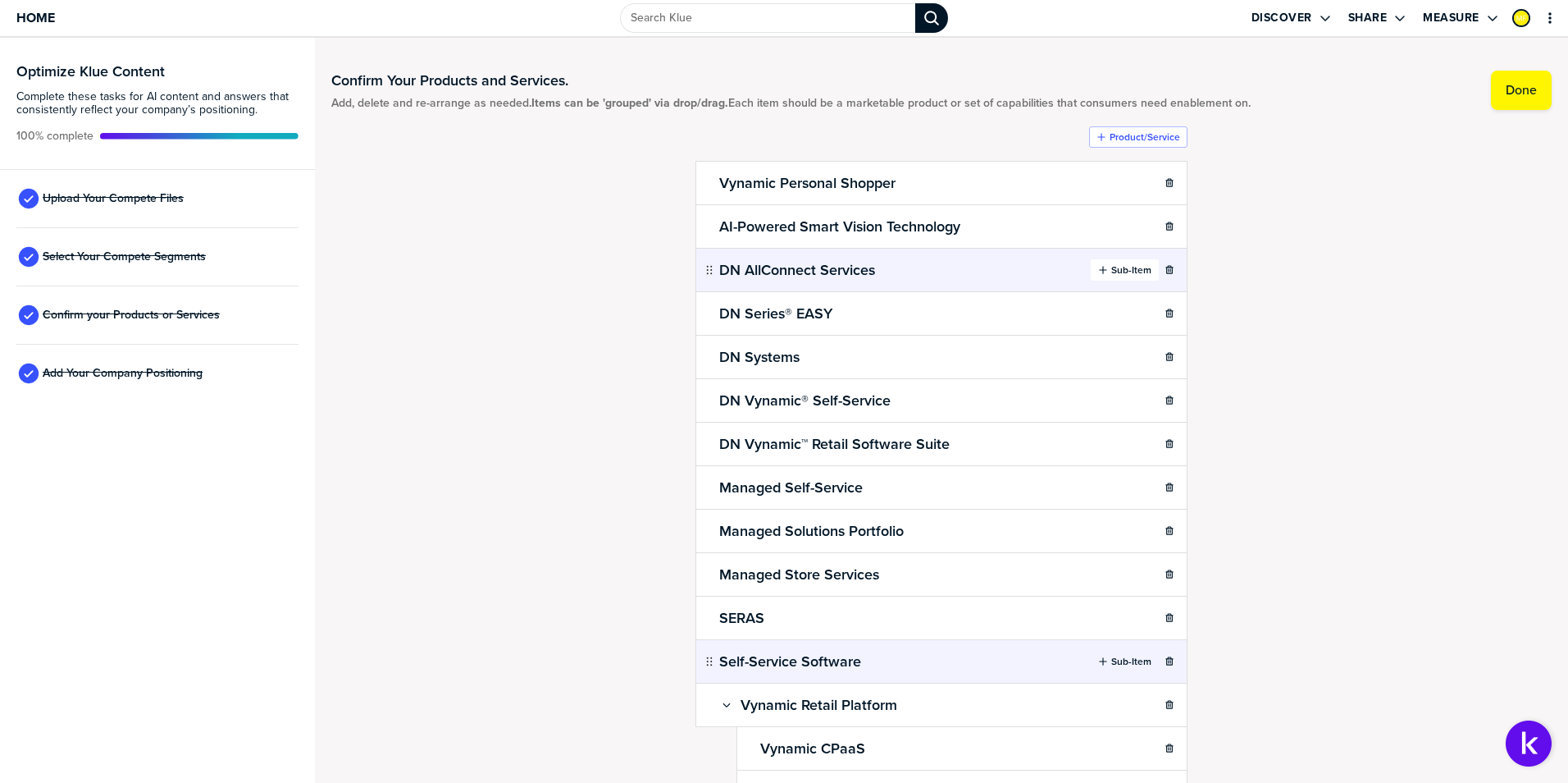
drag, startPoint x: 1118, startPoint y: 272, endPoint x: 1090, endPoint y: 282, distance: 29.7
click at [1118, 272] on label "Sub-Item" at bounding box center [1131, 269] width 40 height 13
click at [1127, 271] on label "Sub-Item" at bounding box center [1131, 269] width 40 height 13
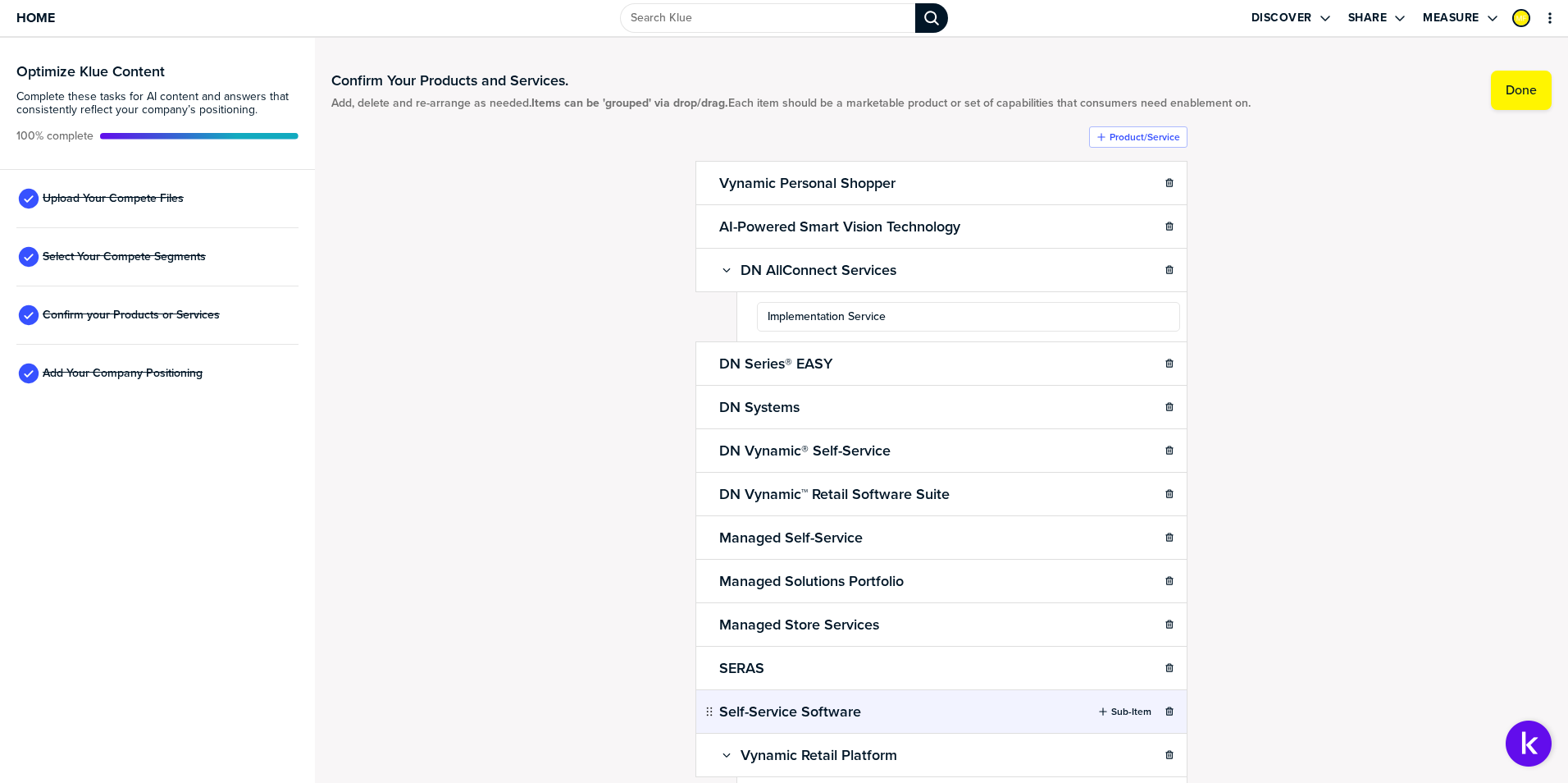
type input "Implementation Services"
click at [1284, 341] on div "Confirm Your Products and Services. Add, delete and re-arrange as needed. Items…" at bounding box center [941, 410] width 1220 height 712
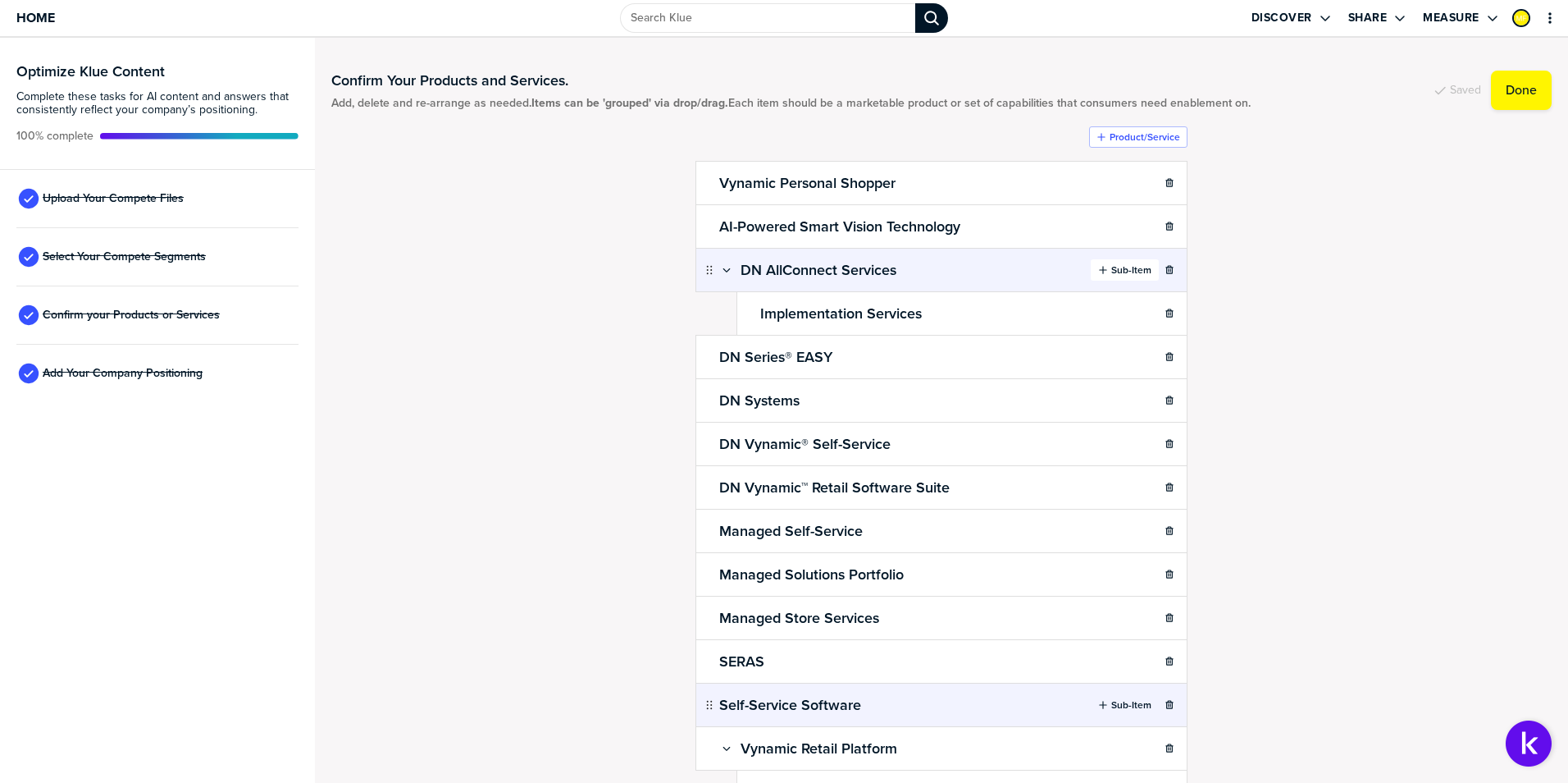
click at [1112, 276] on label "Sub-Item" at bounding box center [1131, 269] width 40 height 13
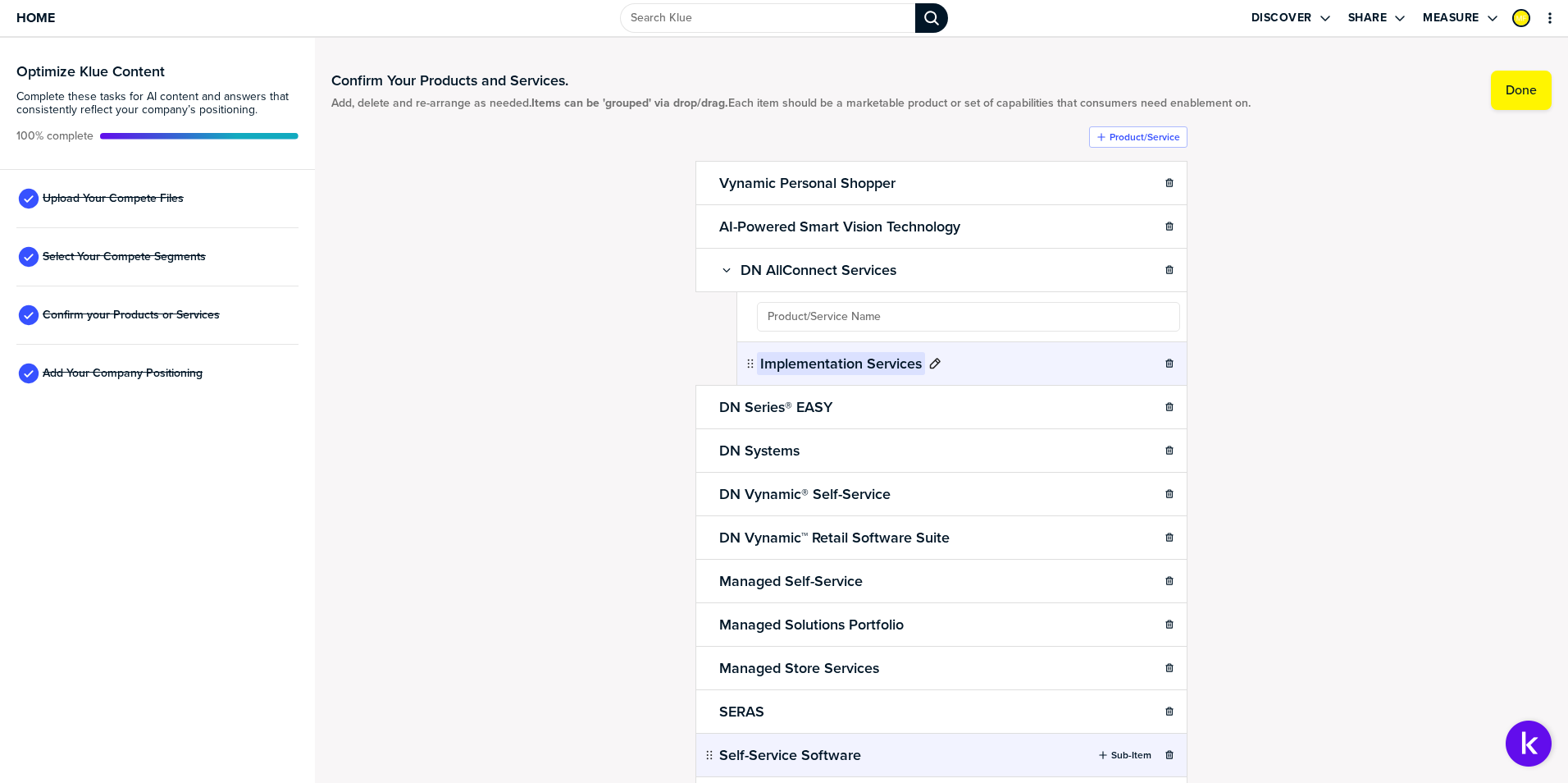
click at [899, 363] on div "Implementation Services" at bounding box center [961, 363] width 451 height 44
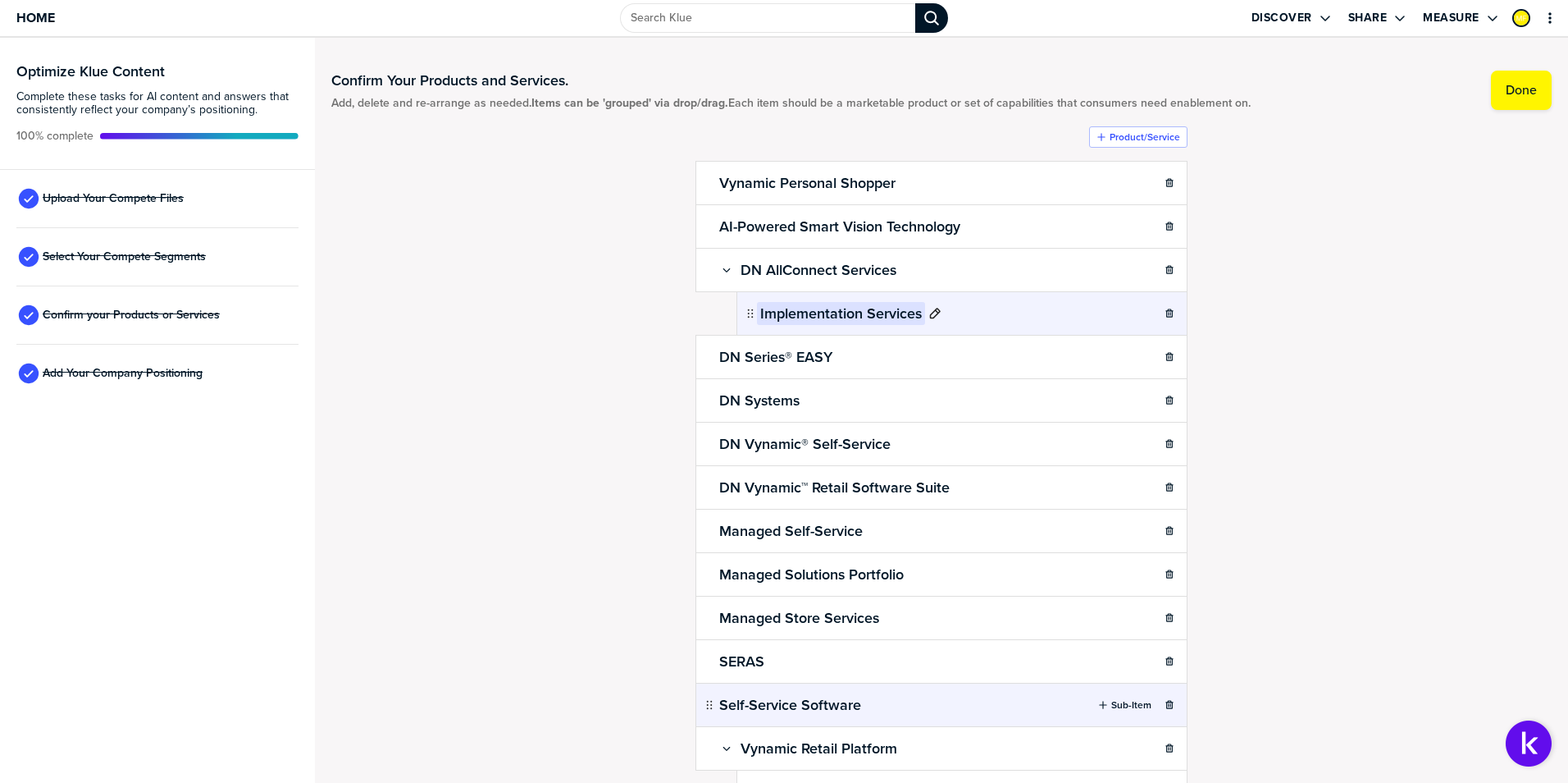
click at [893, 316] on h2 "Implementation Services" at bounding box center [840, 312] width 168 height 23
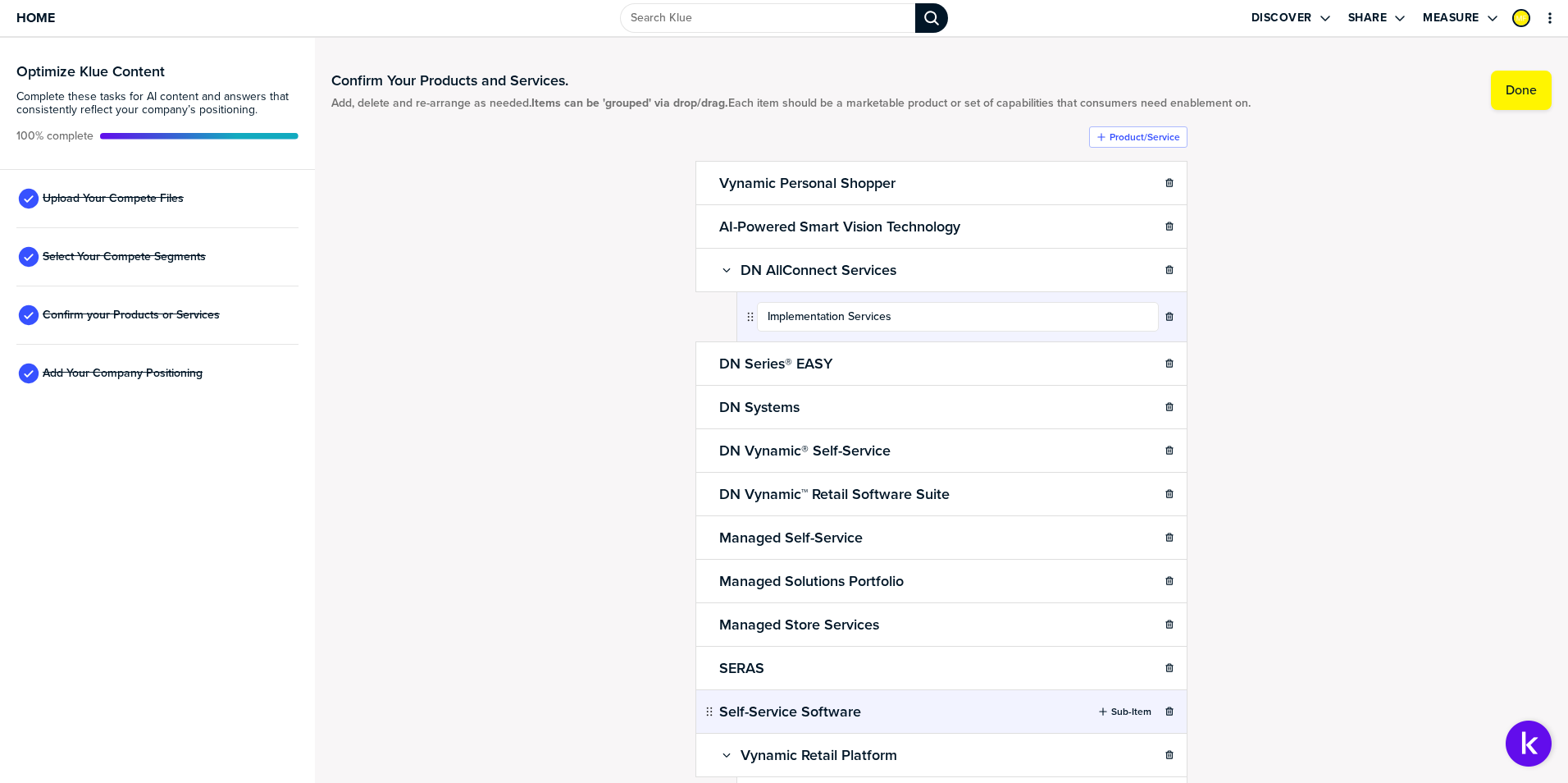
click at [893, 316] on input "Implementation Services" at bounding box center [957, 316] width 402 height 29
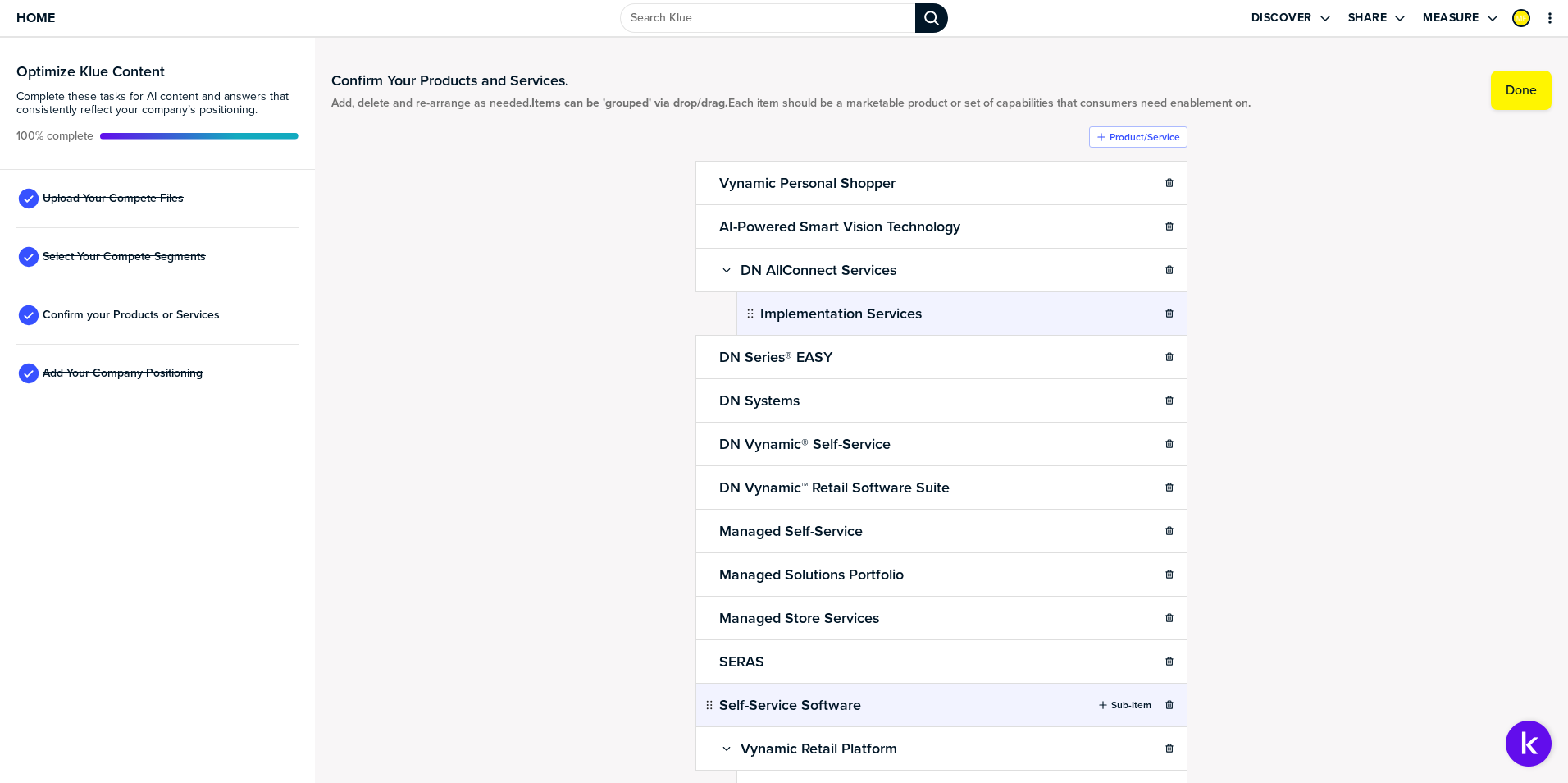
click at [1335, 377] on div "Confirm Your Products and Services. Add, delete and re-arrange as needed. Items…" at bounding box center [941, 410] width 1220 height 712
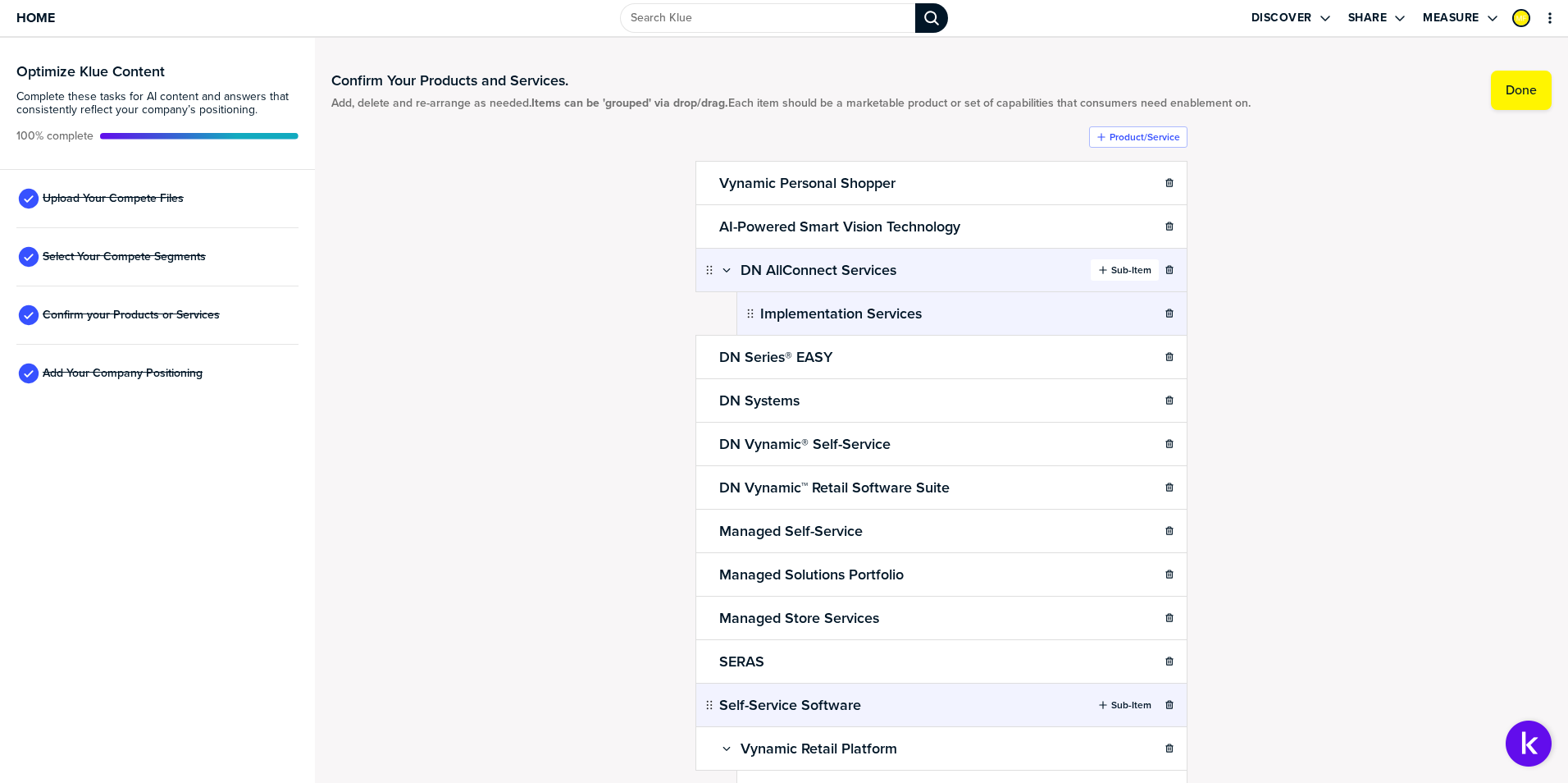
click at [1125, 271] on label "Sub-Item" at bounding box center [1131, 269] width 40 height 13
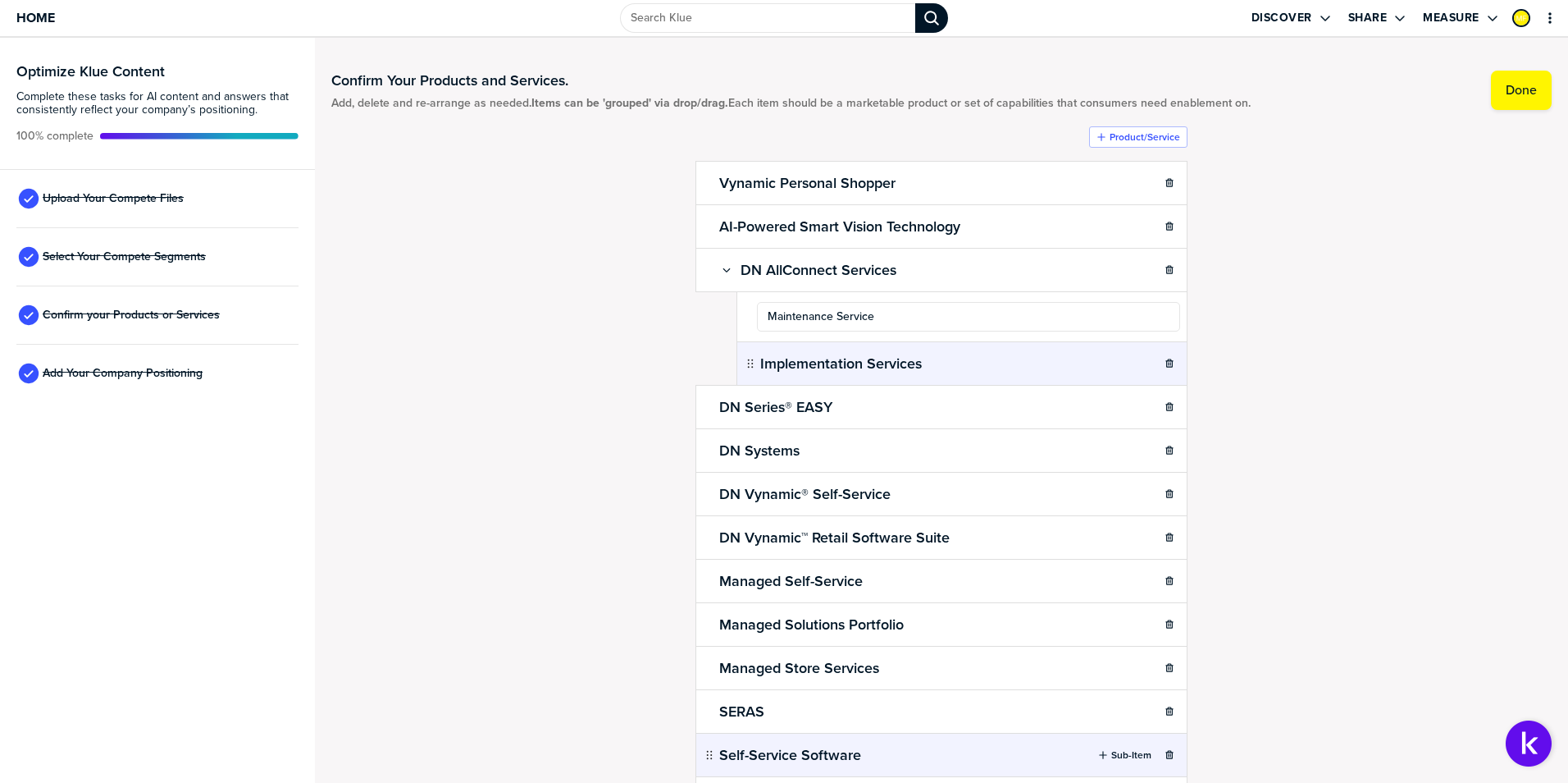
type input "Maintenance Services"
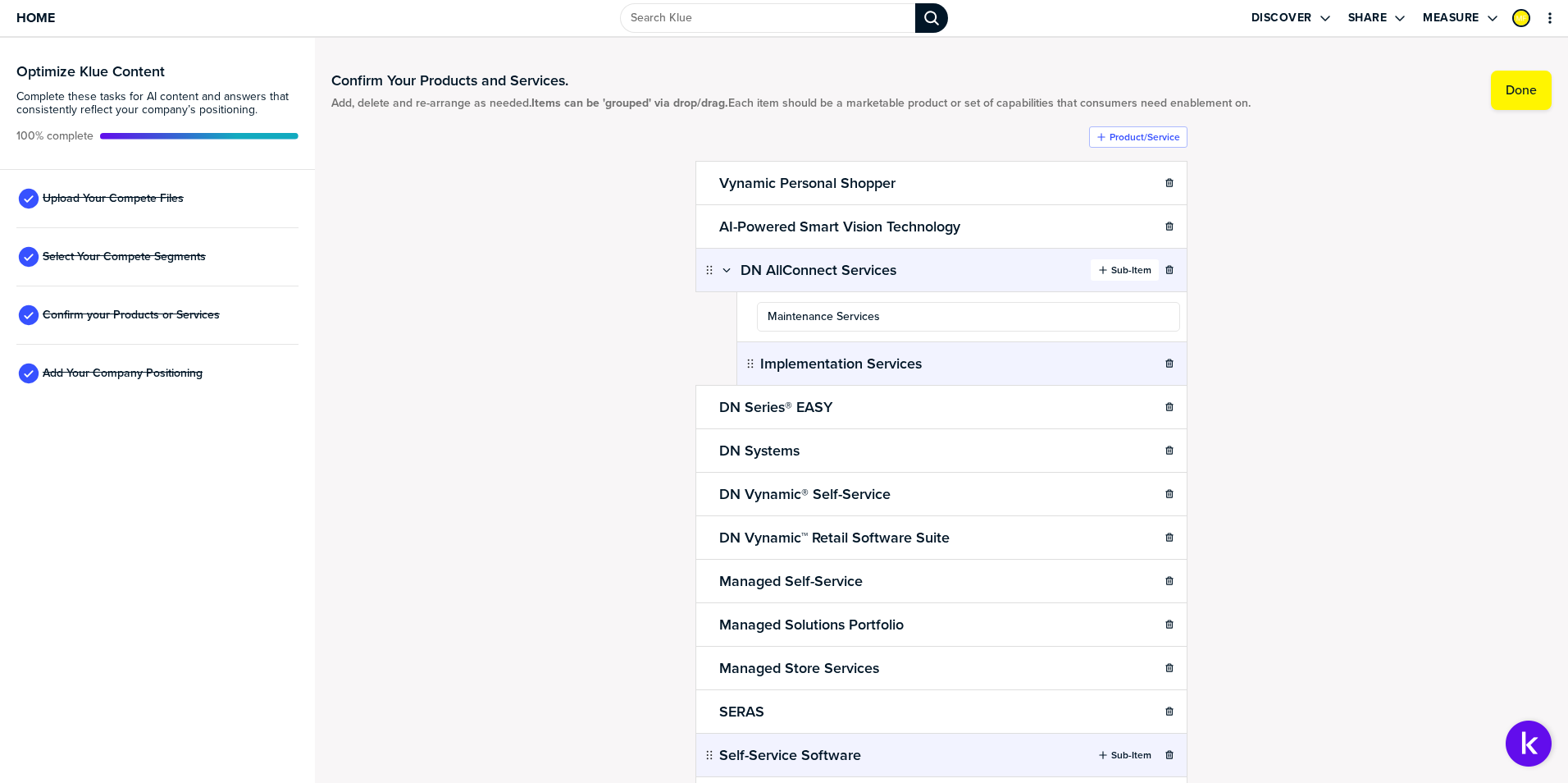
click at [1125, 263] on label "Sub-Item" at bounding box center [1131, 269] width 40 height 13
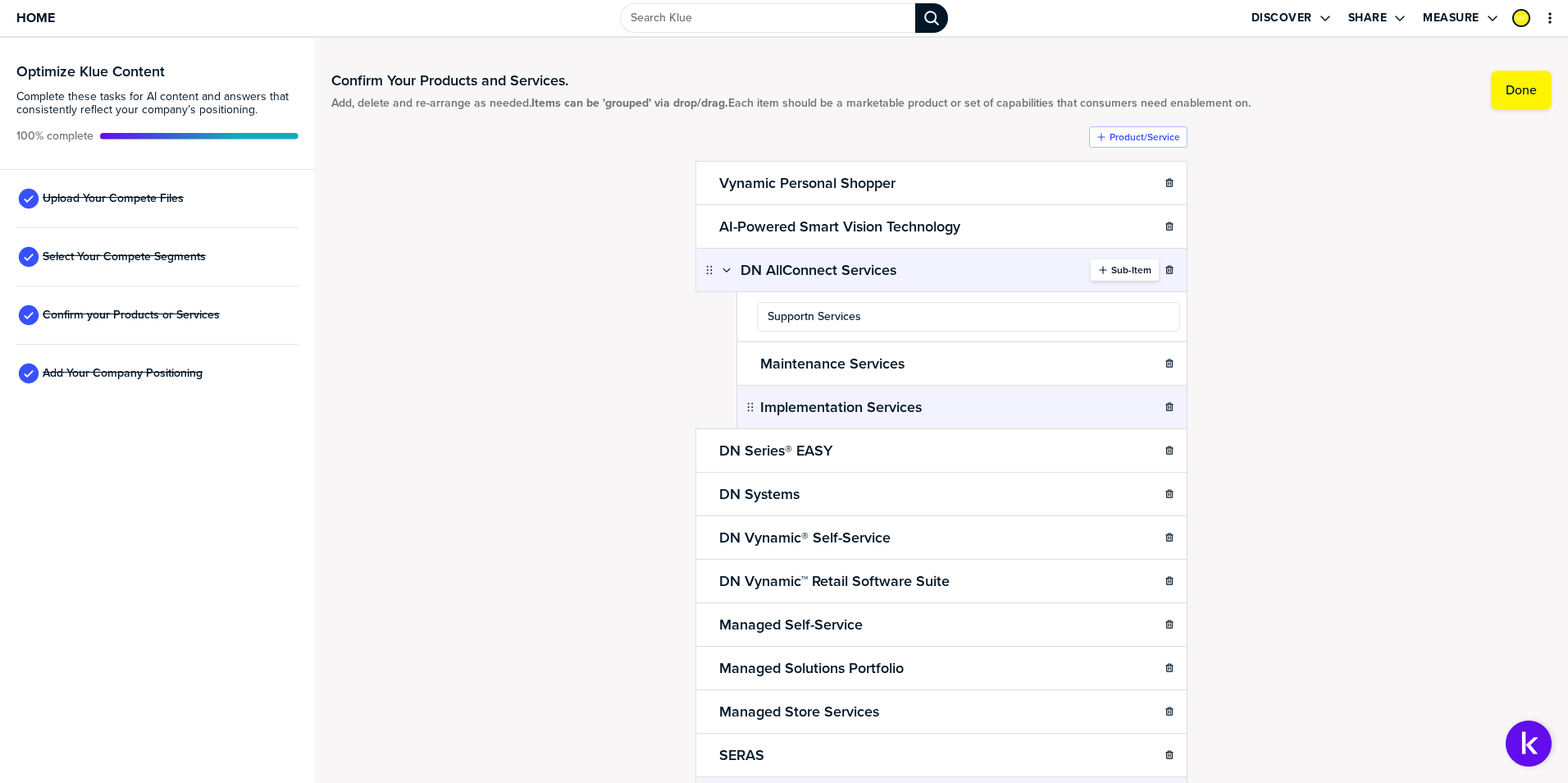
type input "Support Services"
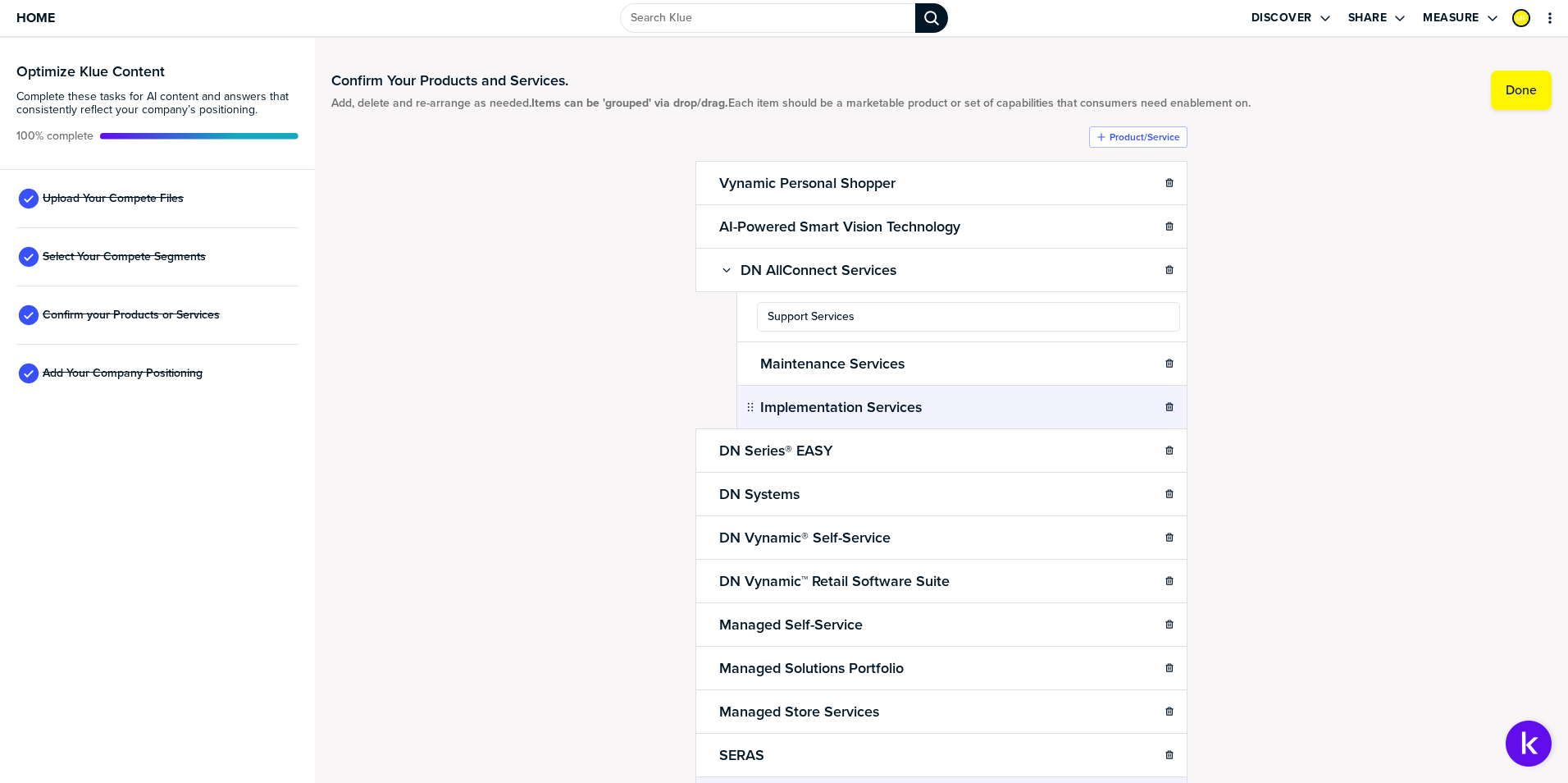
click at [1266, 371] on div "Confirm Your Products and Services. Add, delete and re-arrange as needed. Items…" at bounding box center [941, 410] width 1220 height 712
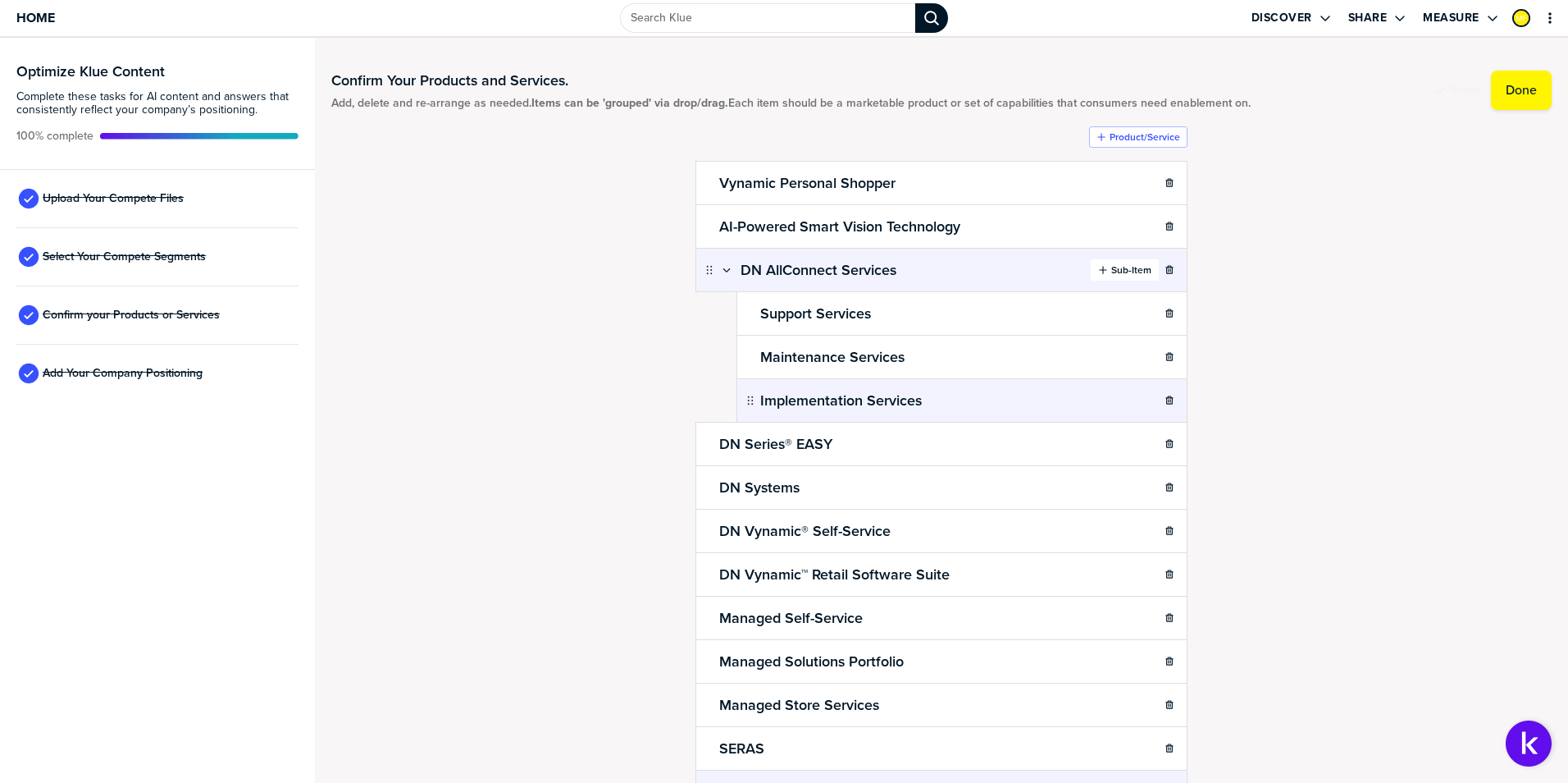
click at [1126, 266] on label "Sub-Item" at bounding box center [1131, 269] width 40 height 13
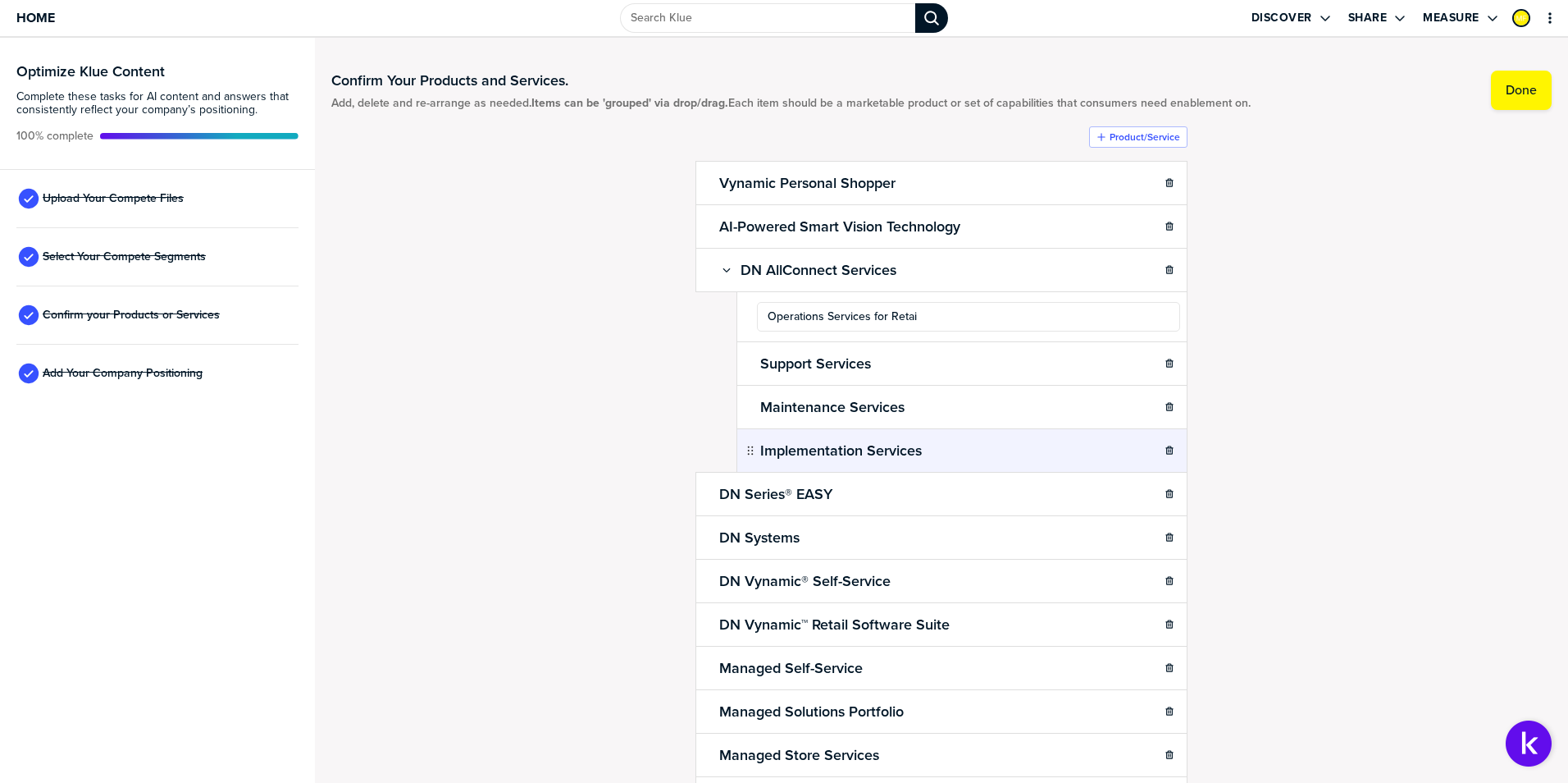
type input "Operations Services for Retail"
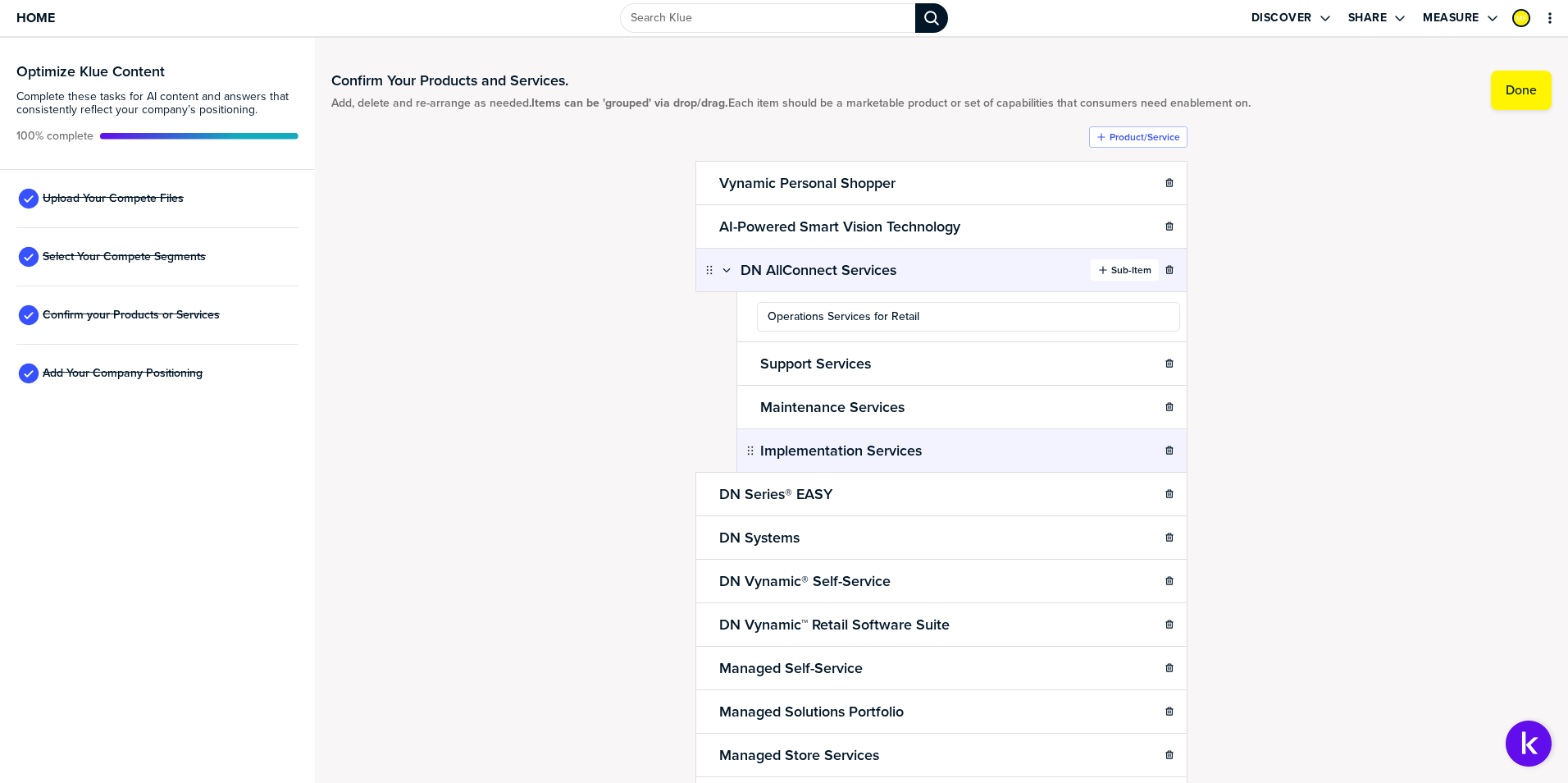
click at [1116, 267] on label "Sub-Item" at bounding box center [1131, 269] width 40 height 13
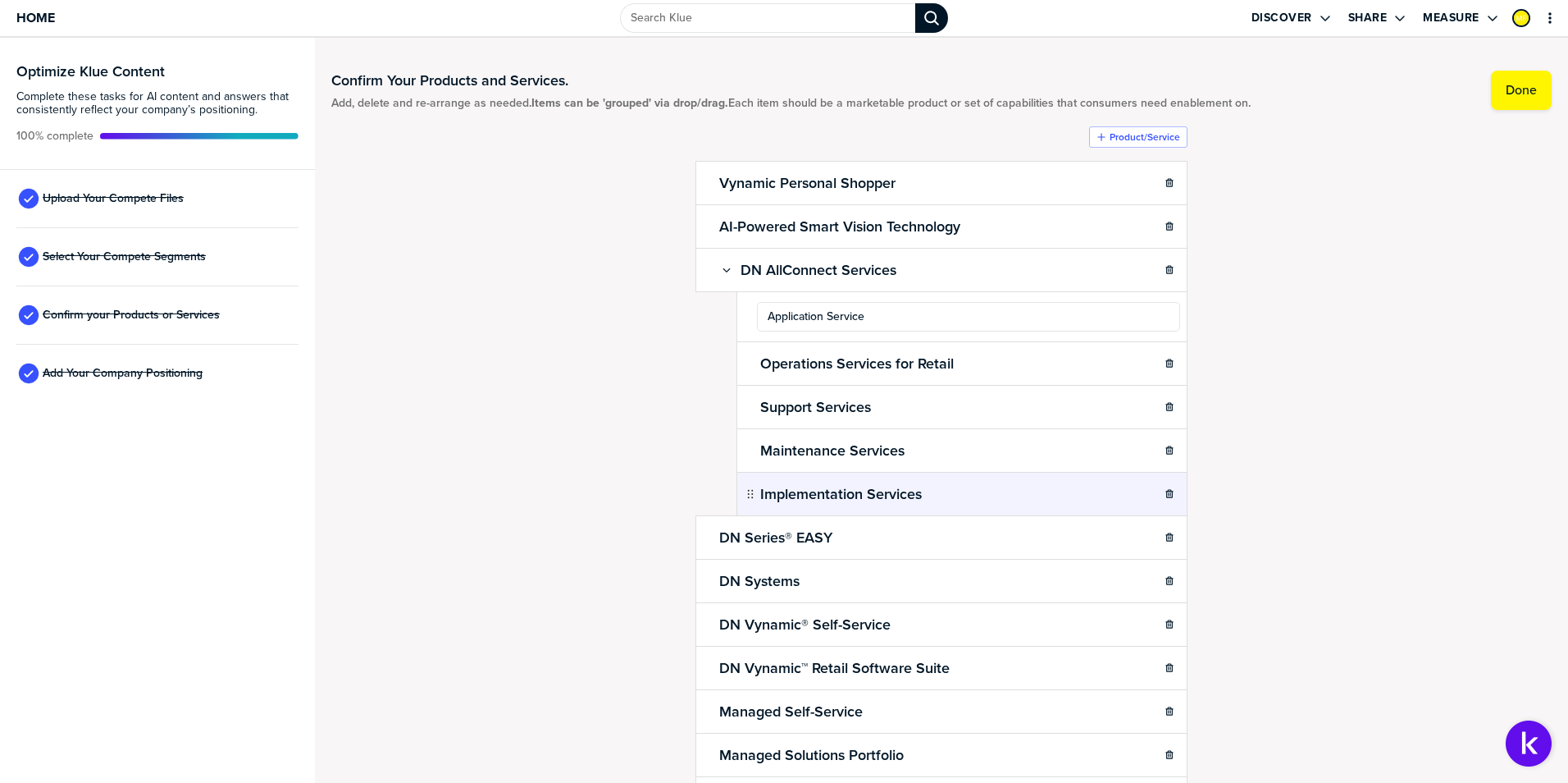
type input "Application Services"
click at [1357, 326] on div "Confirm Your Products and Services. Add, delete and re-arrange as needed. Items…" at bounding box center [941, 410] width 1220 height 712
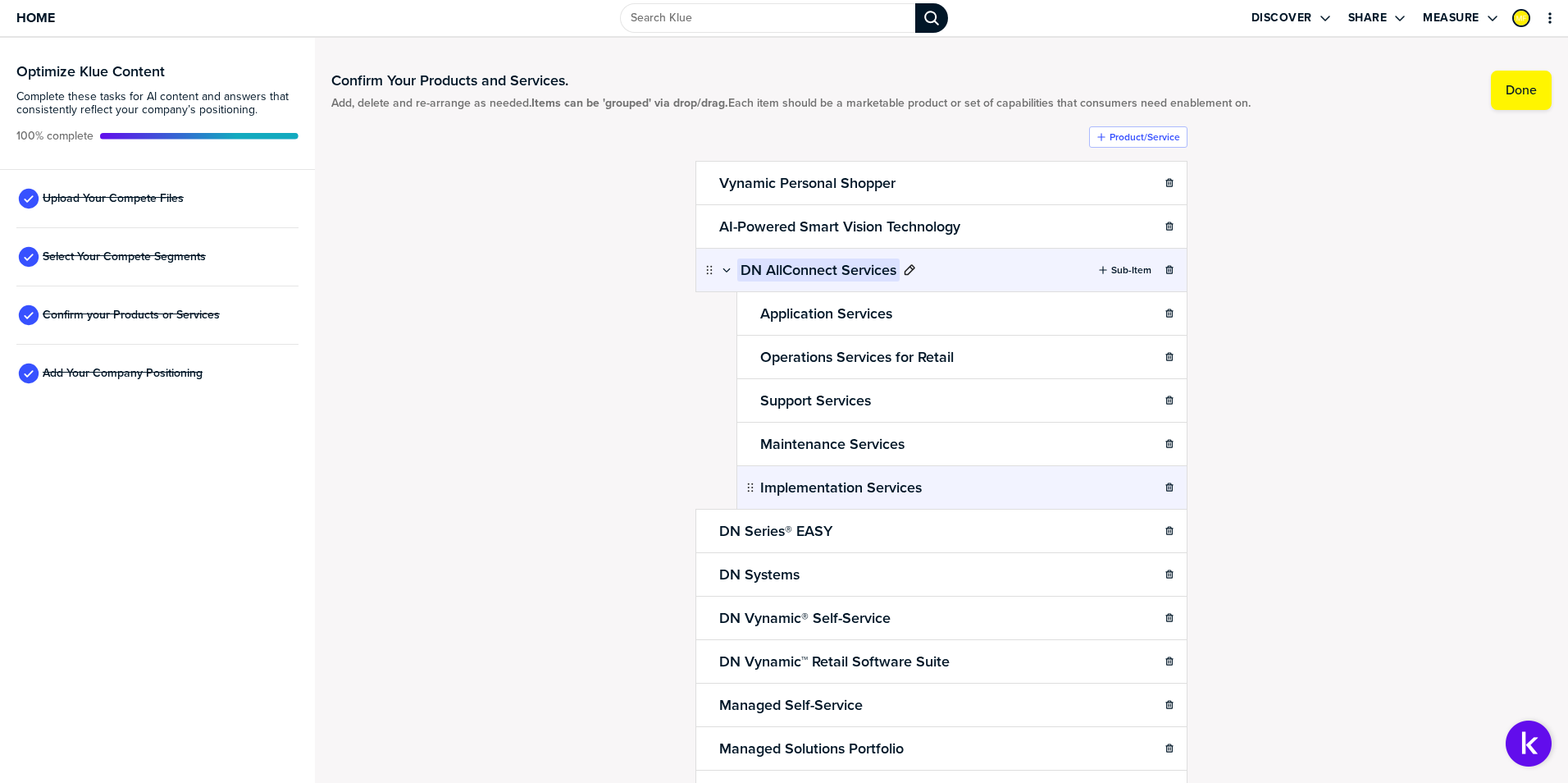
click at [857, 269] on h2 "DN AllConnect Services" at bounding box center [818, 269] width 162 height 23
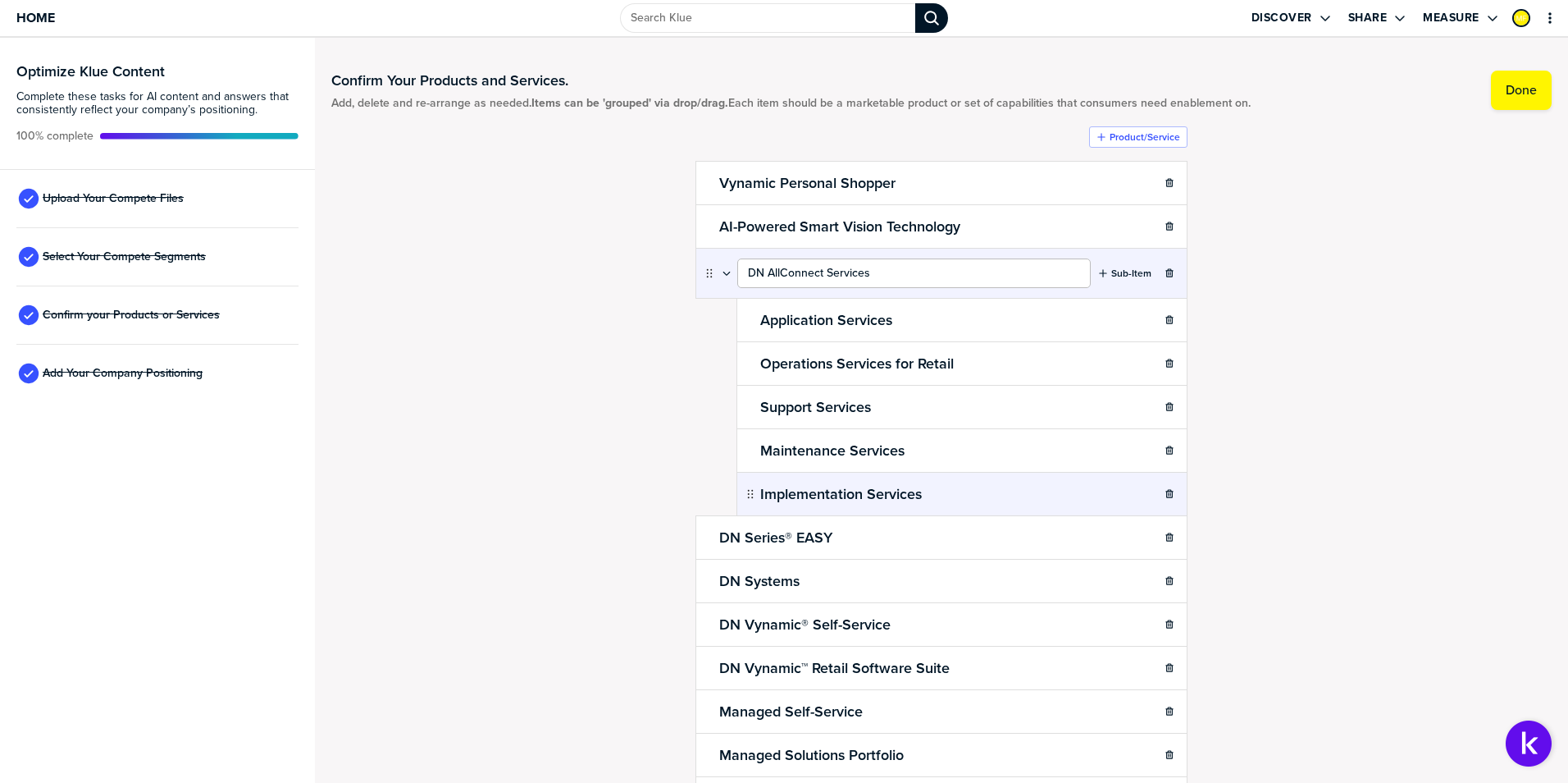
click at [873, 272] on input "DN AllConnect Services" at bounding box center [914, 273] width 353 height 29
type input "DN AllConnect Services for Retail"
click at [1343, 399] on div "Confirm Your Products and Services. Add, delete and re-arrange as needed. Items…" at bounding box center [941, 410] width 1220 height 712
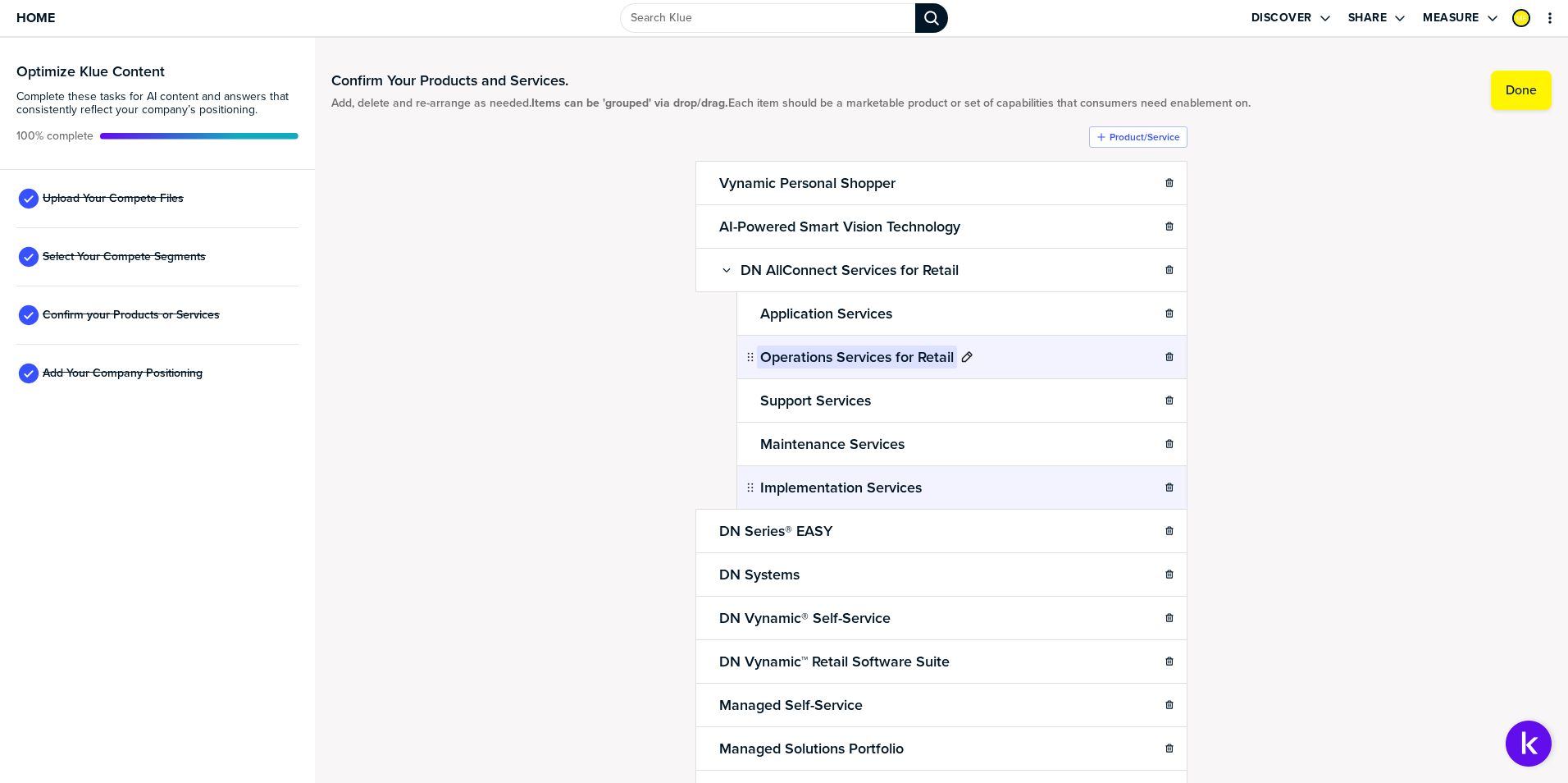
click at [861, 353] on h2 "Operations Services for Retail" at bounding box center [857, 357] width 200 height 23
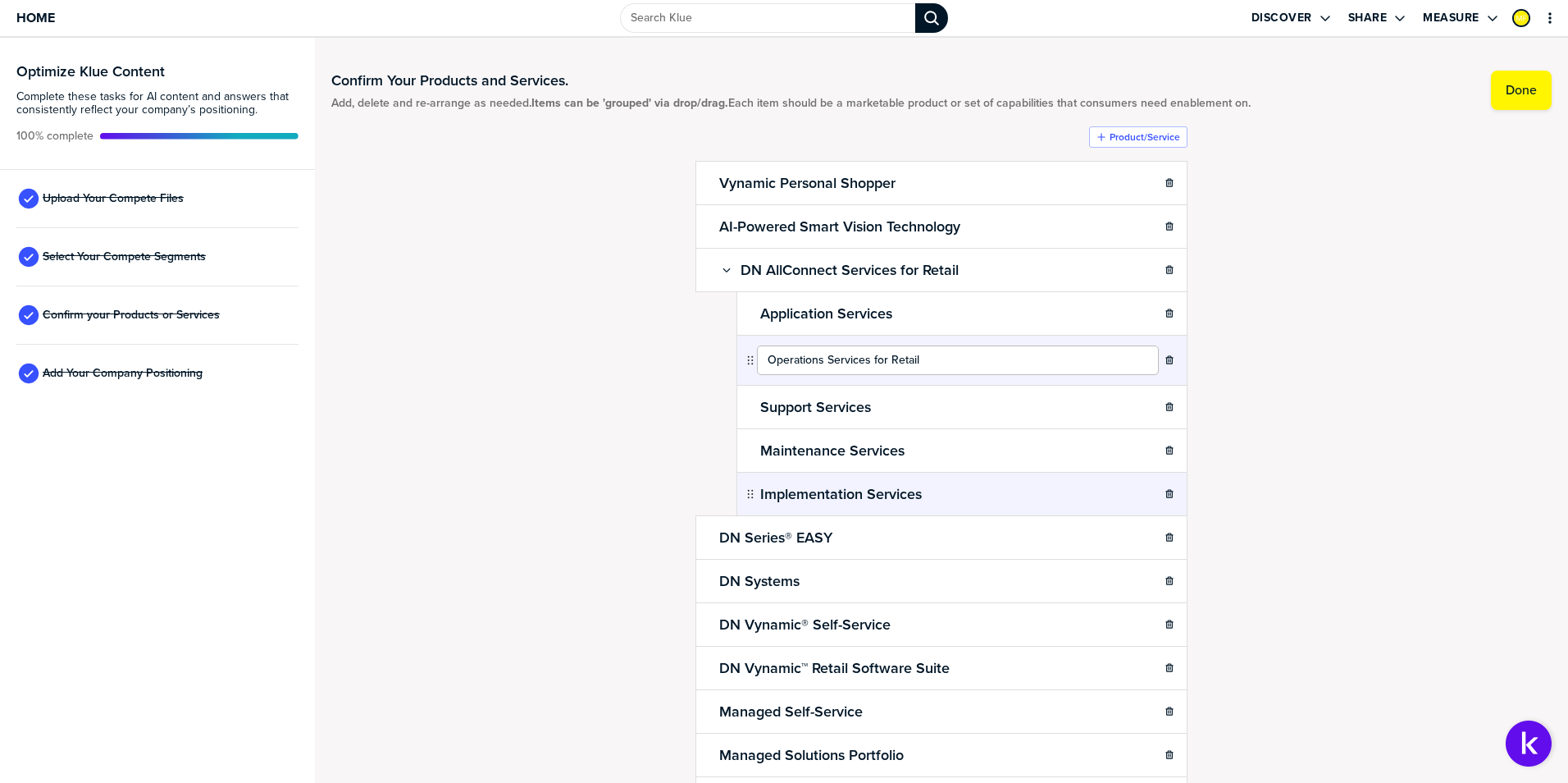
click at [868, 361] on input "Operations Services for Retail" at bounding box center [957, 361] width 402 height 29
type input "Operations Services"
click at [1291, 342] on div "Confirm Your Products and Services. Add, delete and re-arrange as needed. Items…" at bounding box center [941, 410] width 1220 height 712
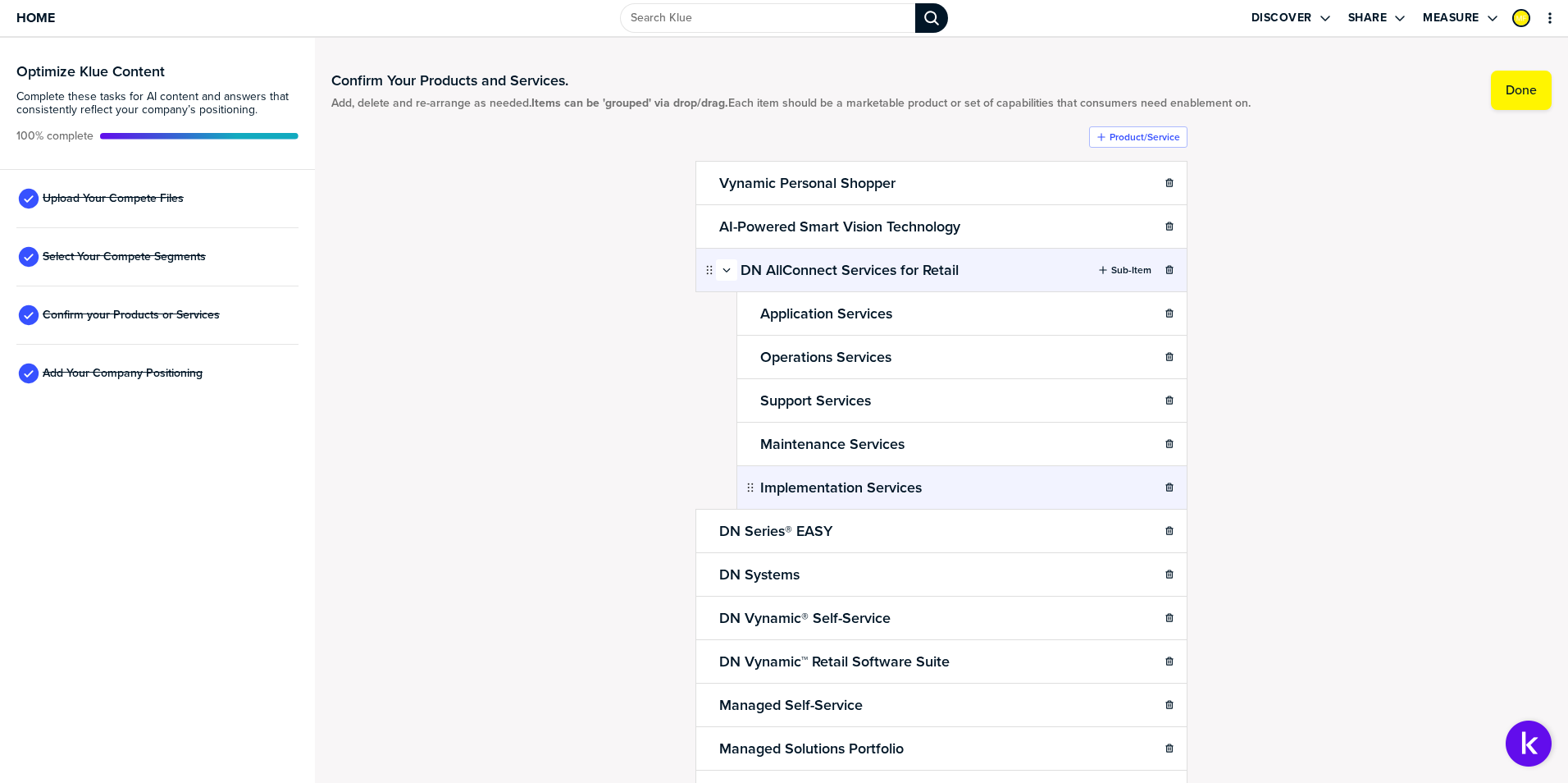
click at [723, 276] on button "button" at bounding box center [727, 270] width 22 height 22
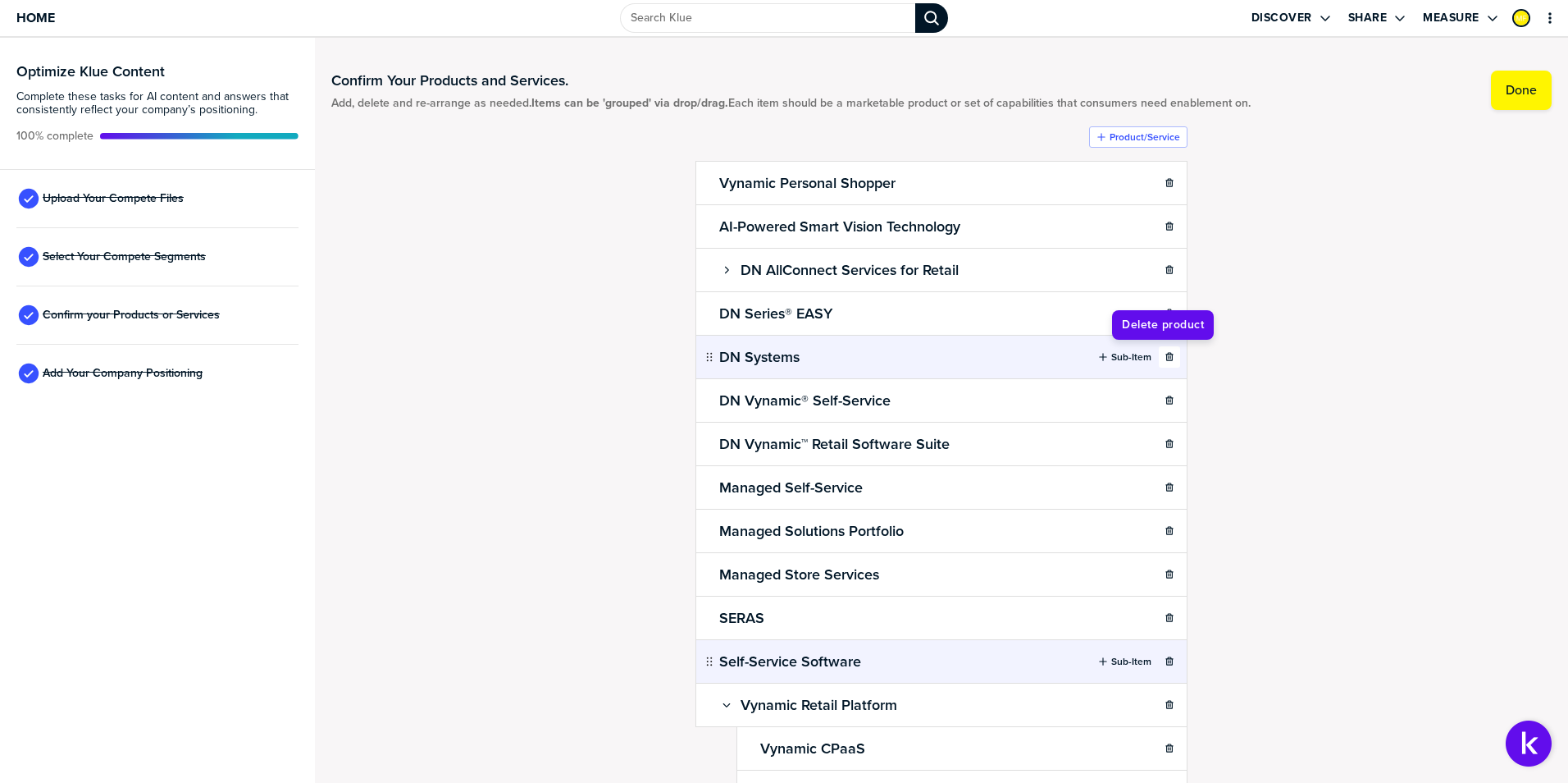
click at [1164, 359] on icon "button" at bounding box center [1169, 357] width 10 height 10
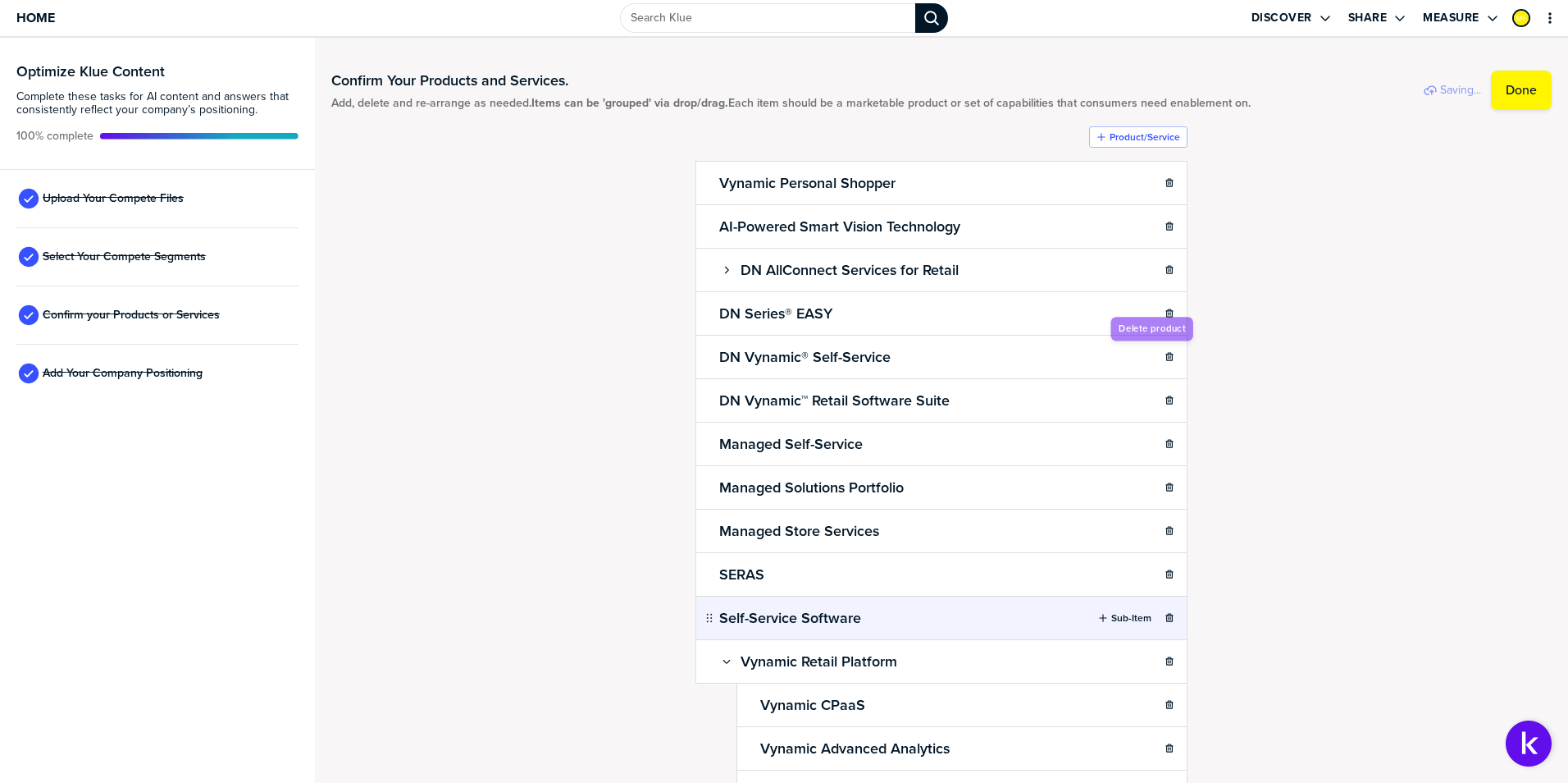
click at [1164, 359] on icon "button" at bounding box center [1169, 357] width 10 height 10
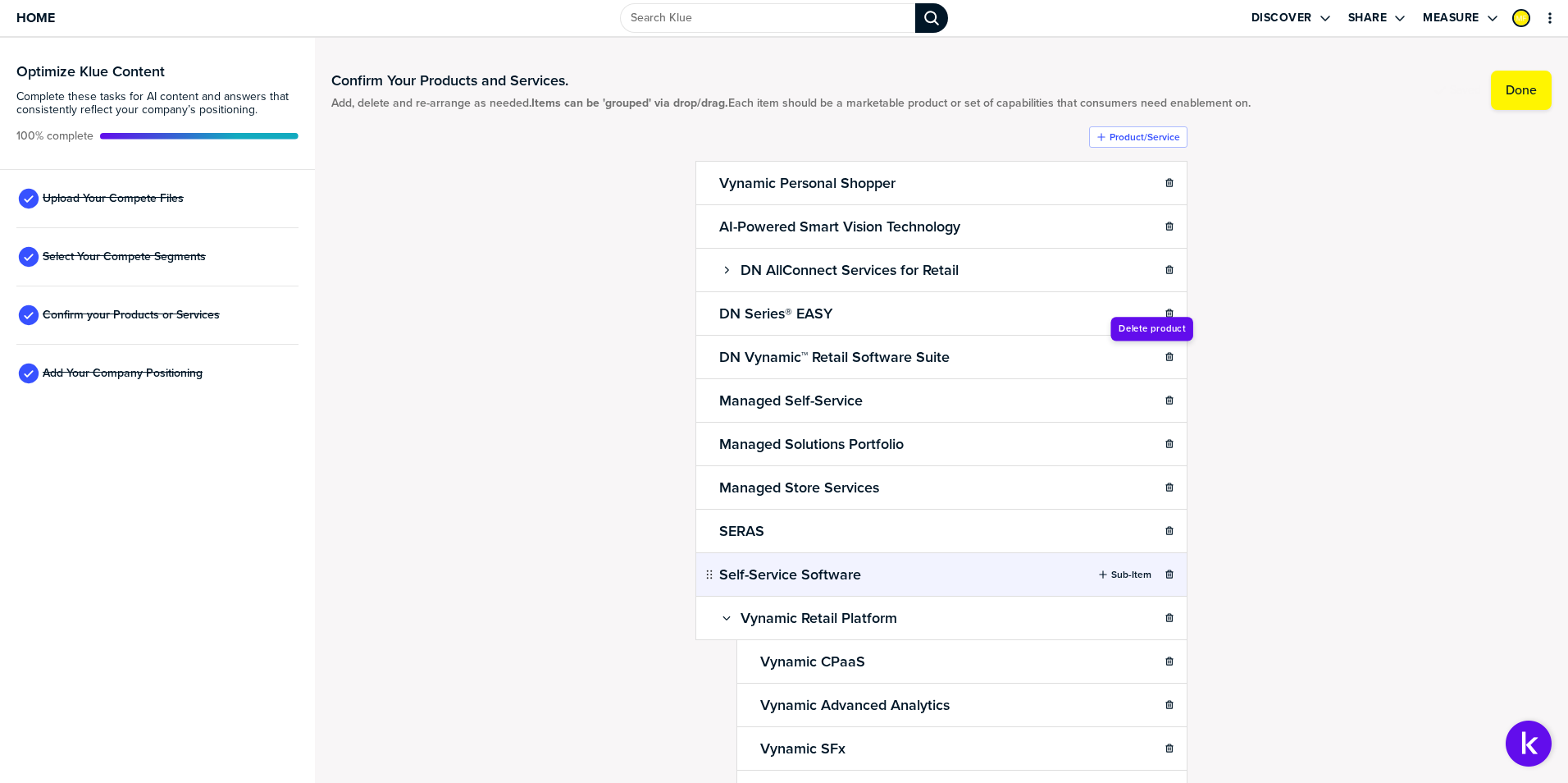
click at [1164, 359] on icon "button" at bounding box center [1169, 357] width 10 height 10
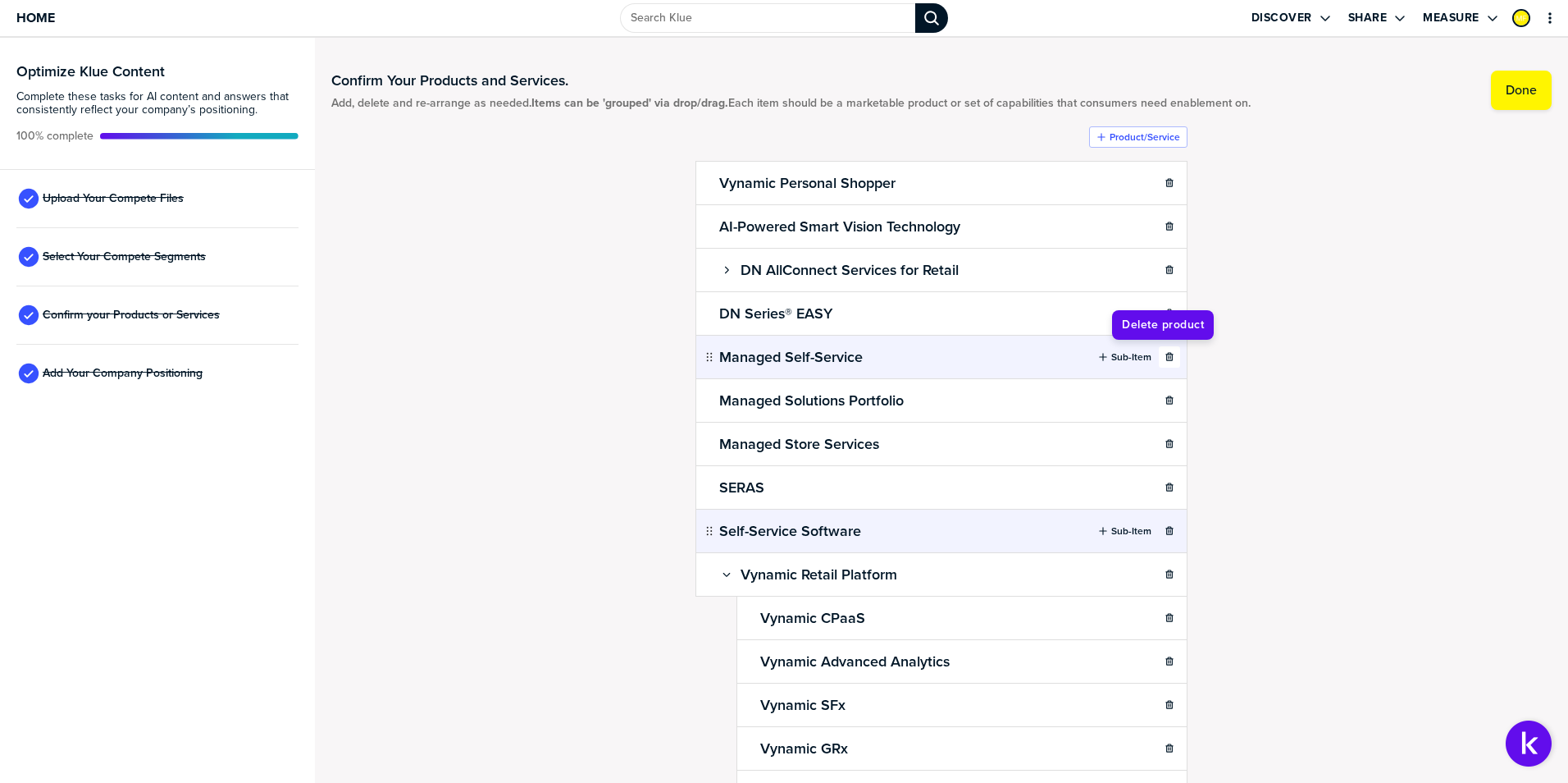
click at [1164, 361] on icon "button" at bounding box center [1169, 357] width 10 height 10
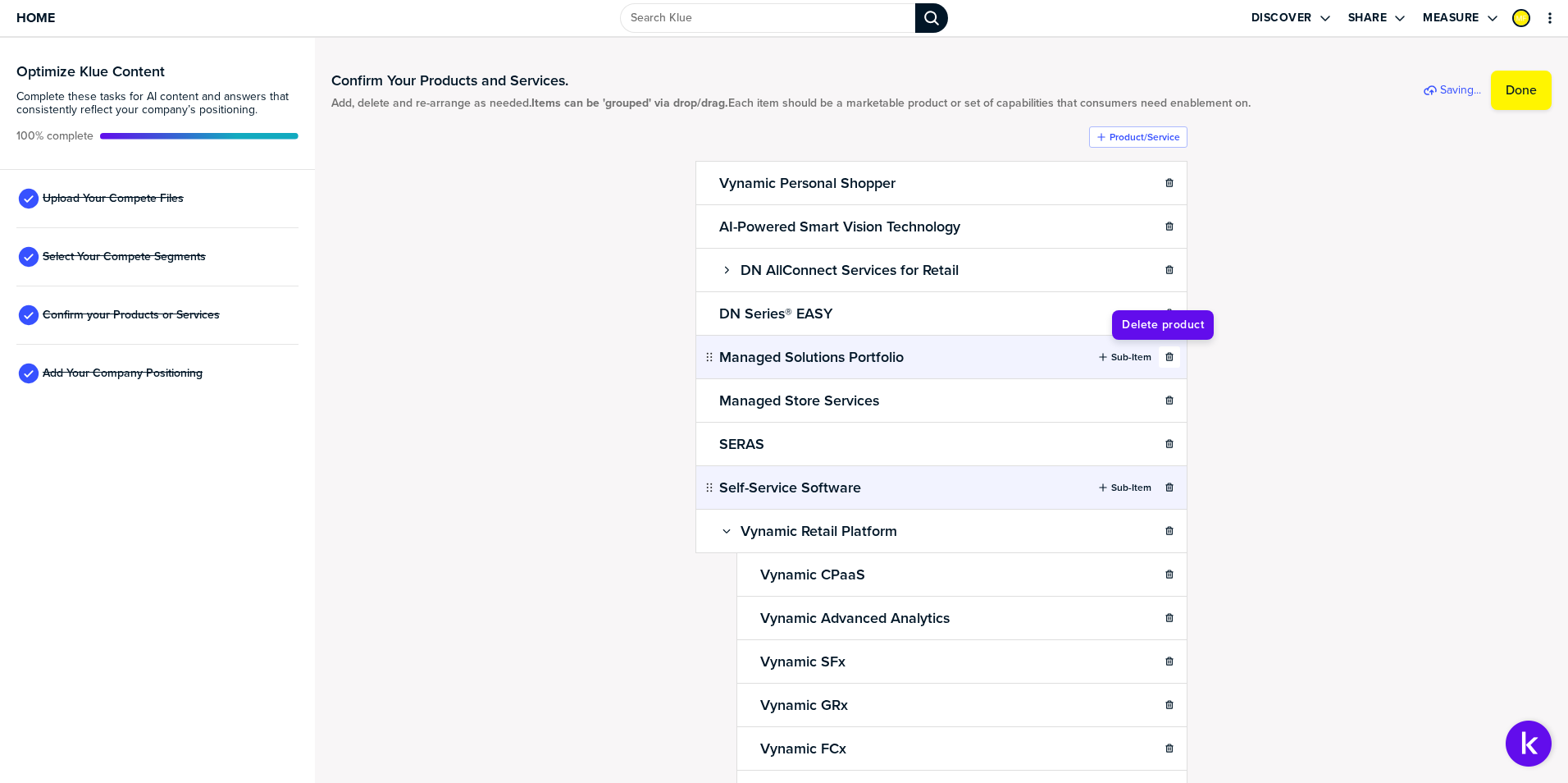
click at [1162, 362] on button "button" at bounding box center [1169, 357] width 22 height 22
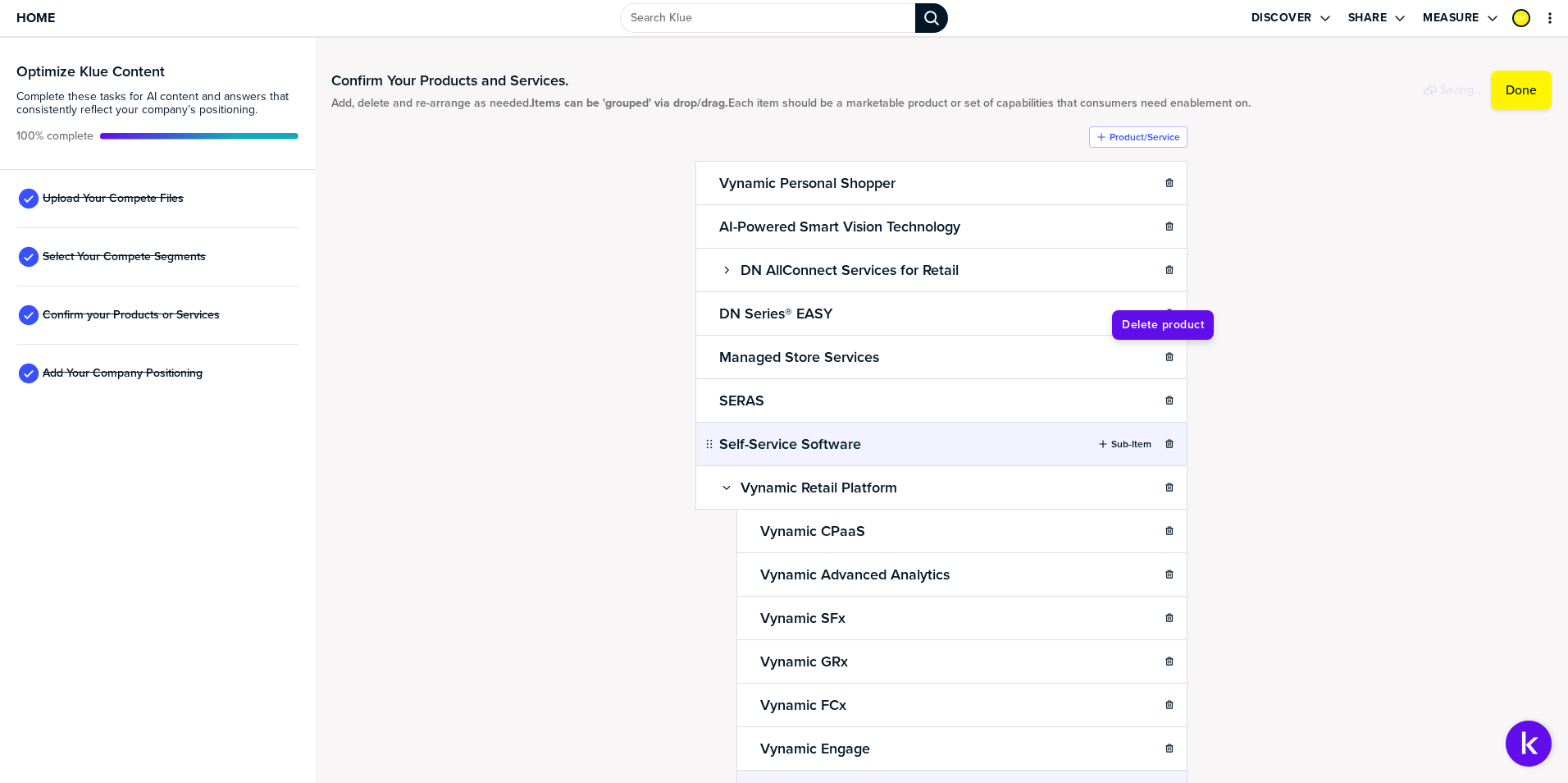
click at [1162, 362] on button "button" at bounding box center [1169, 357] width 22 height 22
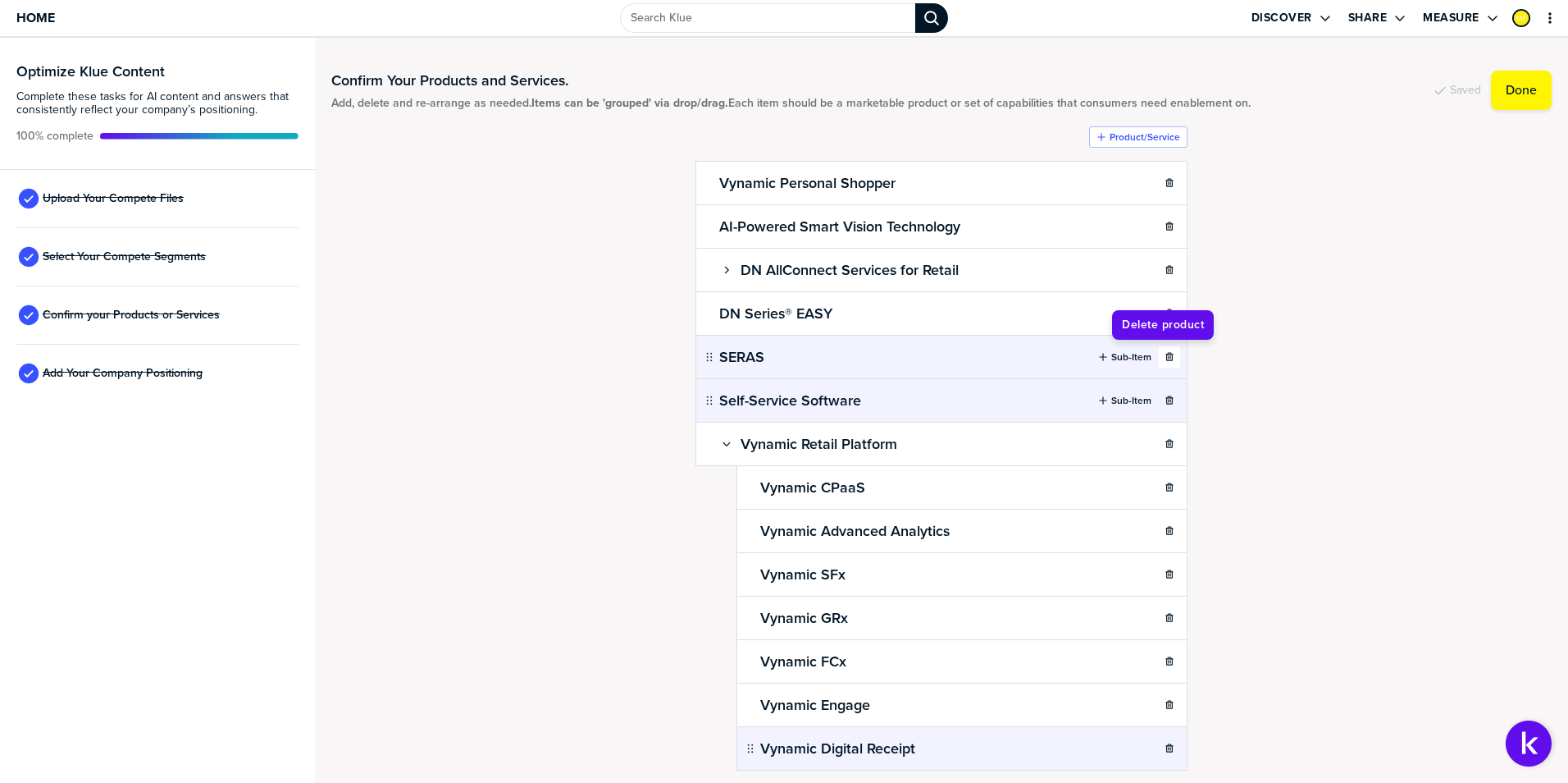
click at [1165, 356] on icon "button" at bounding box center [1169, 357] width 10 height 10
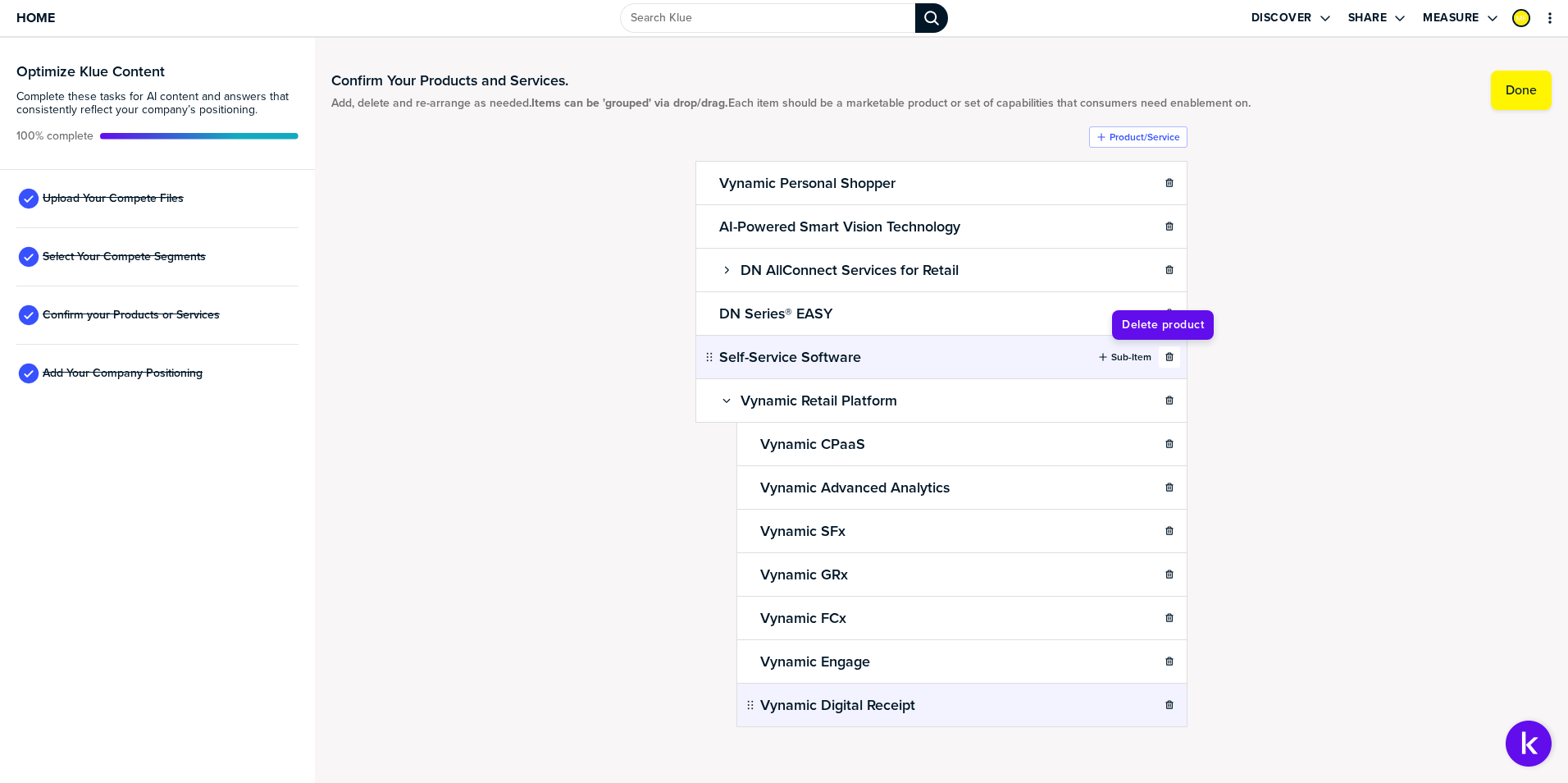
click at [1164, 361] on icon "button" at bounding box center [1169, 357] width 10 height 10
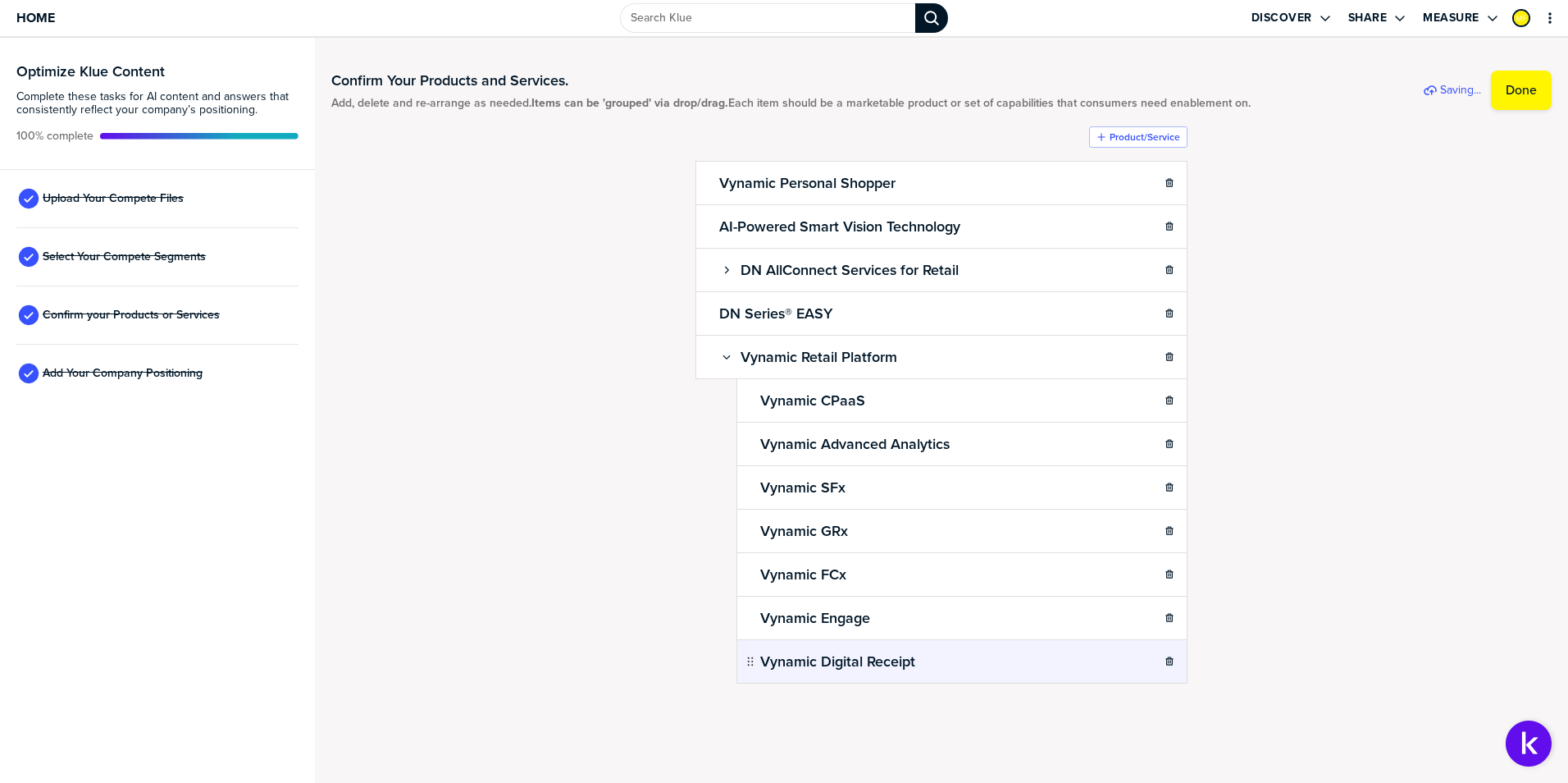
click at [1277, 341] on div "Confirm Your Products and Services. Add, delete and re-arrange as needed. Items…" at bounding box center [941, 410] width 1220 height 712
click at [725, 350] on button "button" at bounding box center [727, 357] width 22 height 22
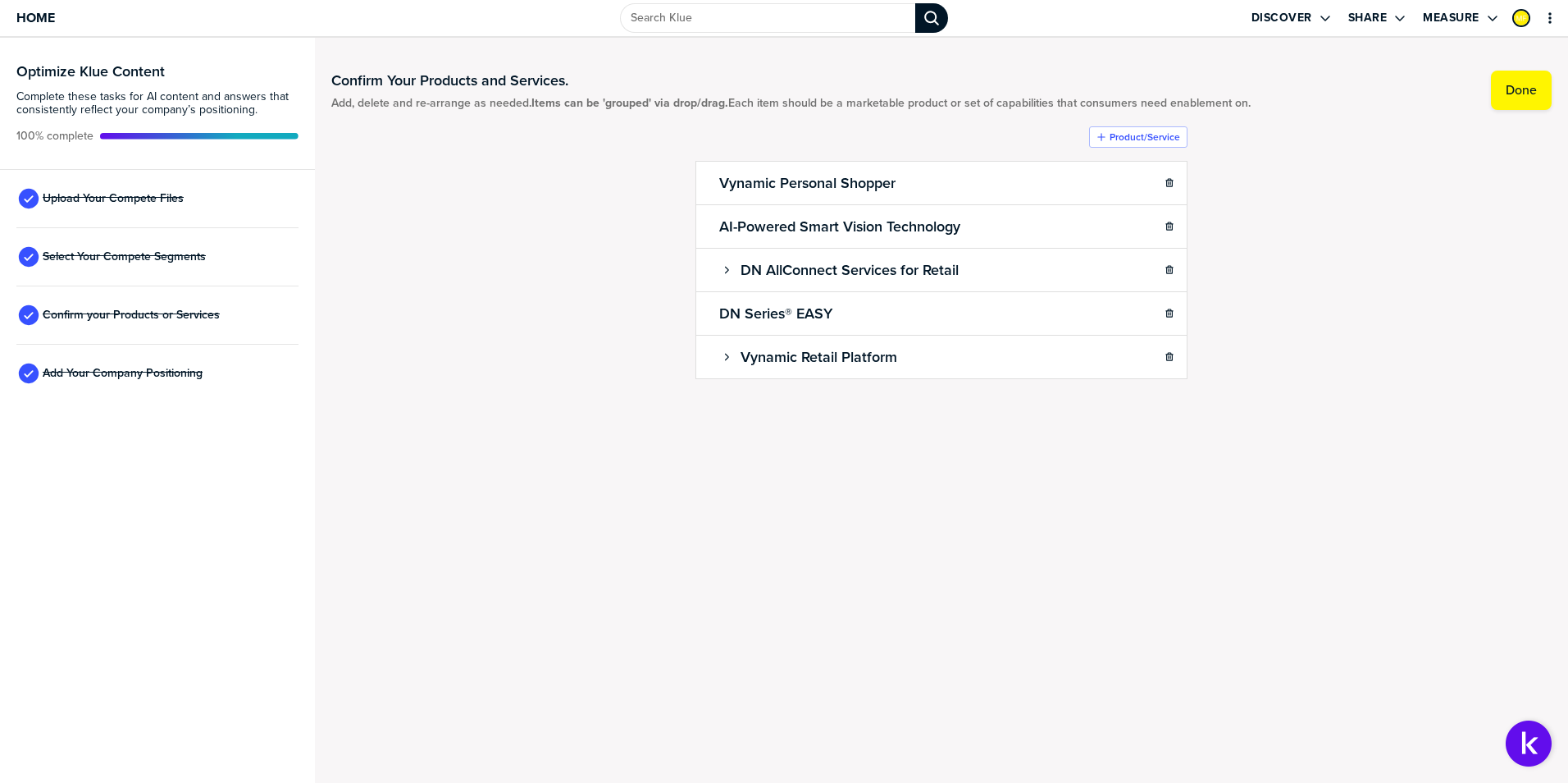
click at [1300, 407] on div "Confirm Your Products and Services. Add, delete and re-arrange as needed. Items…" at bounding box center [941, 258] width 1220 height 410
click at [1385, 271] on div "Confirm Your Products and Services. Add, delete and re-arrange as needed. Items…" at bounding box center [941, 258] width 1220 height 410
click at [1388, 225] on div "Confirm Your Products and Services. Add, delete and re-arrange as needed. Items…" at bounding box center [941, 258] width 1220 height 410
click at [1344, 243] on div "Confirm Your Products and Services. Add, delete and re-arrange as needed. Items…" at bounding box center [941, 258] width 1220 height 410
click at [1340, 247] on div "Confirm Your Products and Services. Add, delete and re-arrange as needed. Items…" at bounding box center [941, 258] width 1220 height 410
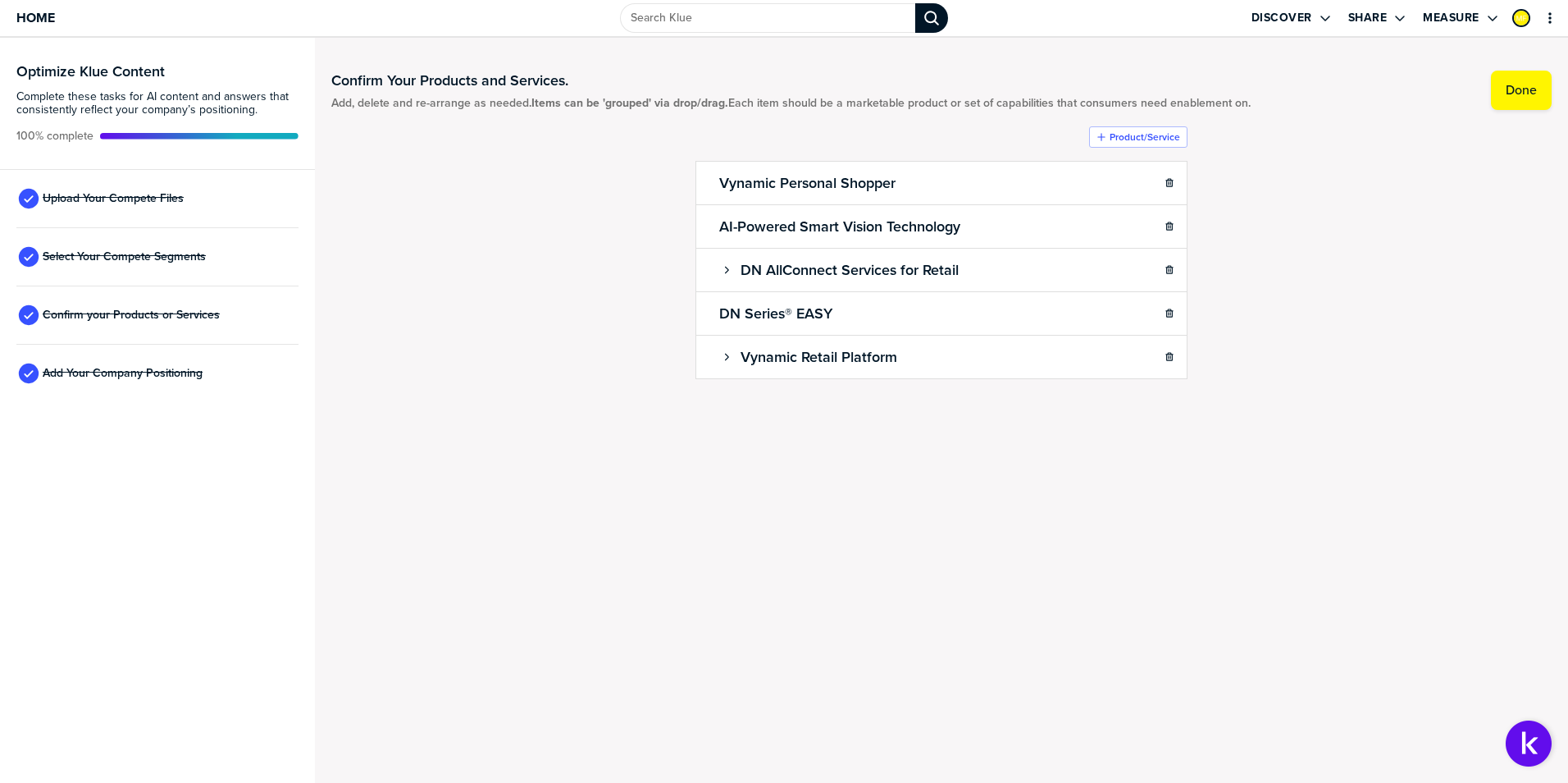
click at [1410, 290] on div "Confirm Your Products and Services. Add, delete and re-arrange as needed. Items…" at bounding box center [941, 258] width 1220 height 410
click at [1301, 338] on div "Confirm Your Products and Services. Add, delete and re-arrange as needed. Items…" at bounding box center [941, 258] width 1220 height 410
